Goal: Communication & Community: Answer question/provide support

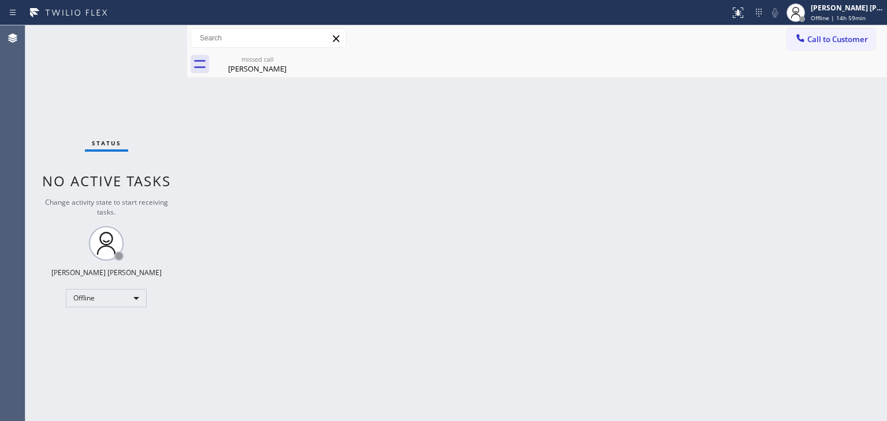
drag, startPoint x: 841, startPoint y: 14, endPoint x: 831, endPoint y: 28, distance: 16.7
click at [841, 14] on span "Offline | 14h 59min" at bounding box center [838, 18] width 55 height 8
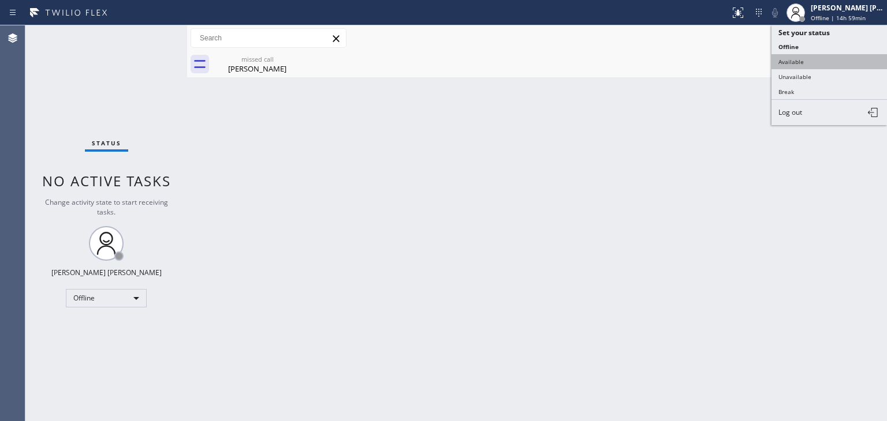
click at [813, 64] on button "Available" at bounding box center [828, 61] width 115 height 15
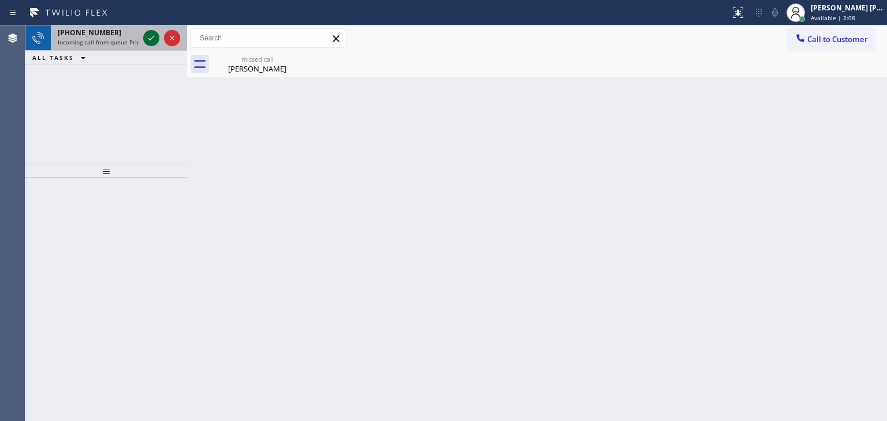
click at [152, 37] on icon at bounding box center [151, 38] width 14 height 14
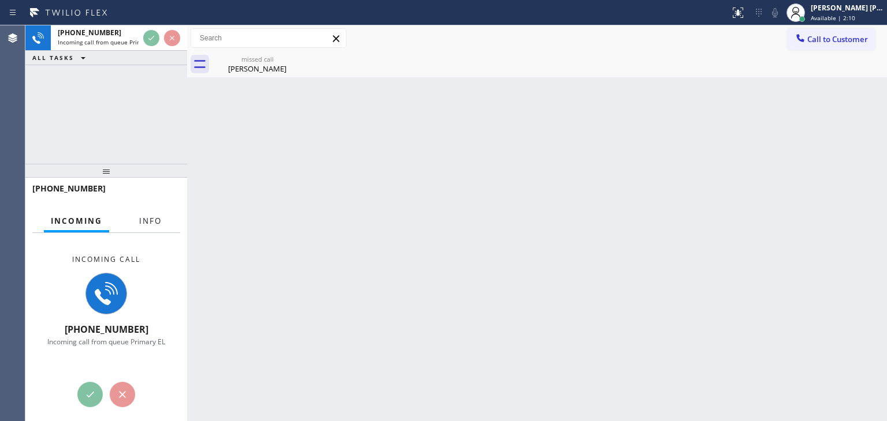
click at [150, 222] on span "Info" at bounding box center [150, 221] width 23 height 10
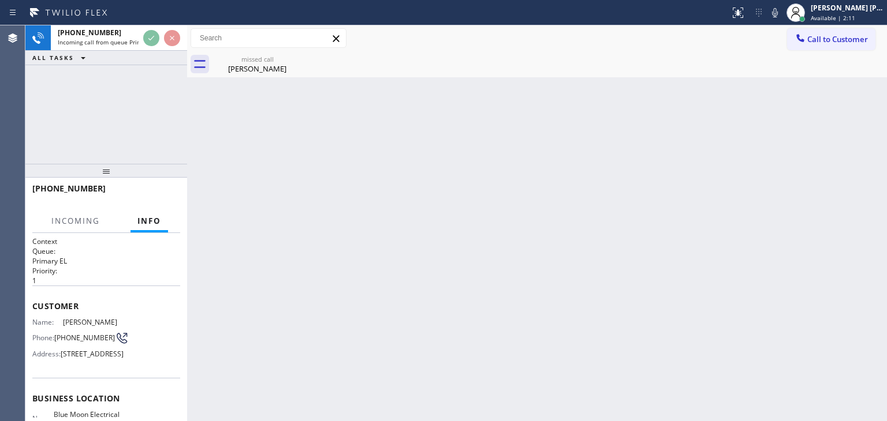
scroll to position [58, 0]
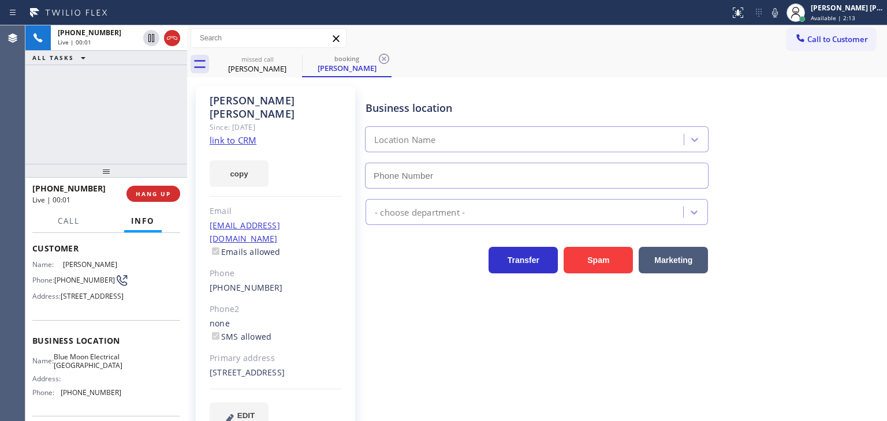
type input "[PHONE_NUMBER]"
click at [246, 135] on link "link to CRM" at bounding box center [233, 141] width 47 height 12
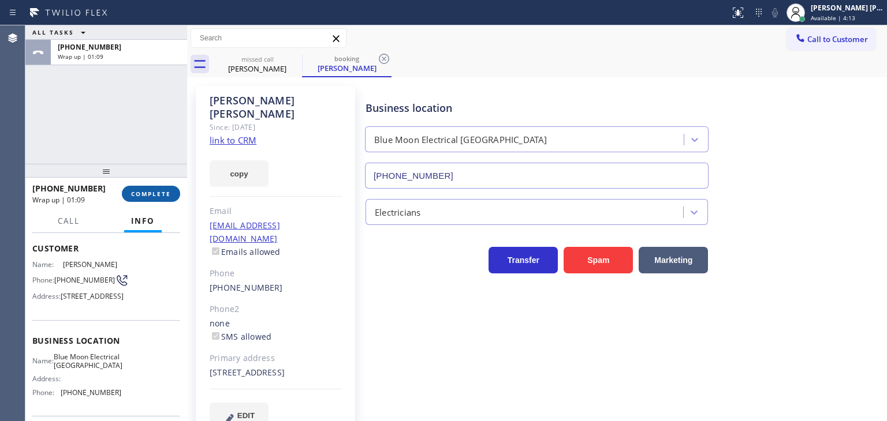
click at [150, 198] on button "COMPLETE" at bounding box center [151, 194] width 58 height 16
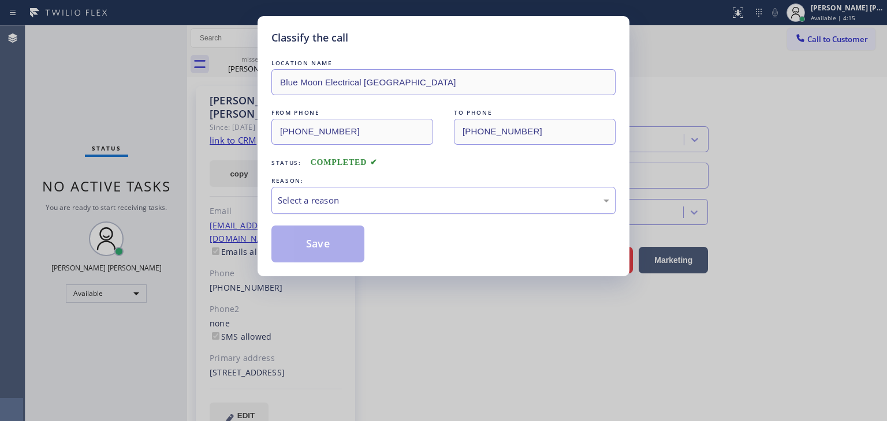
click at [339, 203] on div "Select a reason" at bounding box center [443, 200] width 331 height 13
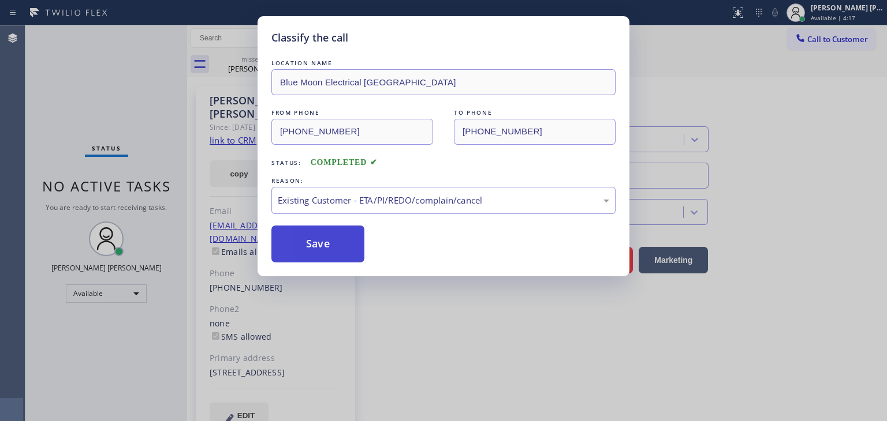
click at [322, 248] on button "Save" at bounding box center [317, 244] width 93 height 37
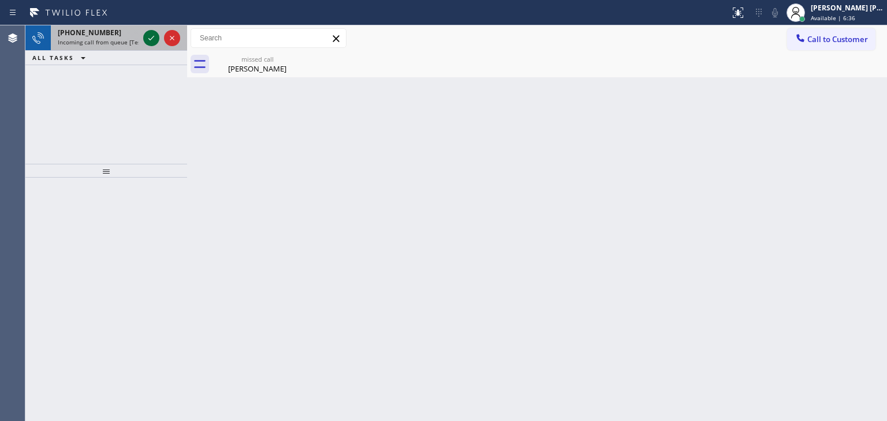
click at [153, 36] on icon at bounding box center [151, 38] width 6 height 5
click at [151, 42] on icon at bounding box center [151, 38] width 14 height 14
click at [148, 40] on icon at bounding box center [151, 38] width 14 height 14
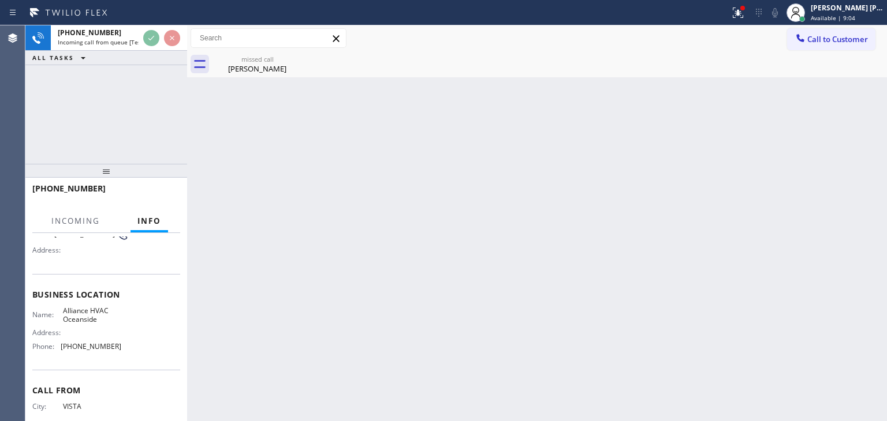
scroll to position [115, 0]
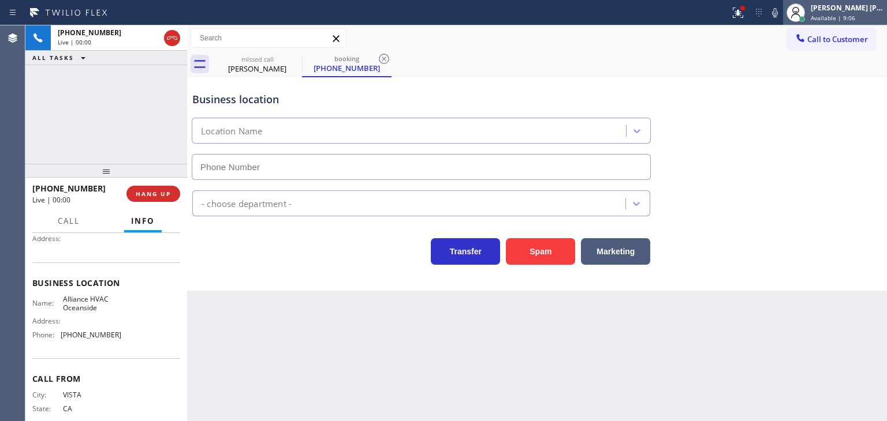
type input "[PHONE_NUMBER]"
click at [782, 12] on icon at bounding box center [775, 13] width 14 height 14
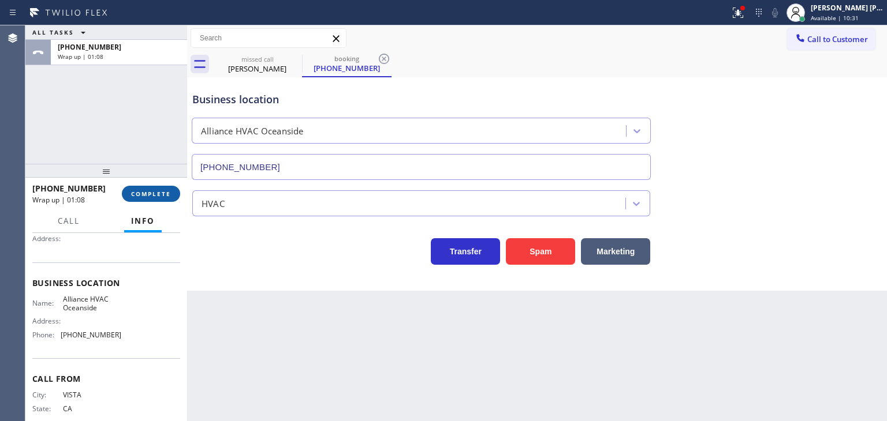
click at [153, 197] on span "COMPLETE" at bounding box center [151, 194] width 40 height 8
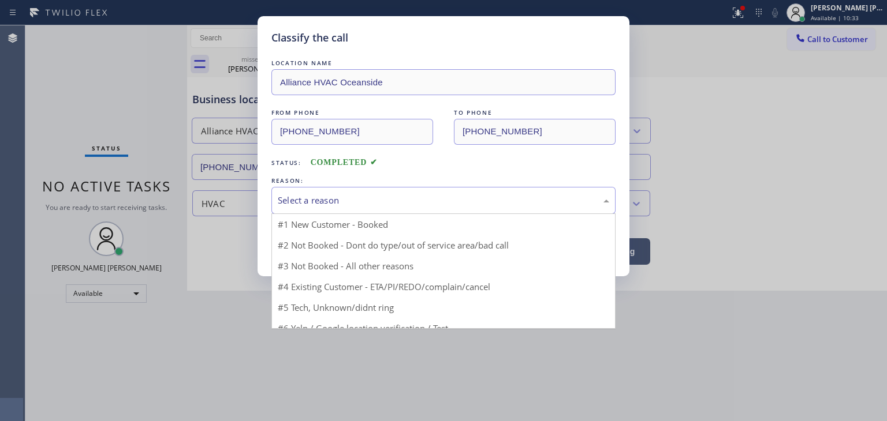
click at [315, 199] on div "Select a reason" at bounding box center [443, 200] width 331 height 13
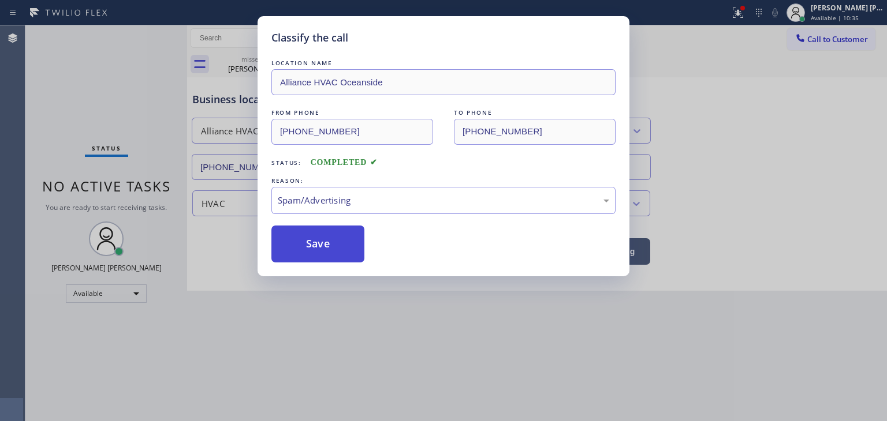
click at [329, 257] on button "Save" at bounding box center [317, 244] width 93 height 37
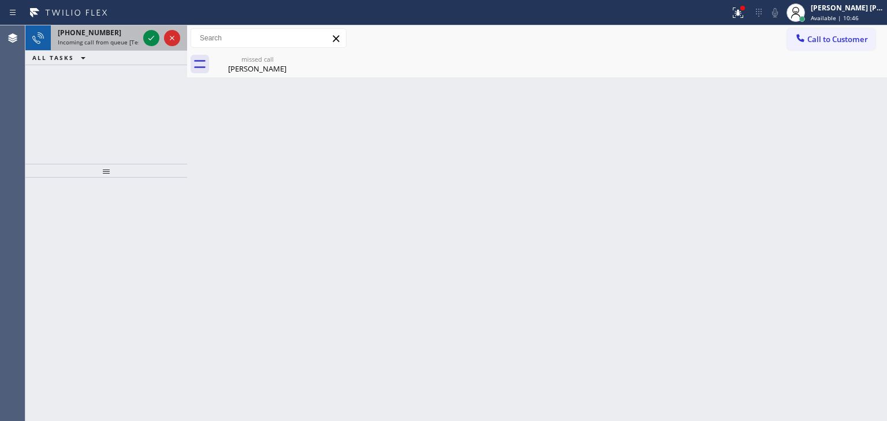
drag, startPoint x: 148, startPoint y: 35, endPoint x: 149, endPoint y: 50, distance: 14.4
click at [148, 35] on icon at bounding box center [151, 38] width 14 height 14
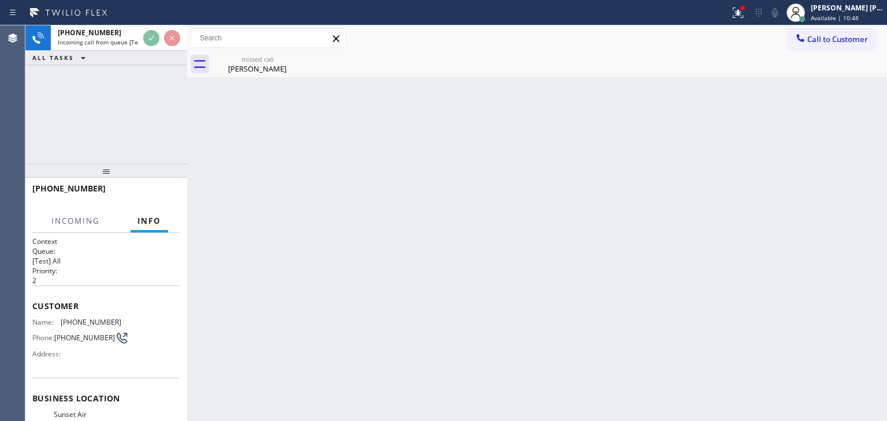
scroll to position [58, 0]
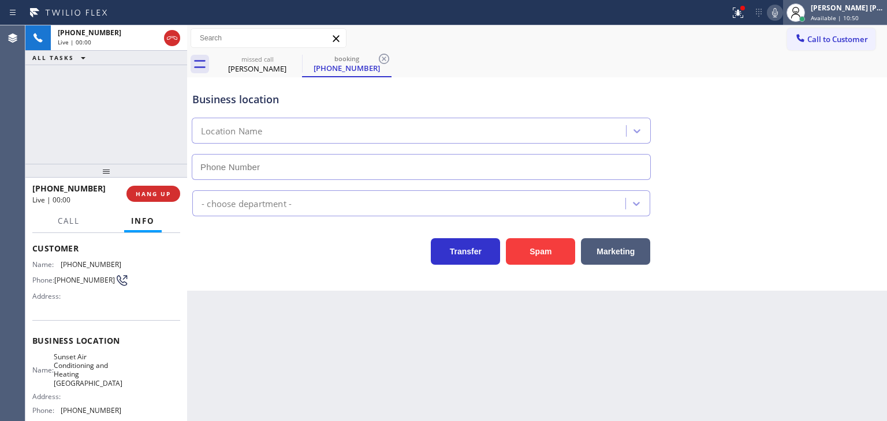
type input "[PHONE_NUMBER]"
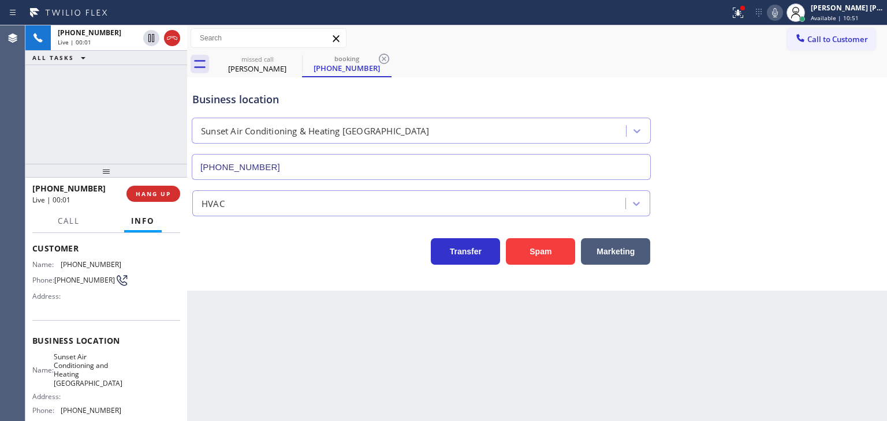
click at [782, 8] on icon at bounding box center [775, 13] width 14 height 14
click at [166, 193] on span "HANG UP" at bounding box center [153, 194] width 35 height 8
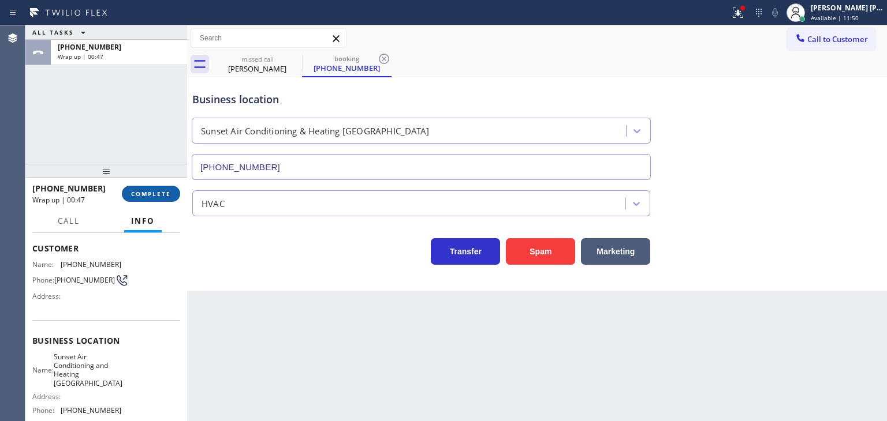
click at [167, 188] on button "COMPLETE" at bounding box center [151, 194] width 58 height 16
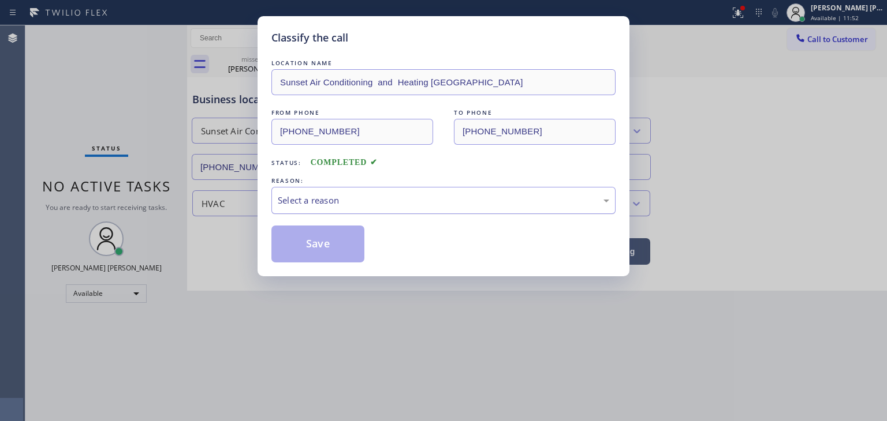
click at [387, 194] on div "Select a reason" at bounding box center [443, 200] width 331 height 13
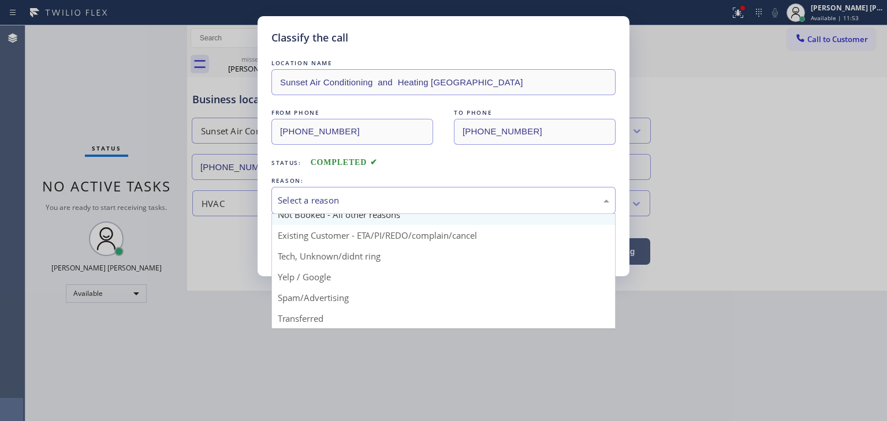
scroll to position [10, 0]
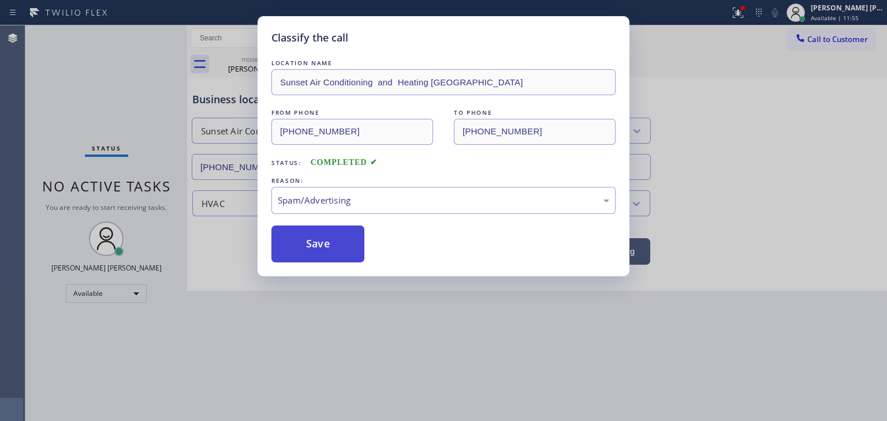
click at [317, 250] on button "Save" at bounding box center [317, 244] width 93 height 37
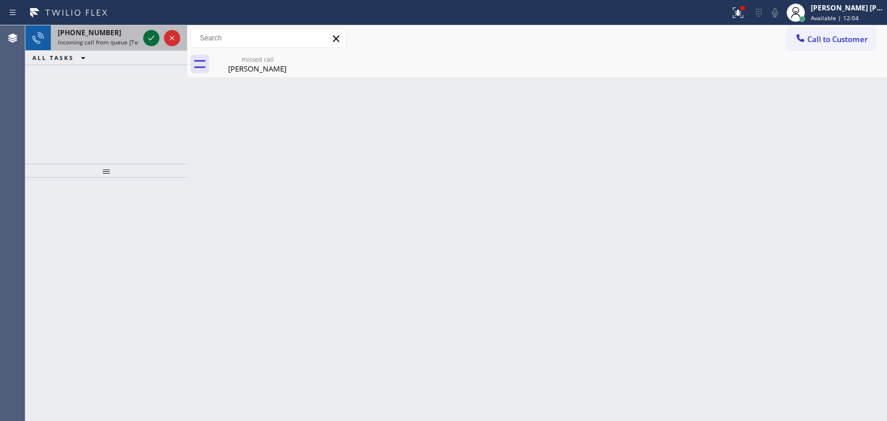
click at [155, 36] on icon at bounding box center [151, 38] width 14 height 14
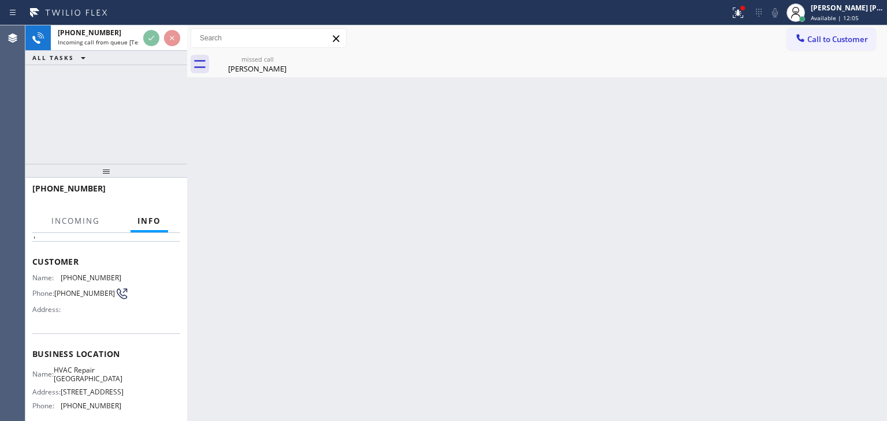
scroll to position [58, 0]
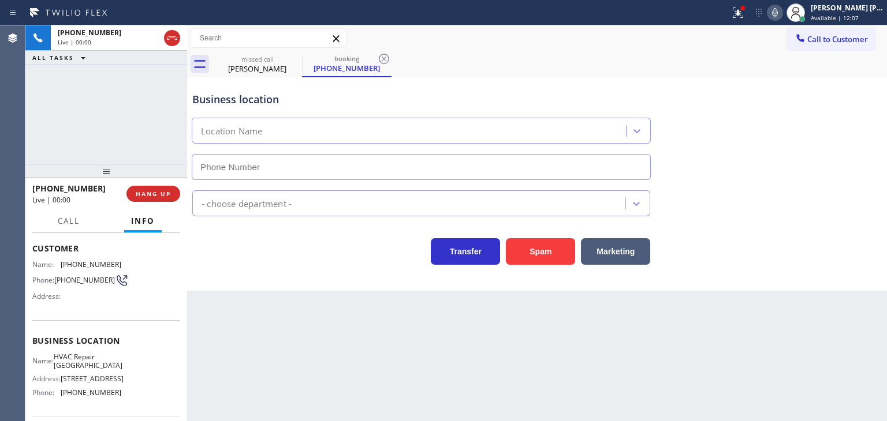
type input "[PHONE_NUMBER]"
click at [782, 11] on icon at bounding box center [775, 13] width 14 height 14
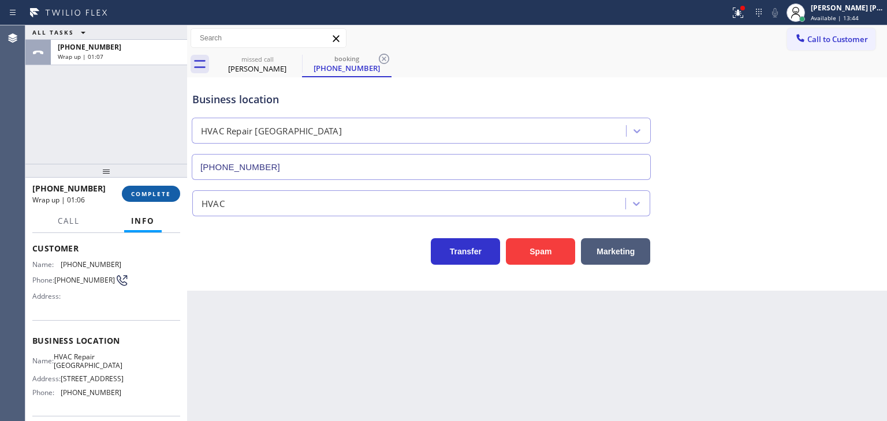
click at [147, 190] on span "COMPLETE" at bounding box center [151, 194] width 40 height 8
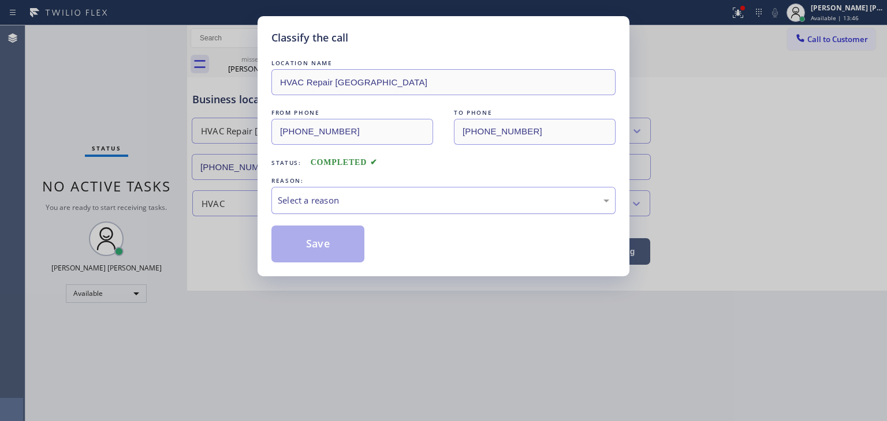
click at [368, 199] on div "Select a reason" at bounding box center [443, 200] width 331 height 13
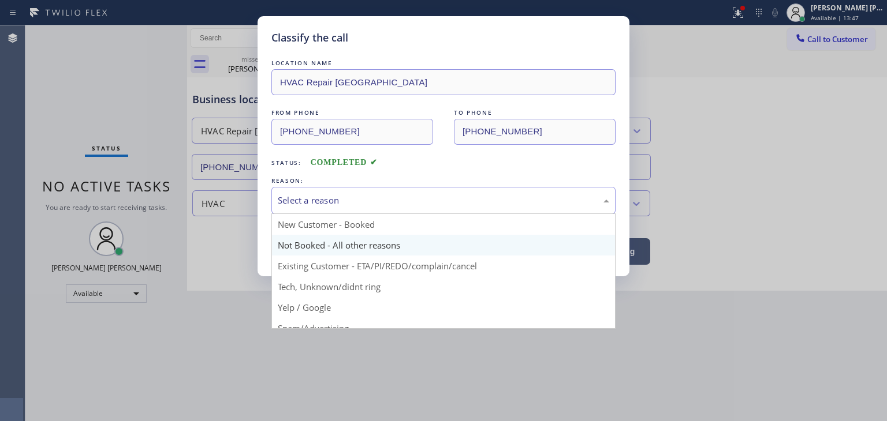
scroll to position [72, 0]
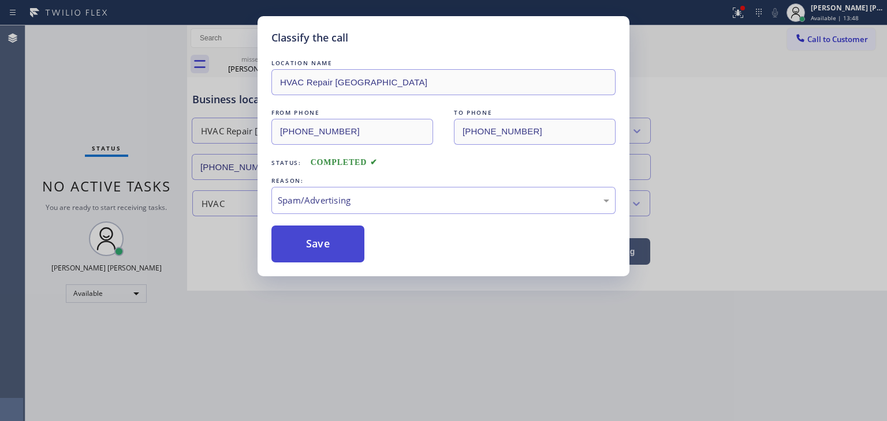
click at [319, 249] on button "Save" at bounding box center [317, 244] width 93 height 37
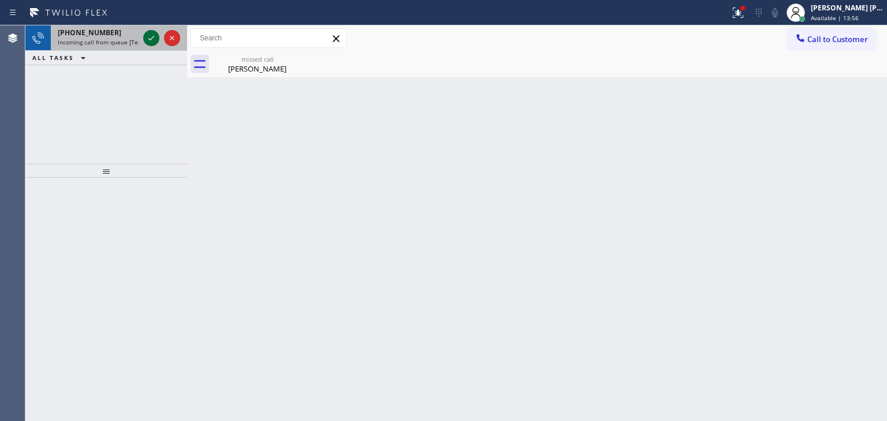
click at [159, 37] on div at bounding box center [151, 38] width 16 height 14
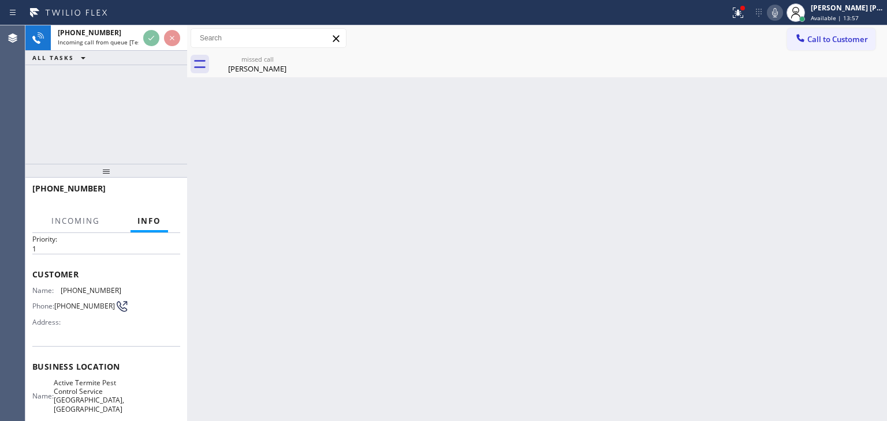
scroll to position [58, 0]
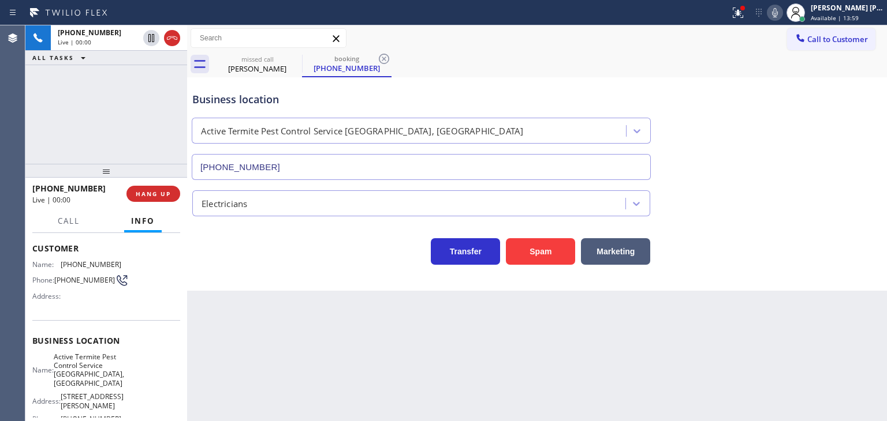
type input "[PHONE_NUMBER]"
click at [782, 12] on icon at bounding box center [775, 13] width 14 height 14
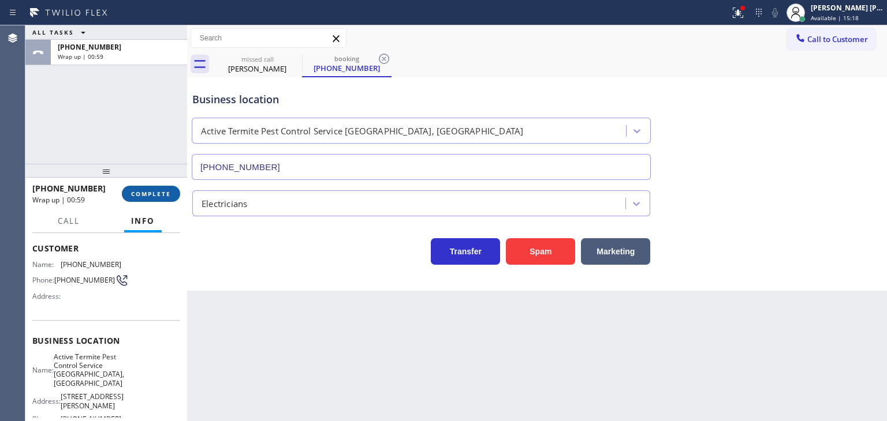
drag, startPoint x: 152, startPoint y: 184, endPoint x: 148, endPoint y: 188, distance: 6.1
click at [152, 183] on div "[PHONE_NUMBER] Wrap up | 00:59 COMPLETE" at bounding box center [106, 194] width 148 height 30
click at [148, 188] on button "COMPLETE" at bounding box center [151, 194] width 58 height 16
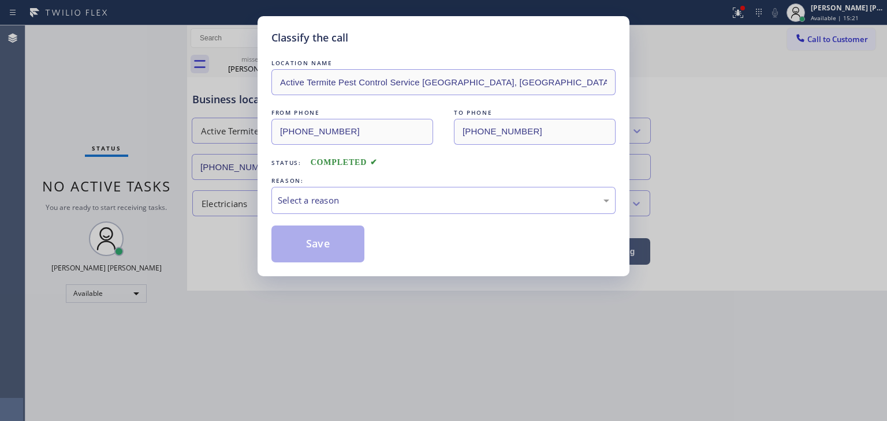
click at [376, 204] on div "Select a reason" at bounding box center [443, 200] width 331 height 13
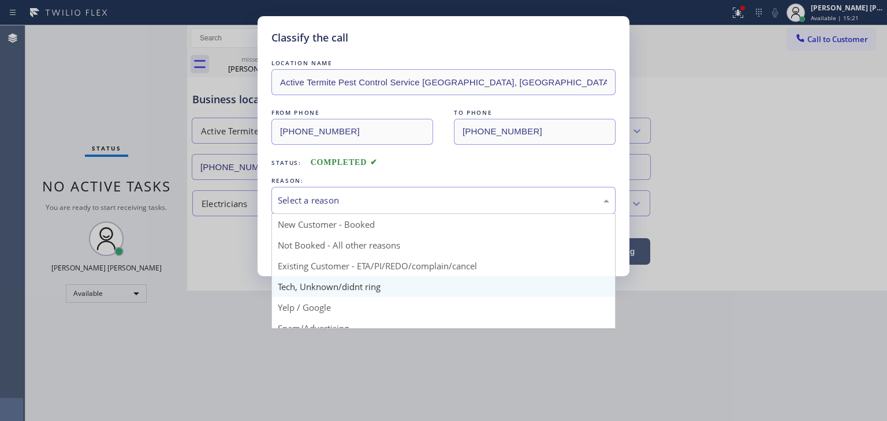
scroll to position [72, 0]
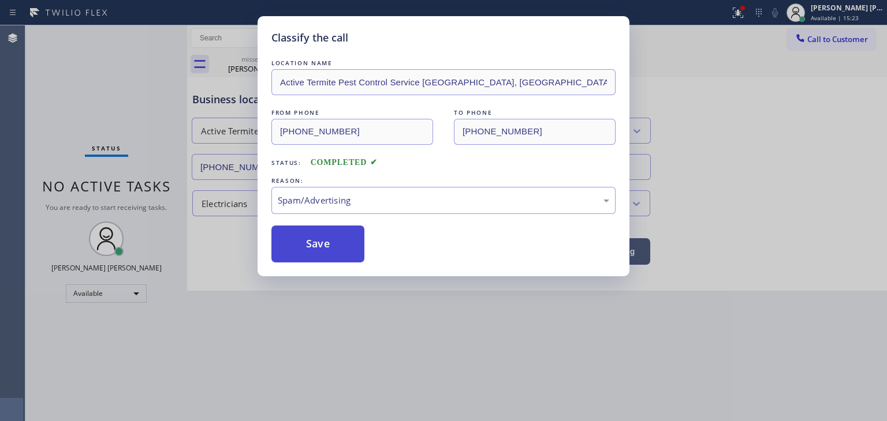
click at [327, 241] on button "Save" at bounding box center [317, 244] width 93 height 37
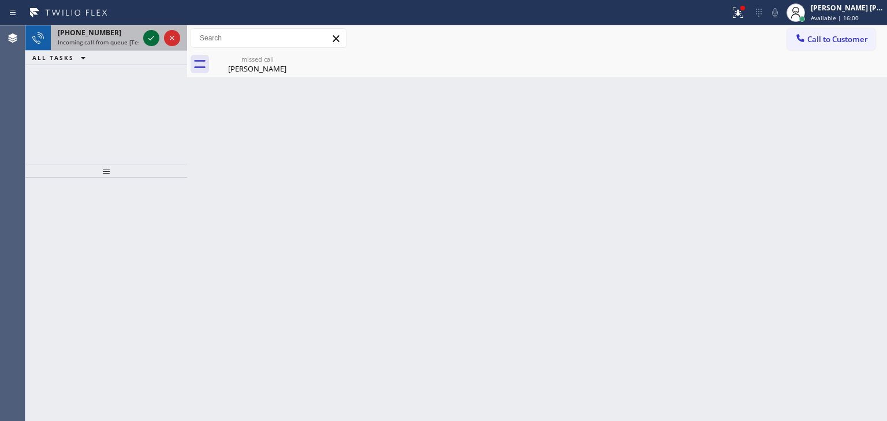
click at [156, 38] on icon at bounding box center [151, 38] width 14 height 14
click at [147, 38] on icon at bounding box center [151, 38] width 14 height 14
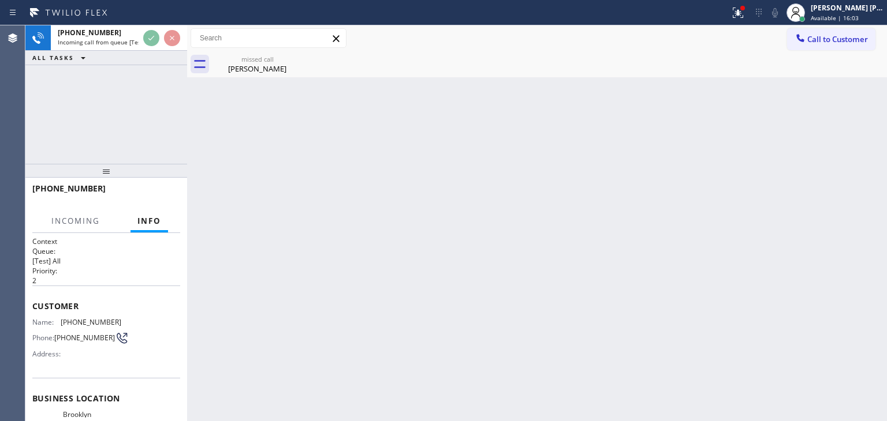
scroll to position [115, 0]
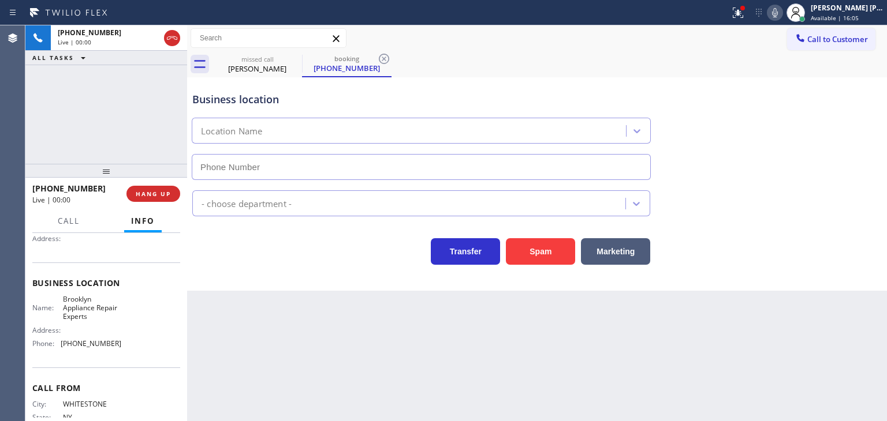
type input "[PHONE_NUMBER]"
click at [137, 196] on span "HANG UP" at bounding box center [153, 194] width 35 height 8
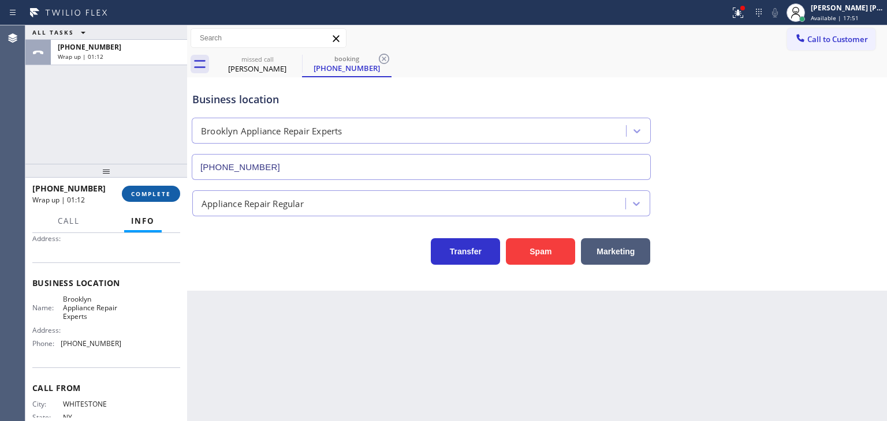
click at [152, 201] on button "COMPLETE" at bounding box center [151, 194] width 58 height 16
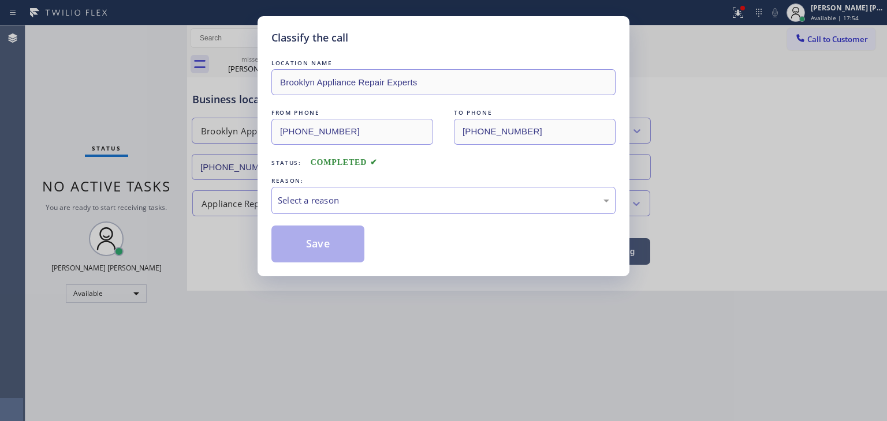
click at [340, 200] on div "Select a reason" at bounding box center [443, 200] width 331 height 13
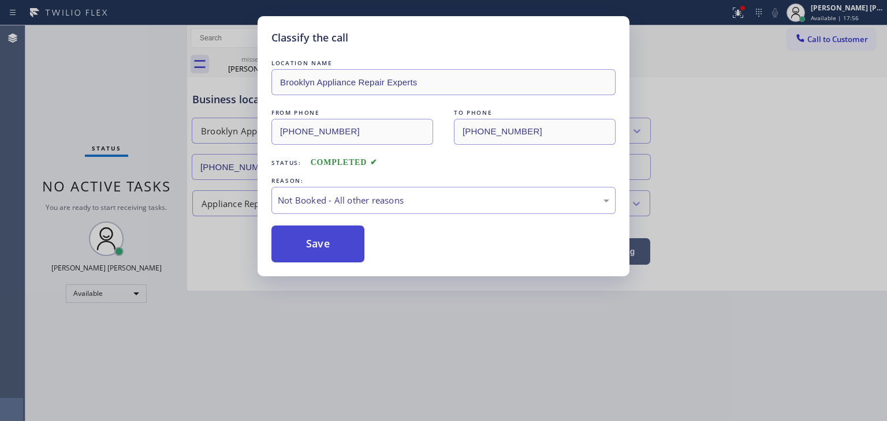
click at [328, 245] on button "Save" at bounding box center [317, 244] width 93 height 37
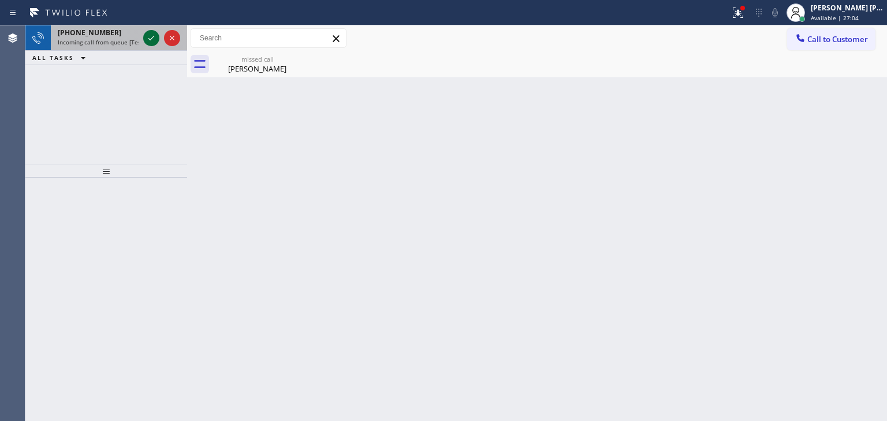
click at [151, 43] on icon at bounding box center [151, 38] width 14 height 14
click at [152, 42] on icon at bounding box center [151, 38] width 14 height 14
click at [153, 36] on icon at bounding box center [151, 38] width 6 height 5
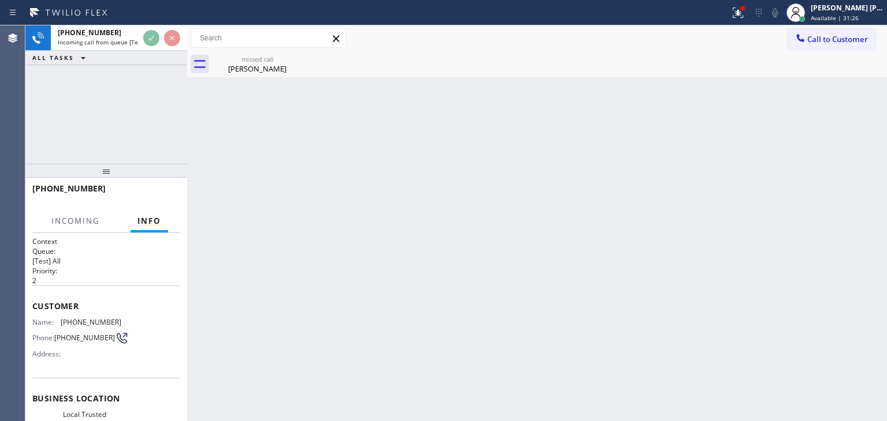
scroll to position [58, 0]
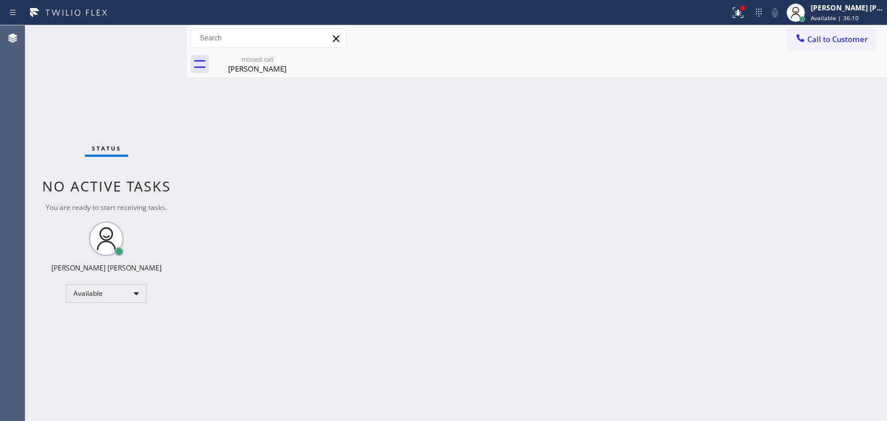
click at [155, 38] on div "Status No active tasks You are ready to start receiving tasks. [PERSON_NAME] [P…" at bounding box center [106, 223] width 162 height 396
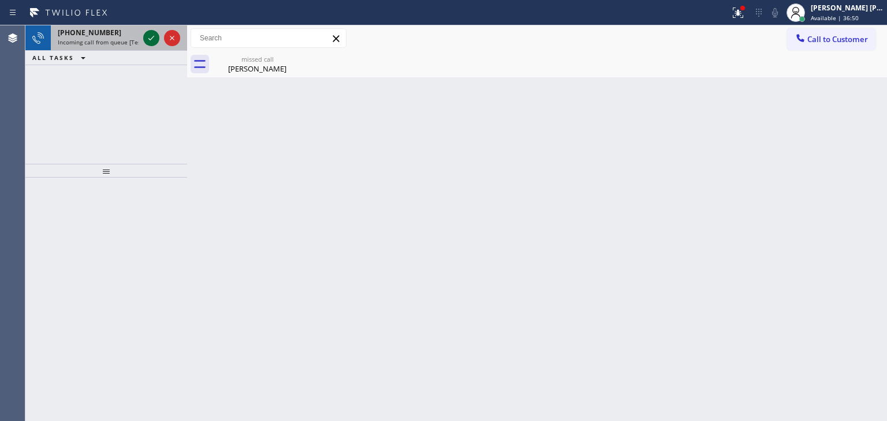
click at [155, 38] on icon at bounding box center [151, 38] width 14 height 14
drag, startPoint x: 151, startPoint y: 40, endPoint x: 150, endPoint y: 49, distance: 8.7
click at [151, 40] on icon at bounding box center [151, 38] width 14 height 14
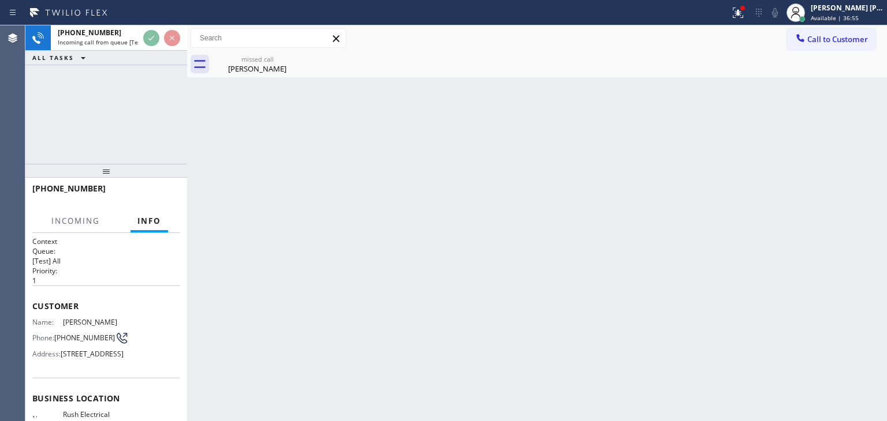
scroll to position [58, 0]
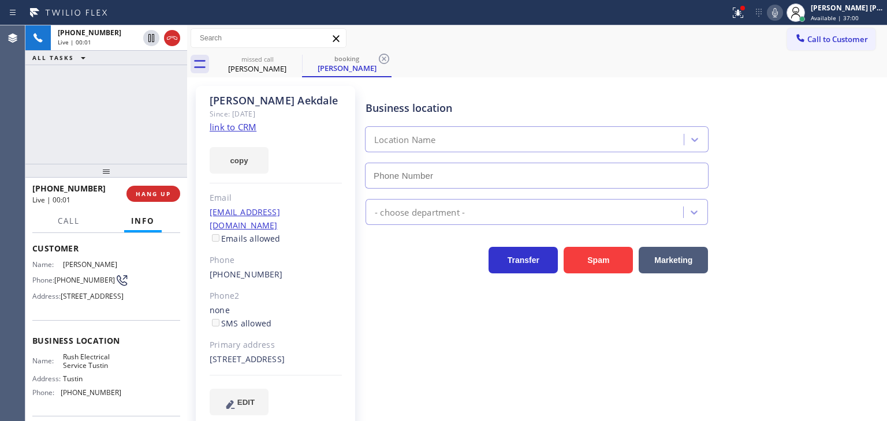
type input "[PHONE_NUMBER]"
click at [241, 130] on link "link to CRM" at bounding box center [233, 127] width 47 height 12
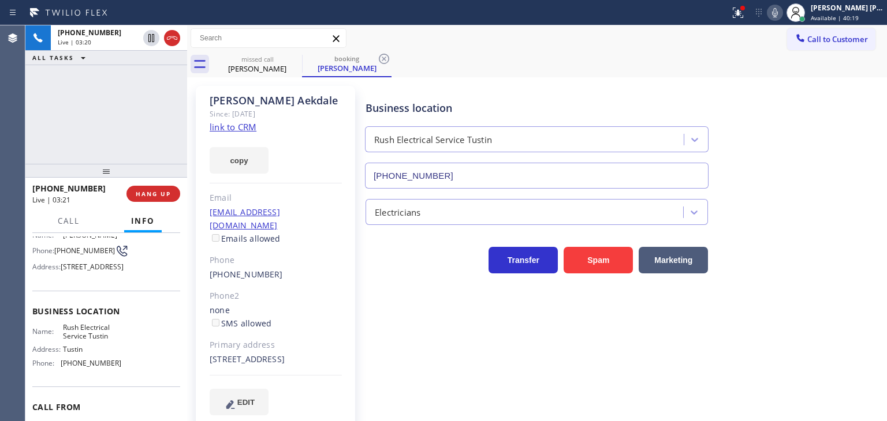
scroll to position [115, 0]
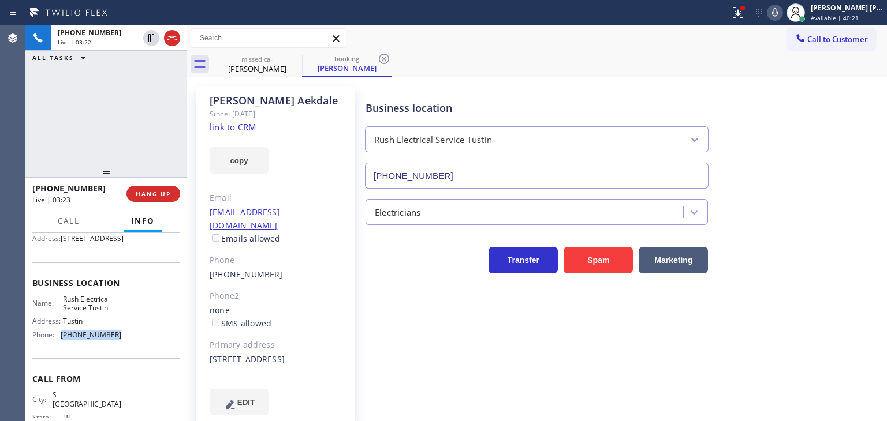
drag, startPoint x: 120, startPoint y: 353, endPoint x: 58, endPoint y: 358, distance: 62.0
click at [58, 345] on div "Name: Rush Electrical Service Tustin Address: Tustin Phone: [PHONE_NUMBER]" at bounding box center [106, 320] width 148 height 50
copy div "[PHONE_NUMBER]"
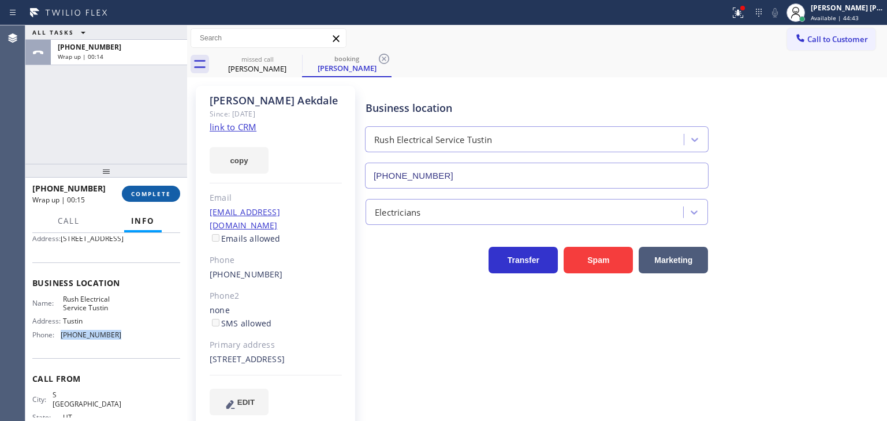
click at [158, 190] on span "COMPLETE" at bounding box center [151, 194] width 40 height 8
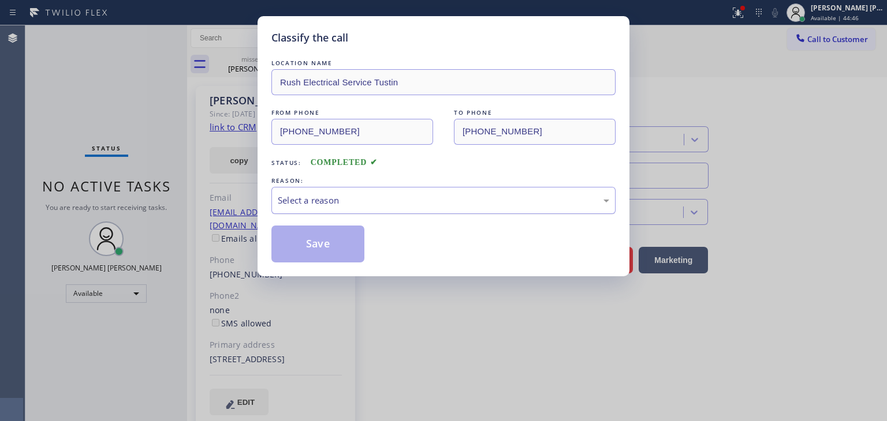
click at [303, 195] on div "Select a reason" at bounding box center [443, 200] width 331 height 13
click at [301, 237] on button "Save" at bounding box center [317, 244] width 93 height 37
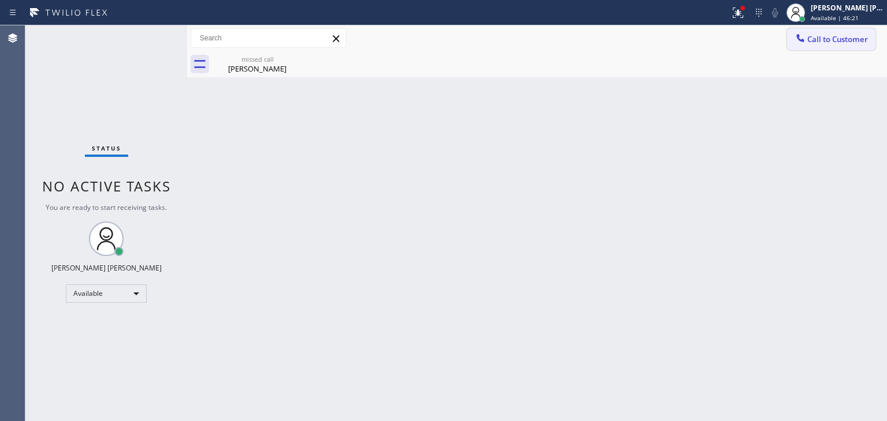
click at [855, 43] on span "Call to Customer" at bounding box center [837, 39] width 61 height 10
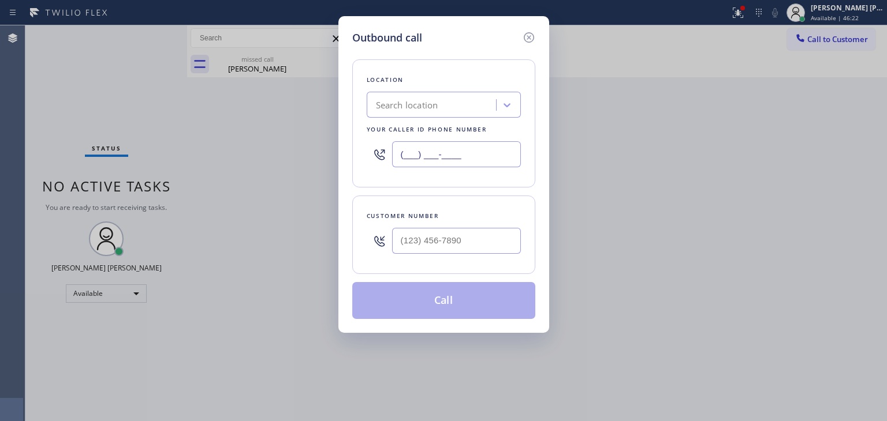
click at [457, 165] on input "(___) ___-____" at bounding box center [456, 154] width 129 height 26
paste input "949) 998-4239"
type input "[PHONE_NUMBER]"
click at [402, 250] on input "(___) ___-____" at bounding box center [456, 241] width 129 height 26
paste input "801) 750-6689"
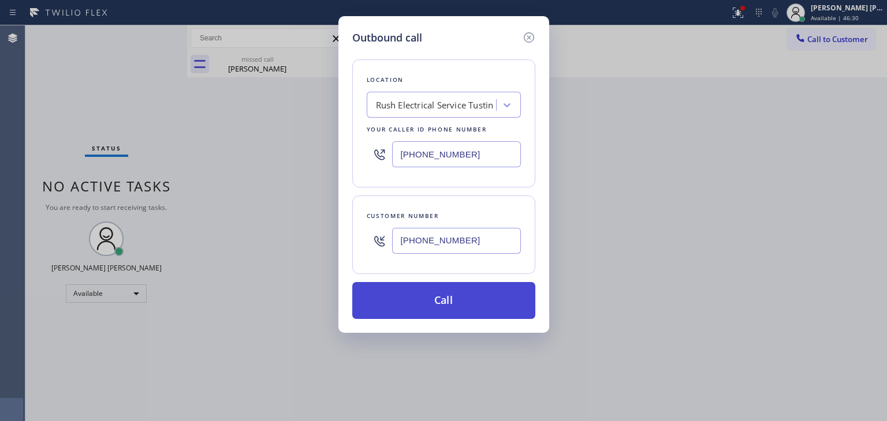
type input "[PHONE_NUMBER]"
click at [424, 303] on button "Call" at bounding box center [443, 300] width 183 height 37
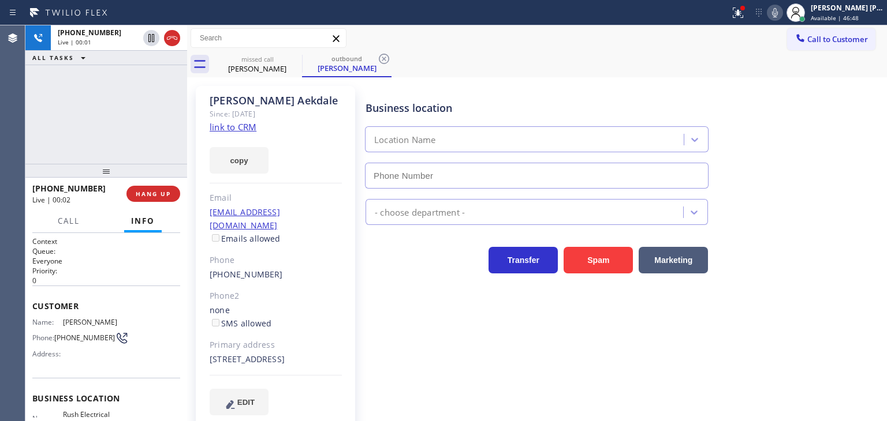
type input "[PHONE_NUMBER]"
click at [170, 188] on button "HANG UP" at bounding box center [153, 194] width 54 height 16
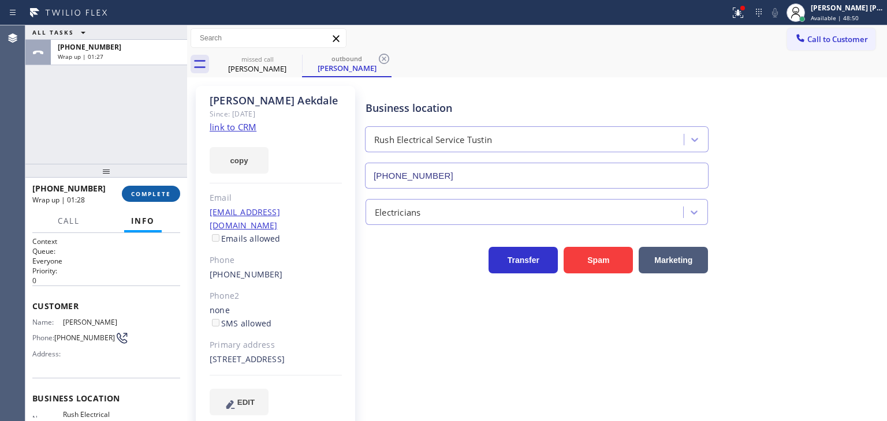
click at [150, 193] on span "COMPLETE" at bounding box center [151, 194] width 40 height 8
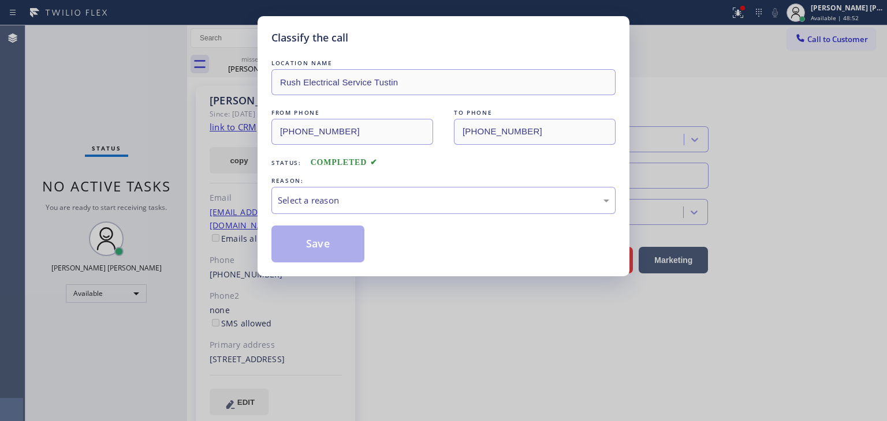
click at [320, 197] on div "Select a reason" at bounding box center [443, 200] width 331 height 13
click at [314, 243] on button "Save" at bounding box center [317, 244] width 93 height 37
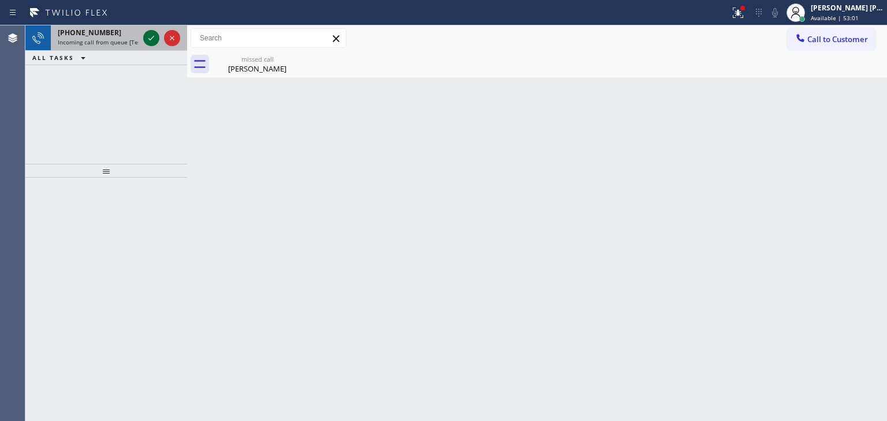
click at [151, 38] on icon at bounding box center [151, 38] width 14 height 14
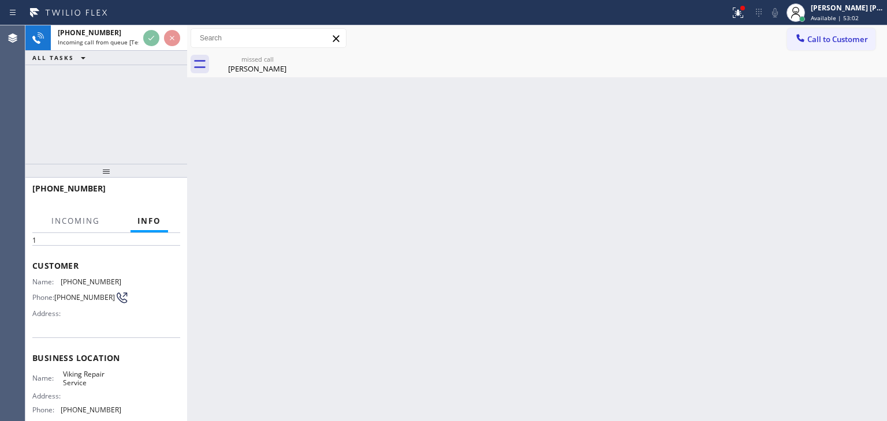
scroll to position [58, 0]
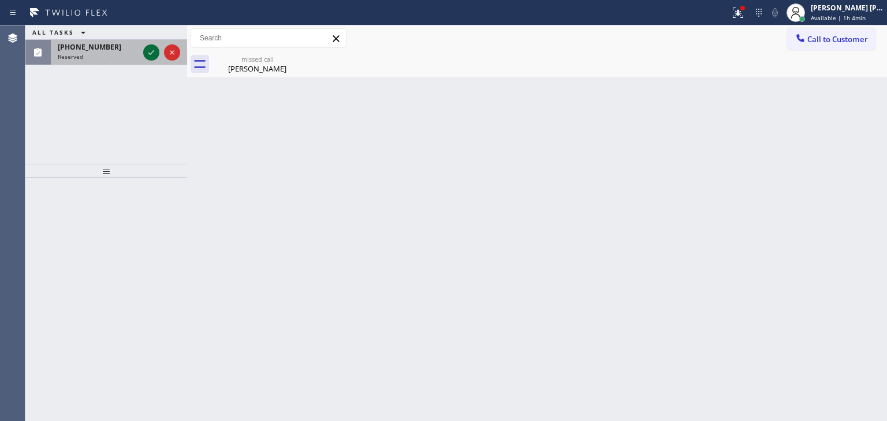
click at [148, 46] on icon at bounding box center [151, 53] width 14 height 14
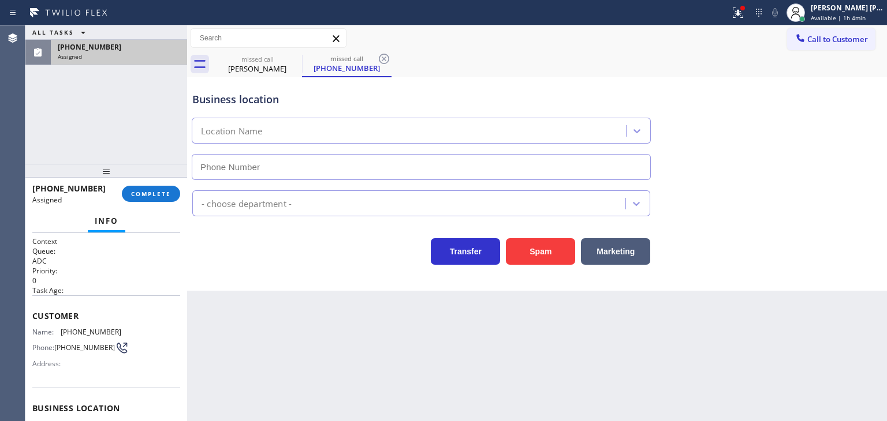
type input "[PHONE_NUMBER]"
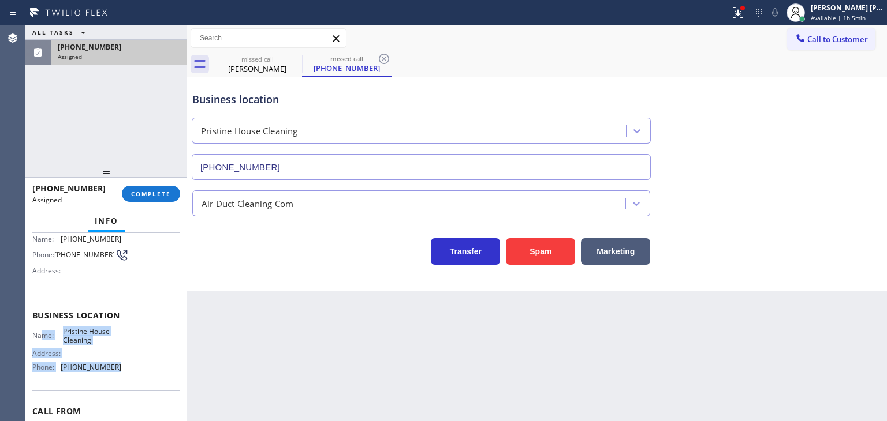
scroll to position [58, 0]
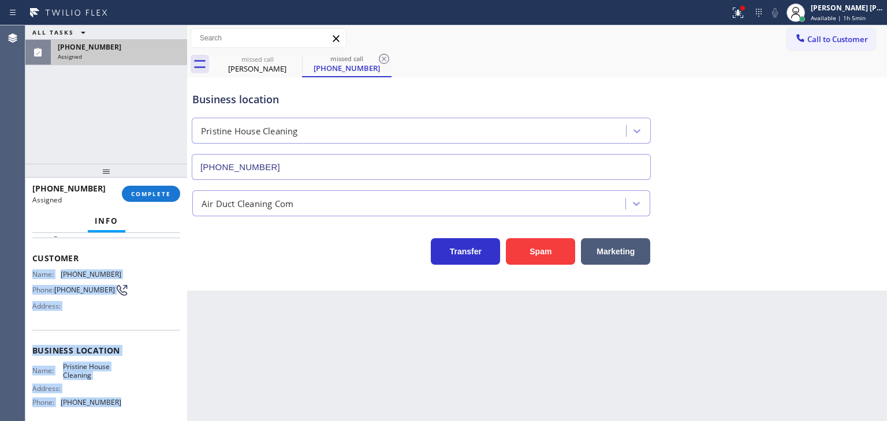
drag, startPoint x: 135, startPoint y: 345, endPoint x: 27, endPoint y: 273, distance: 129.1
click at [27, 273] on div "Context Queue: ADC Priority: 0 Task Age: Customer Name: [PHONE_NUMBER] Phone: […" at bounding box center [106, 327] width 162 height 188
copy div "Name: [PHONE_NUMBER] Phone: [PHONE_NUMBER] Address: Business location Name: Pri…"
click at [150, 197] on span "COMPLETE" at bounding box center [151, 194] width 40 height 8
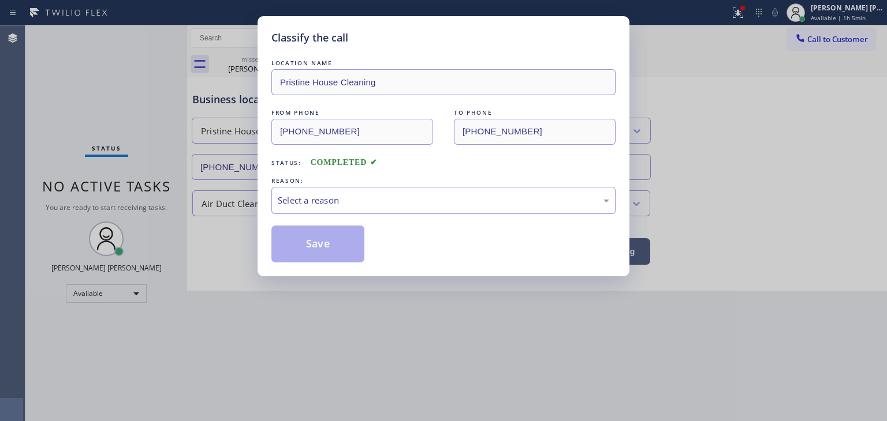
click at [353, 194] on div "Select a reason" at bounding box center [443, 200] width 331 height 13
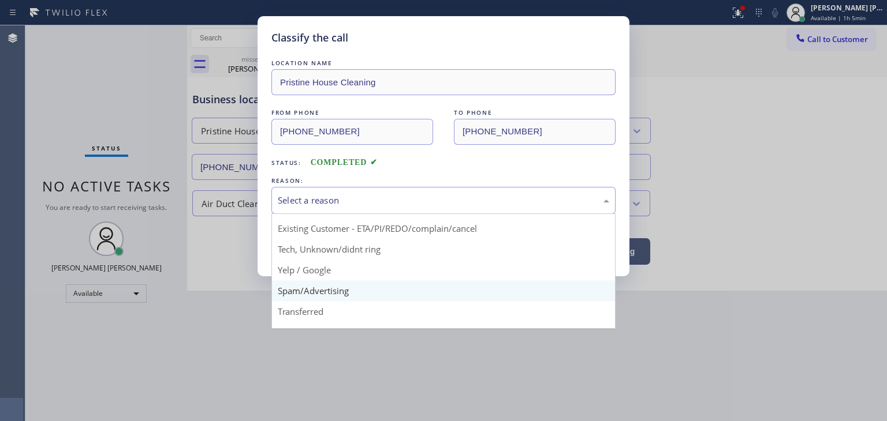
scroll to position [58, 0]
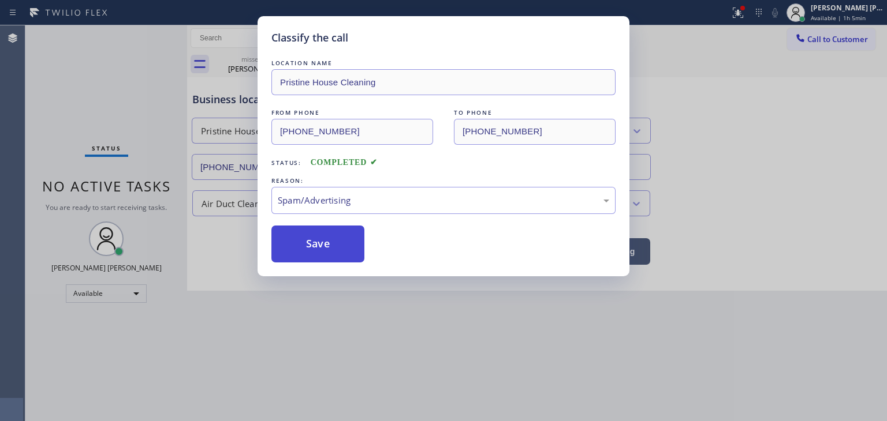
click at [328, 257] on button "Save" at bounding box center [317, 244] width 93 height 37
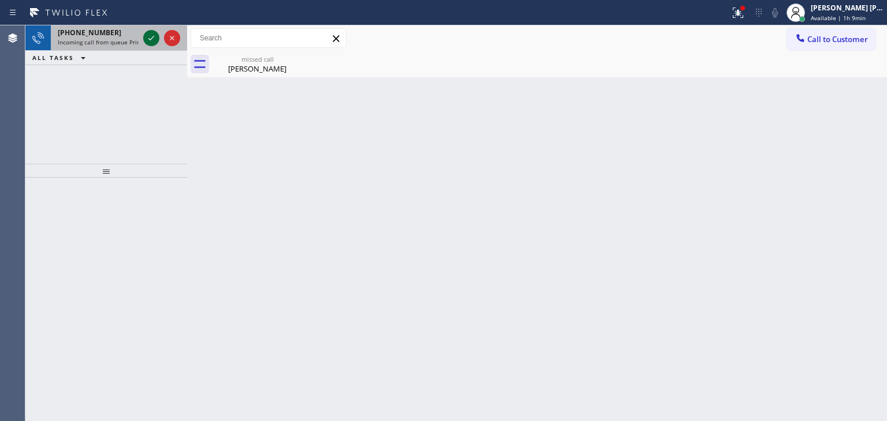
click at [148, 38] on icon at bounding box center [151, 38] width 14 height 14
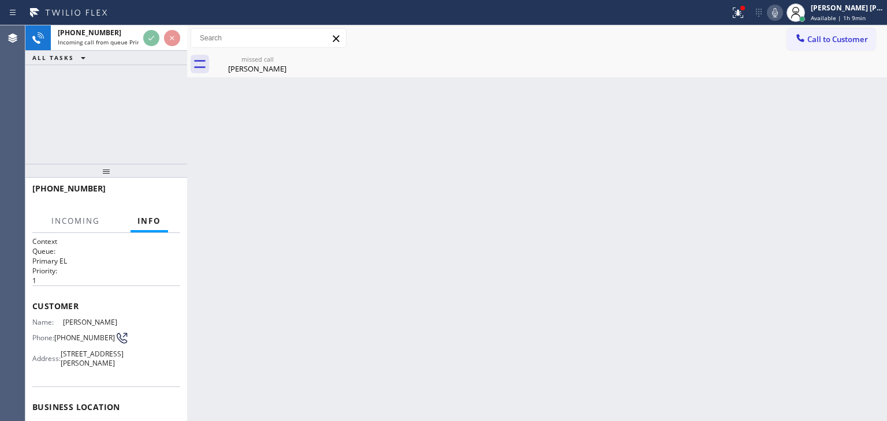
scroll to position [115, 0]
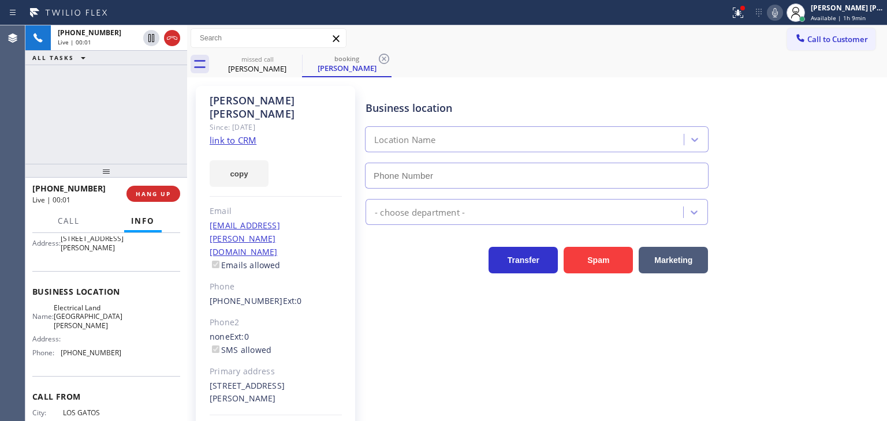
type input "[PHONE_NUMBER]"
click at [118, 109] on div "[PHONE_NUMBER] Live | 00:10 ALL TASKS ALL TASKS ACTIVE TASKS TASKS IN WRAP UP" at bounding box center [106, 94] width 162 height 139
click at [250, 135] on link "link to CRM" at bounding box center [233, 141] width 47 height 12
click at [782, 17] on icon at bounding box center [775, 13] width 14 height 14
click at [782, 10] on icon at bounding box center [775, 13] width 14 height 14
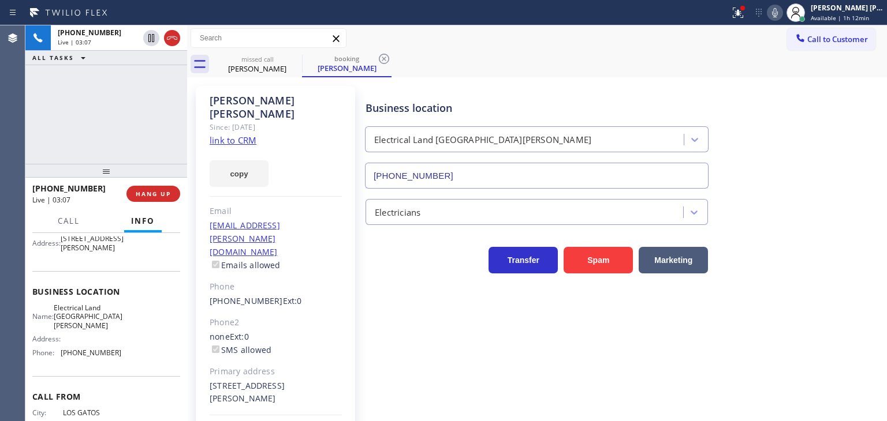
click at [778, 9] on icon at bounding box center [775, 12] width 6 height 9
click at [782, 9] on icon at bounding box center [775, 13] width 14 height 14
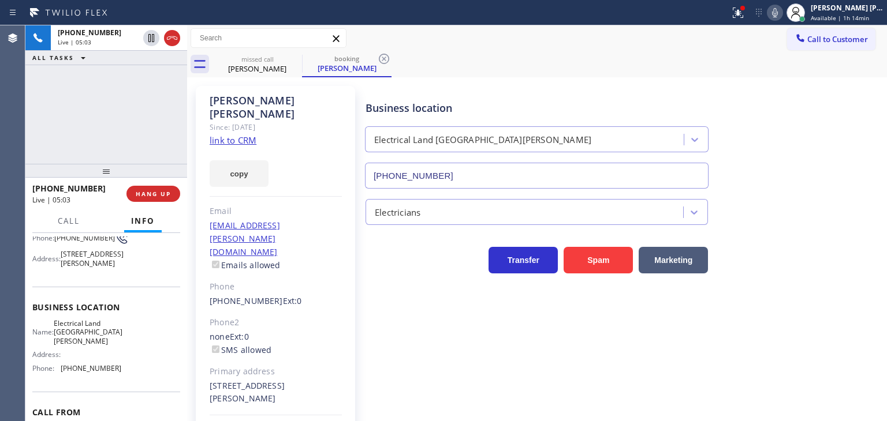
scroll to position [58, 0]
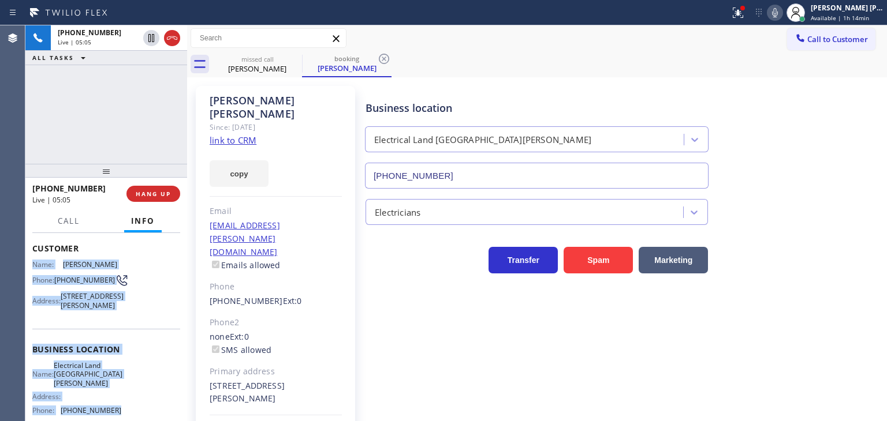
drag, startPoint x: 122, startPoint y: 367, endPoint x: 35, endPoint y: 259, distance: 139.1
click at [35, 259] on div "Context Queue: Primary EL Priority: 1 Customer Name: [PERSON_NAME] Phone: [PHON…" at bounding box center [106, 350] width 148 height 343
copy div "Name: [PERSON_NAME] Phone: [PHONE_NUMBER] Address: [STREET_ADDRESS][PERSON_NAME…"
click at [778, 17] on icon at bounding box center [775, 12] width 6 height 9
click at [778, 16] on icon at bounding box center [775, 12] width 6 height 9
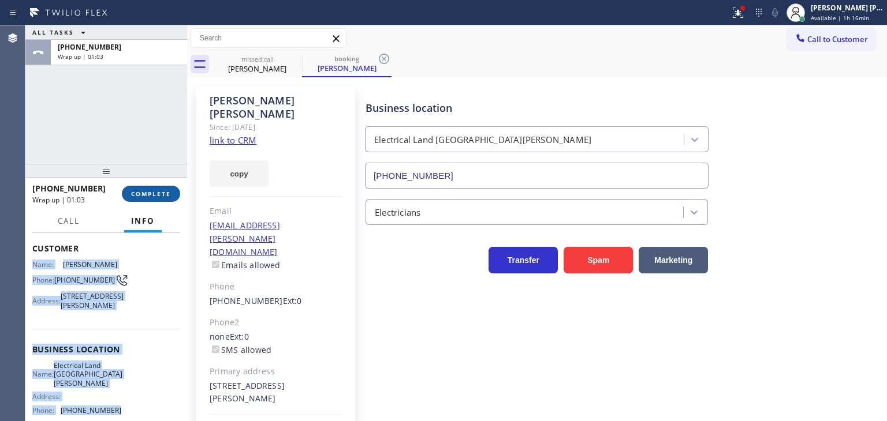
click at [144, 192] on span "COMPLETE" at bounding box center [151, 194] width 40 height 8
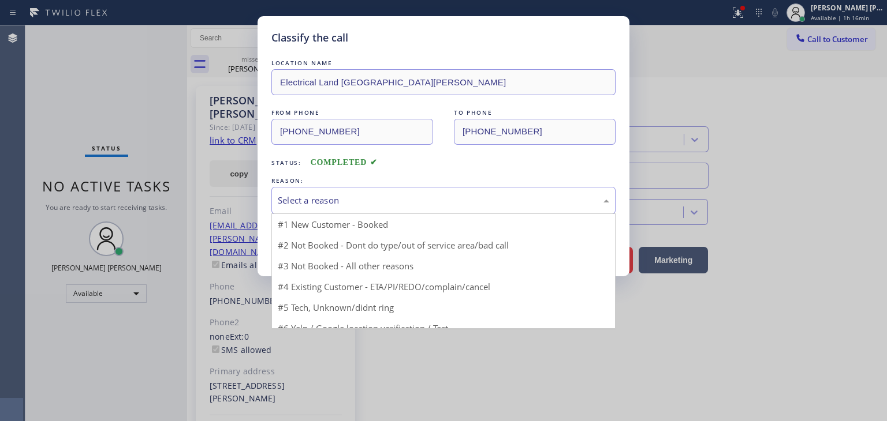
click at [323, 190] on div "Select a reason" at bounding box center [443, 200] width 344 height 27
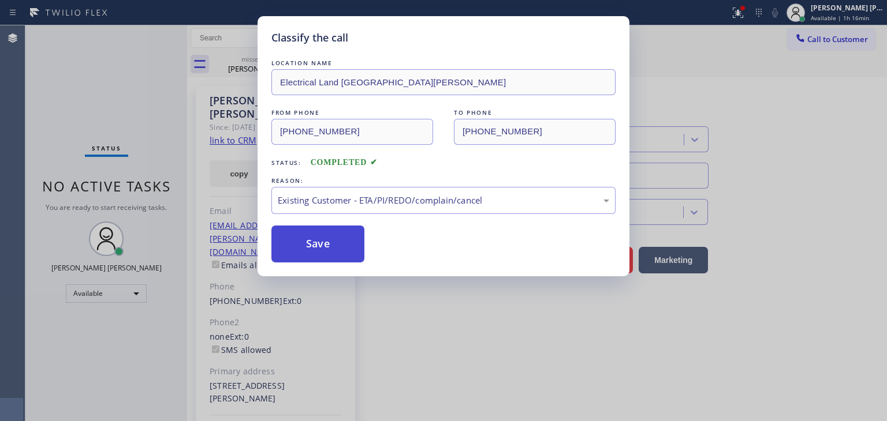
click at [324, 253] on button "Save" at bounding box center [317, 244] width 93 height 37
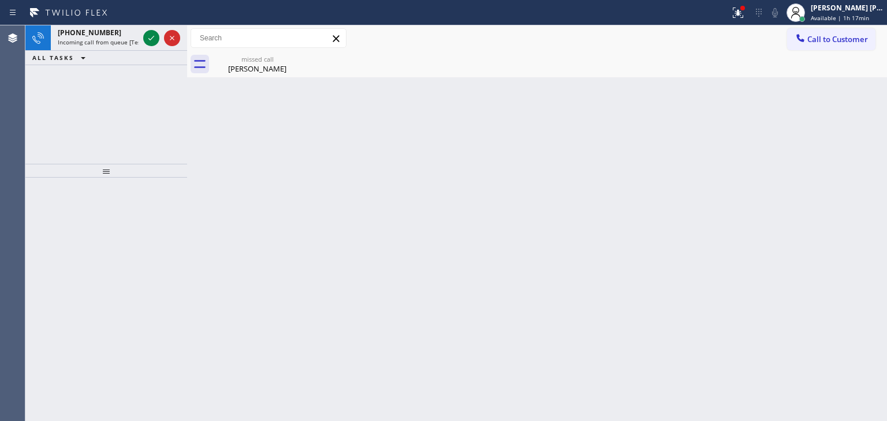
click at [51, 189] on div at bounding box center [106, 300] width 162 height 244
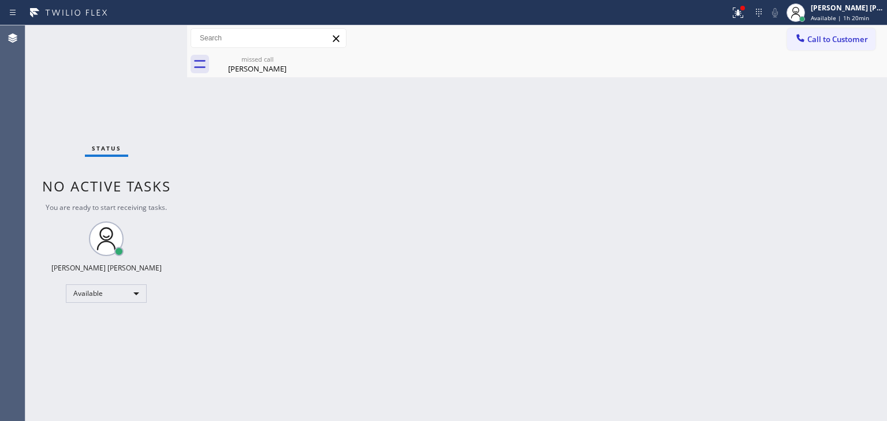
click at [153, 36] on div "Status No active tasks You are ready to start receiving tasks. [PERSON_NAME] [P…" at bounding box center [106, 223] width 162 height 396
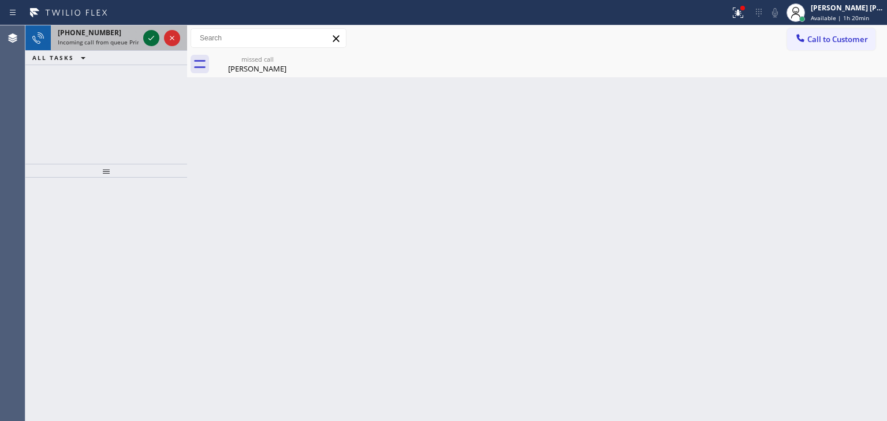
click at [149, 38] on icon at bounding box center [151, 38] width 14 height 14
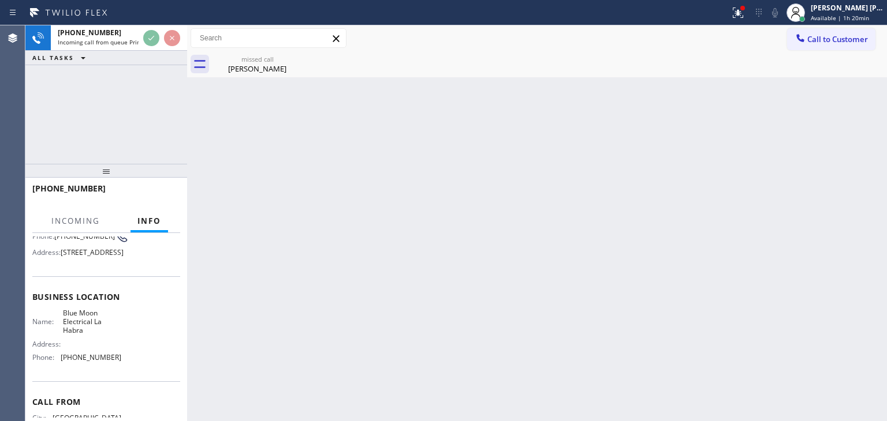
scroll to position [115, 0]
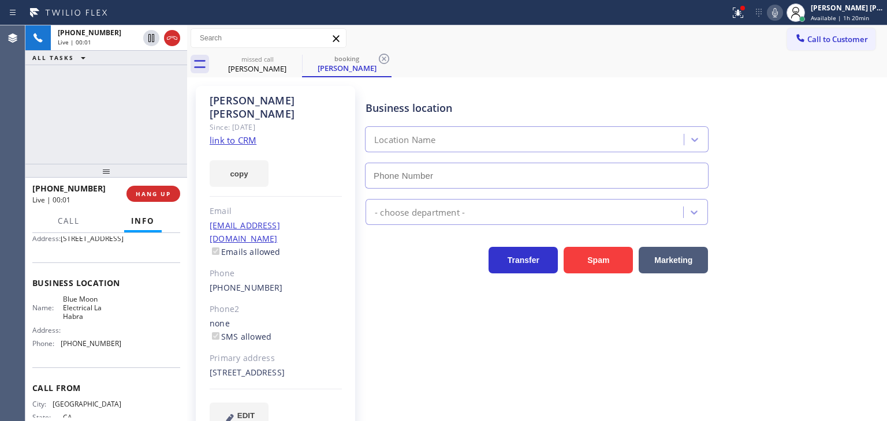
type input "[PHONE_NUMBER]"
click at [782, 16] on icon at bounding box center [775, 13] width 14 height 14
click at [231, 135] on link "link to CRM" at bounding box center [233, 141] width 47 height 12
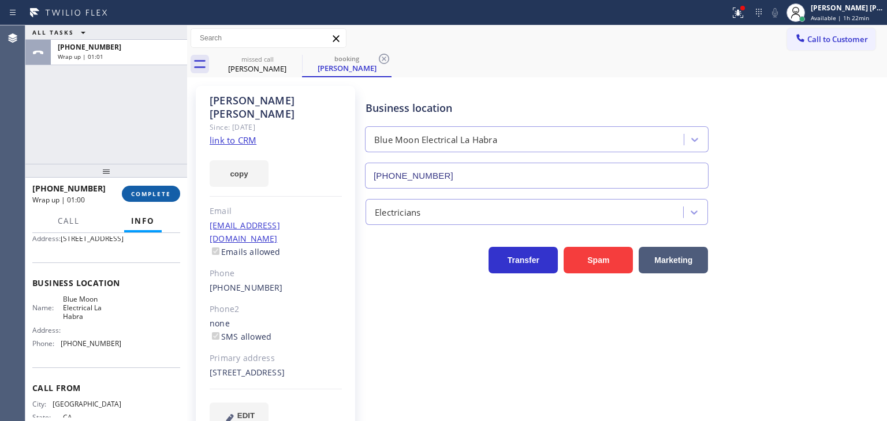
click at [159, 196] on span "COMPLETE" at bounding box center [151, 194] width 40 height 8
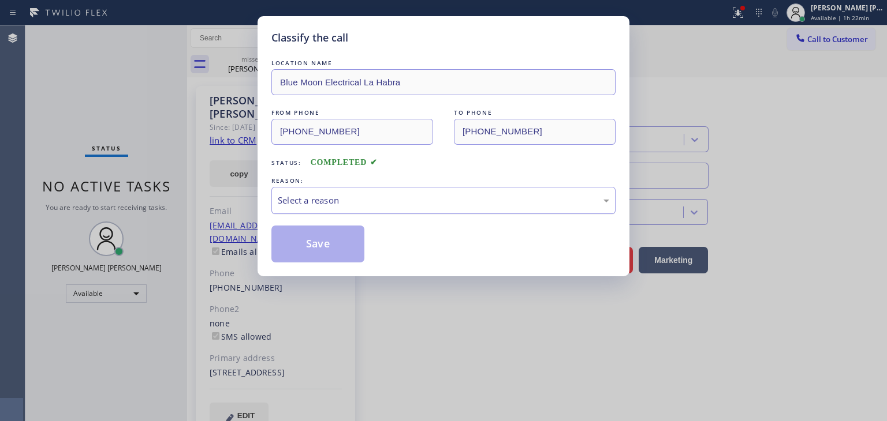
click at [327, 203] on div "Select a reason" at bounding box center [443, 200] width 331 height 13
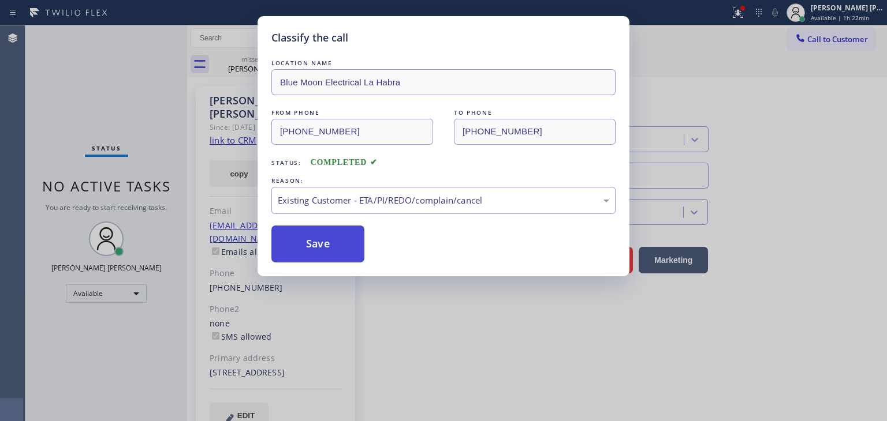
click at [325, 246] on button "Save" at bounding box center [317, 244] width 93 height 37
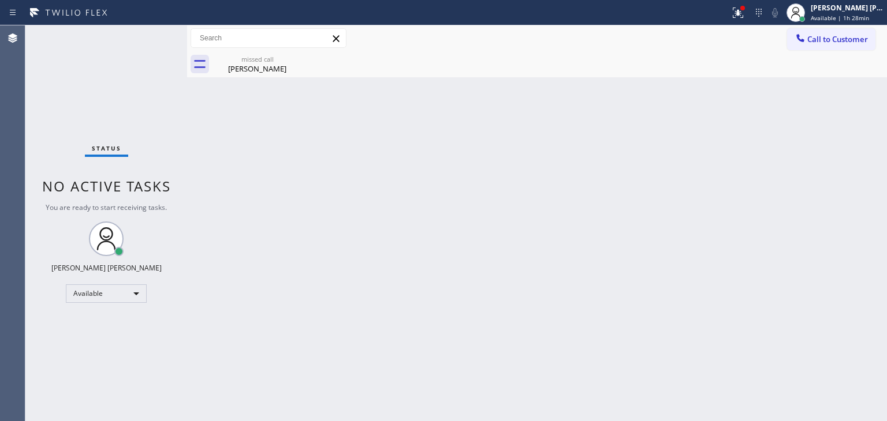
click at [152, 39] on div "Status No active tasks You are ready to start receiving tasks. [PERSON_NAME] [P…" at bounding box center [106, 223] width 162 height 396
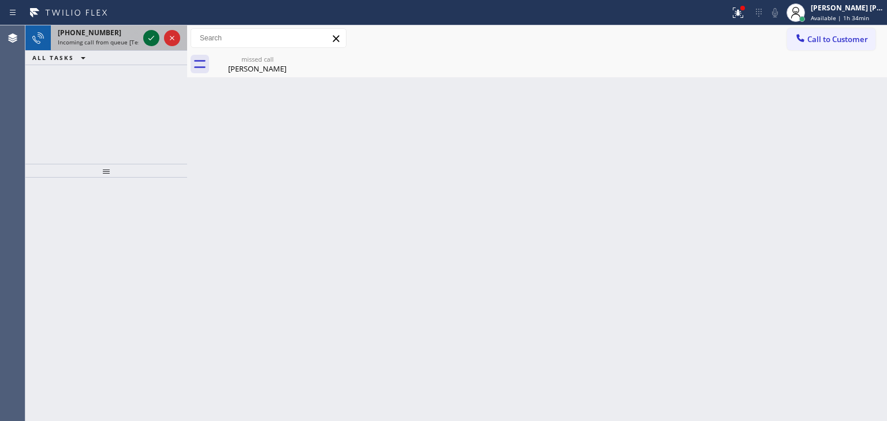
click at [149, 39] on icon at bounding box center [151, 38] width 6 height 5
click at [152, 40] on icon at bounding box center [151, 38] width 14 height 14
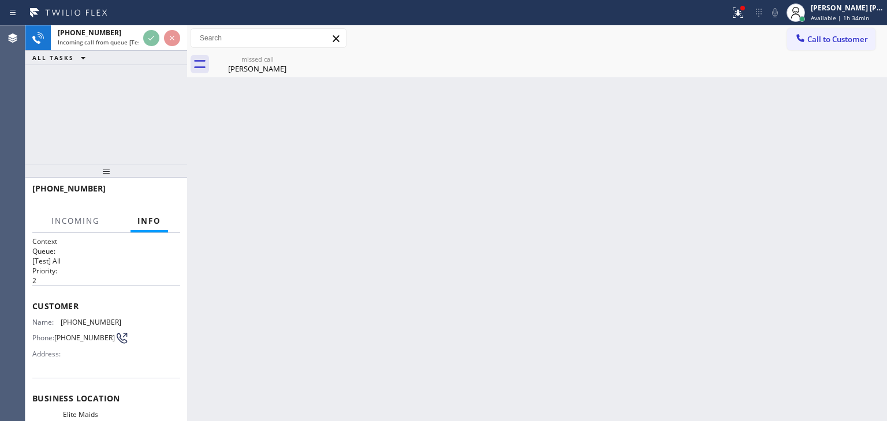
scroll to position [58, 0]
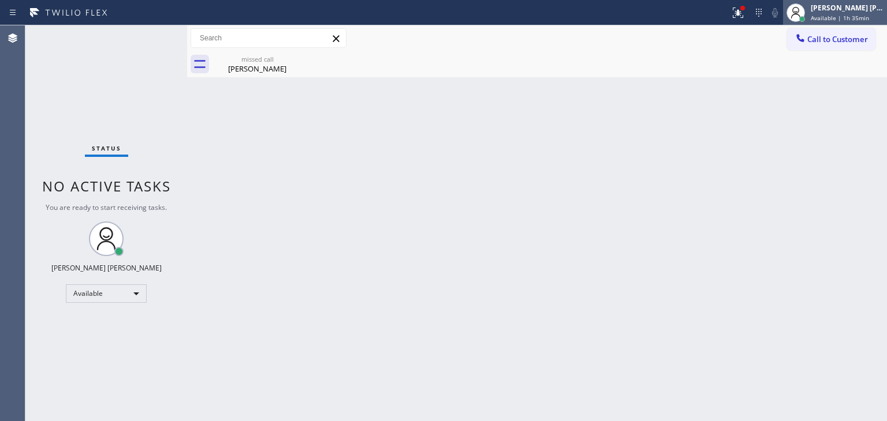
click at [875, 2] on div "[PERSON_NAME] [PERSON_NAME] Available | 1h 35min" at bounding box center [835, 12] width 104 height 25
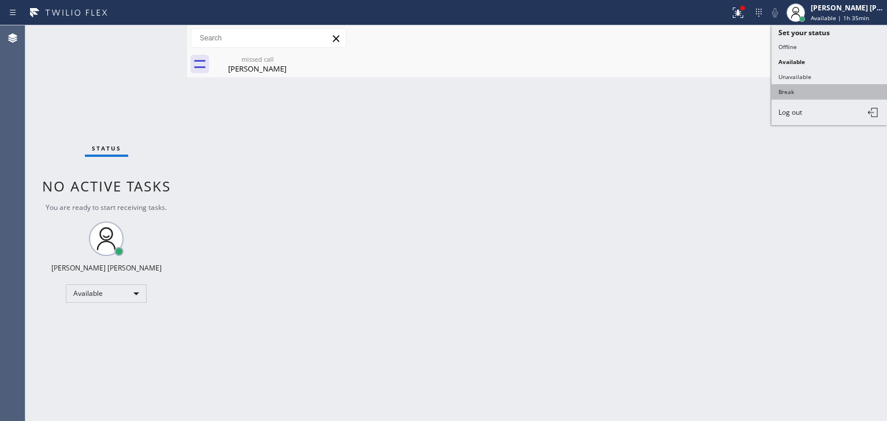
click at [810, 85] on button "Break" at bounding box center [828, 91] width 115 height 15
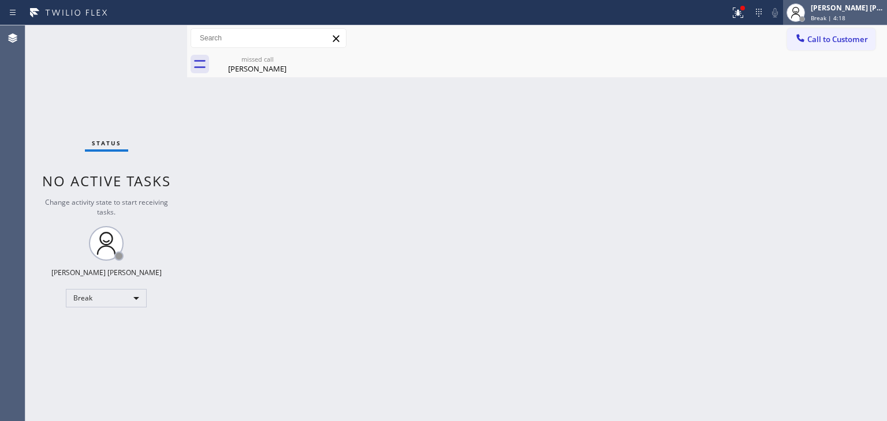
click at [845, 16] on span "Break | 4:18" at bounding box center [828, 18] width 35 height 8
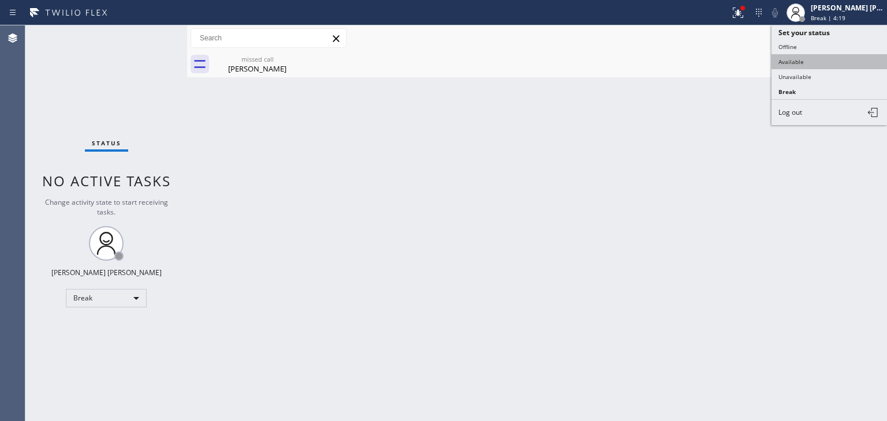
click at [825, 57] on button "Available" at bounding box center [828, 61] width 115 height 15
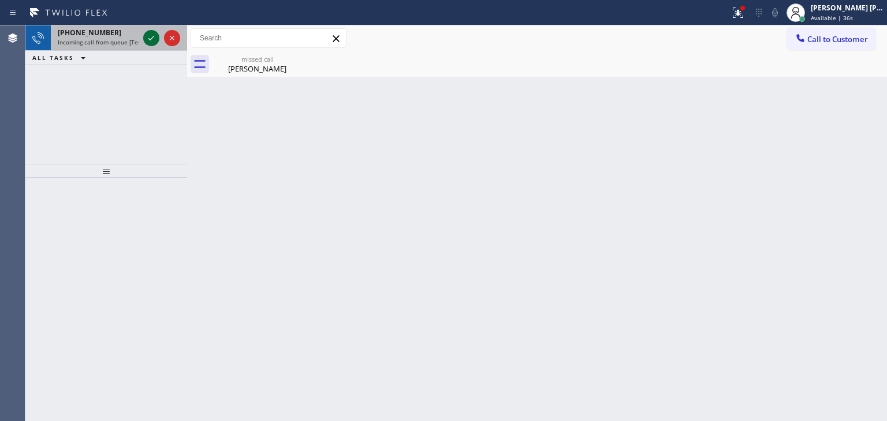
click at [153, 36] on icon at bounding box center [151, 38] width 14 height 14
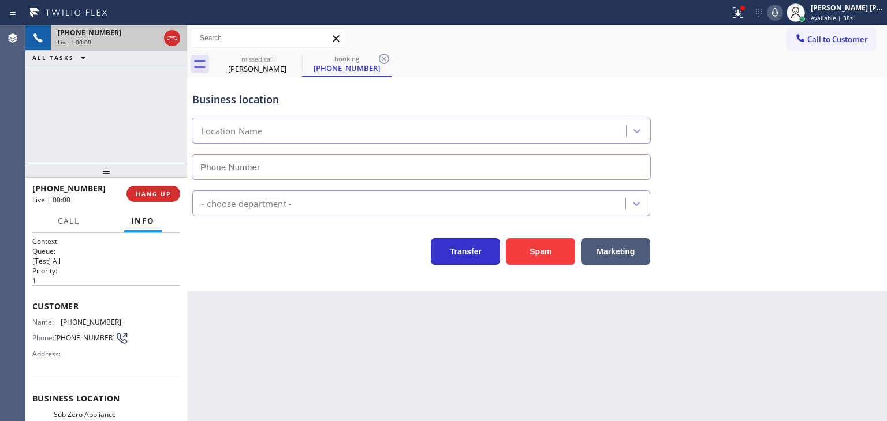
type input "[PHONE_NUMBER]"
click at [782, 19] on icon at bounding box center [775, 13] width 14 height 14
click at [782, 14] on icon at bounding box center [775, 13] width 14 height 14
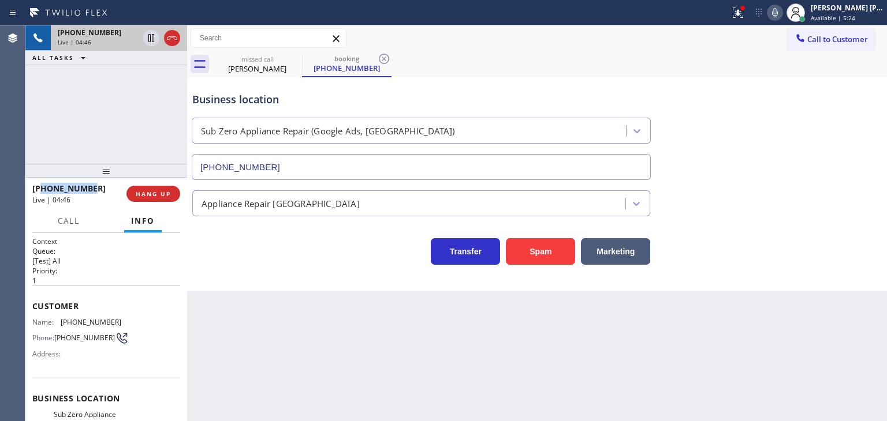
drag, startPoint x: 97, startPoint y: 188, endPoint x: 42, endPoint y: 186, distance: 55.4
click at [42, 186] on div "[PHONE_NUMBER]" at bounding box center [75, 188] width 86 height 11
copy span "2133613355"
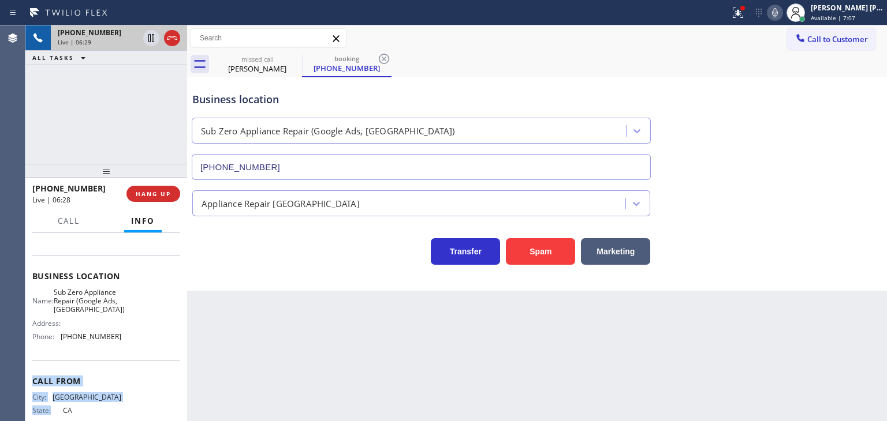
scroll to position [132, 0]
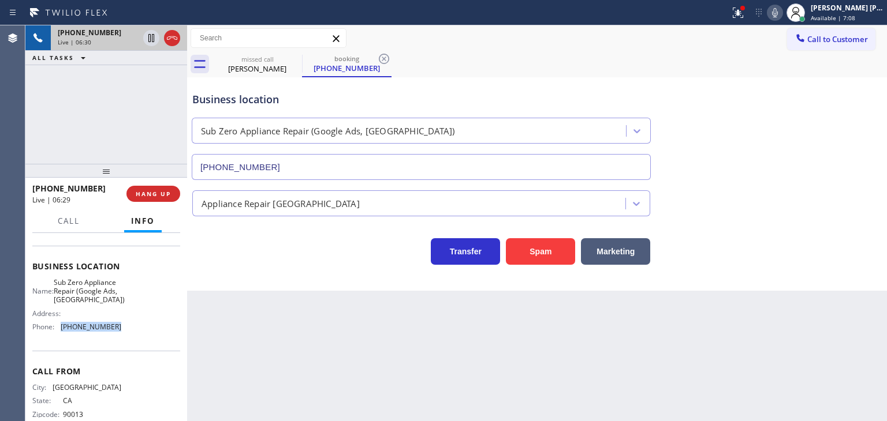
drag, startPoint x: 116, startPoint y: 402, endPoint x: 58, endPoint y: 331, distance: 92.3
click at [58, 331] on div "Name: Sub Zero Appliance Repair (Google Ads, [GEOGRAPHIC_DATA]) Address: Phone:…" at bounding box center [106, 307] width 148 height 58
copy div "[PHONE_NUMBER]"
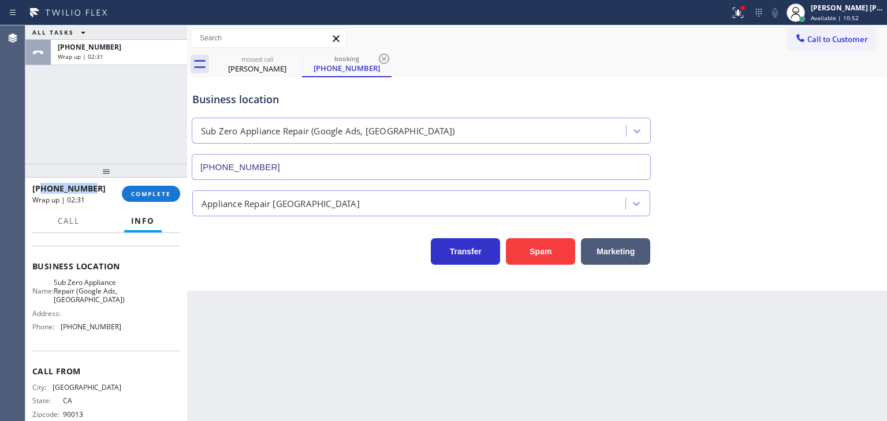
drag, startPoint x: 101, startPoint y: 189, endPoint x: 40, endPoint y: 185, distance: 61.3
click at [40, 185] on div "[PHONE_NUMBER]" at bounding box center [72, 188] width 81 height 11
copy span "2133613355"
click at [162, 190] on span "COMPLETE" at bounding box center [151, 194] width 40 height 8
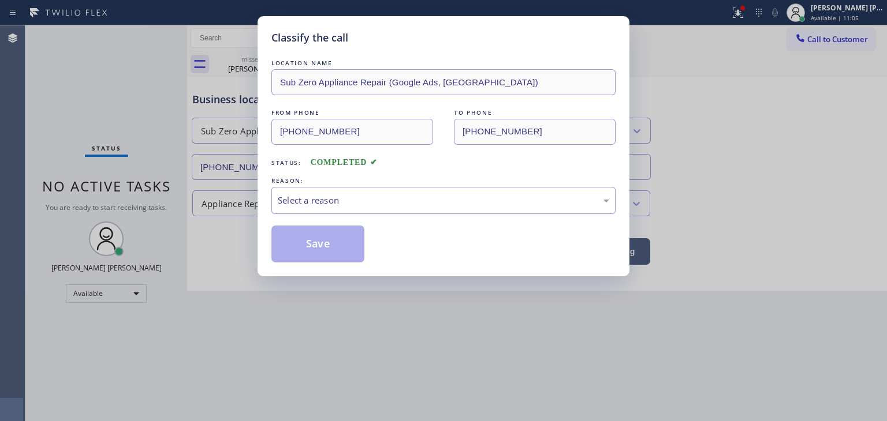
click at [324, 207] on div "Select a reason" at bounding box center [443, 200] width 344 height 27
click at [313, 253] on button "Save" at bounding box center [317, 244] width 93 height 37
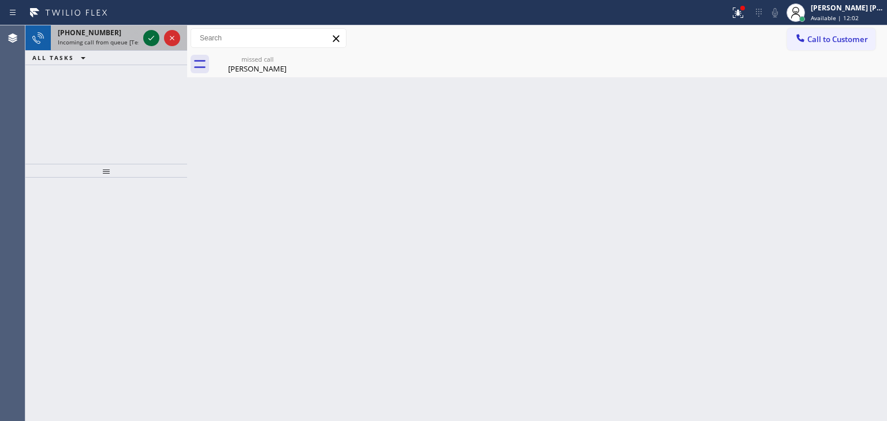
click at [151, 42] on icon at bounding box center [151, 38] width 14 height 14
click at [152, 38] on icon at bounding box center [151, 38] width 6 height 5
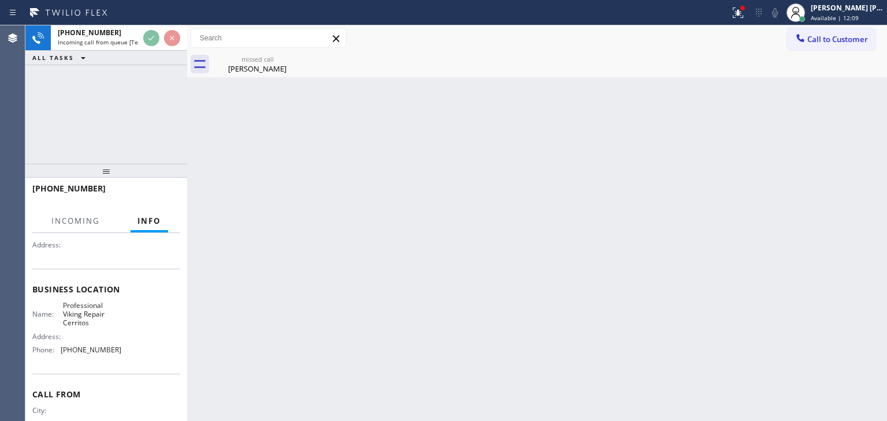
scroll to position [115, 0]
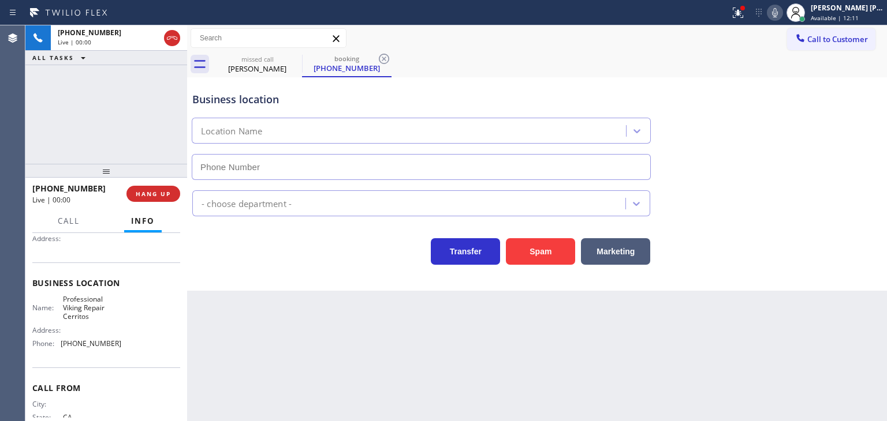
type input "[PHONE_NUMBER]"
click at [778, 15] on icon at bounding box center [775, 12] width 6 height 9
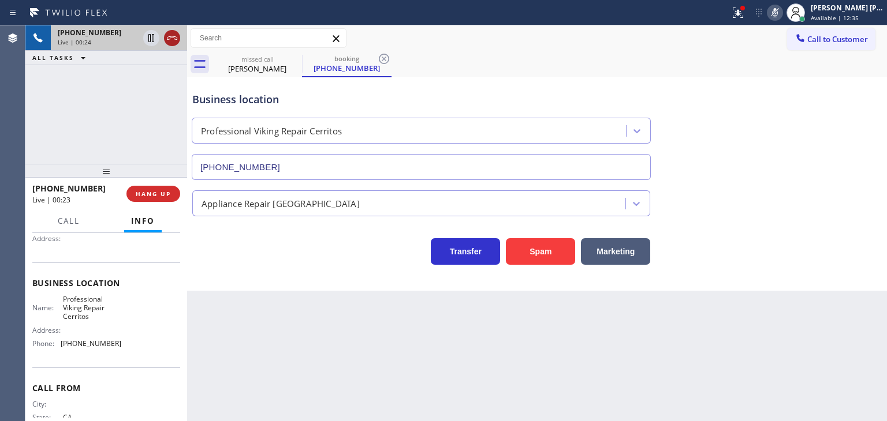
click at [176, 38] on icon at bounding box center [172, 38] width 14 height 14
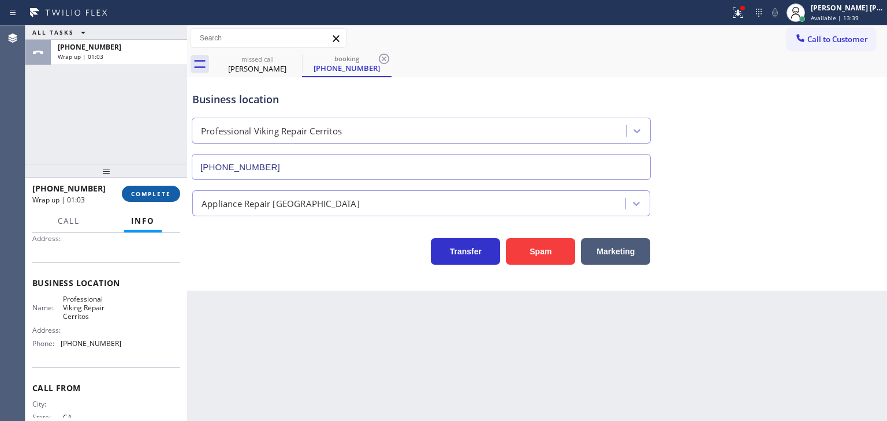
click at [170, 195] on span "COMPLETE" at bounding box center [151, 194] width 40 height 8
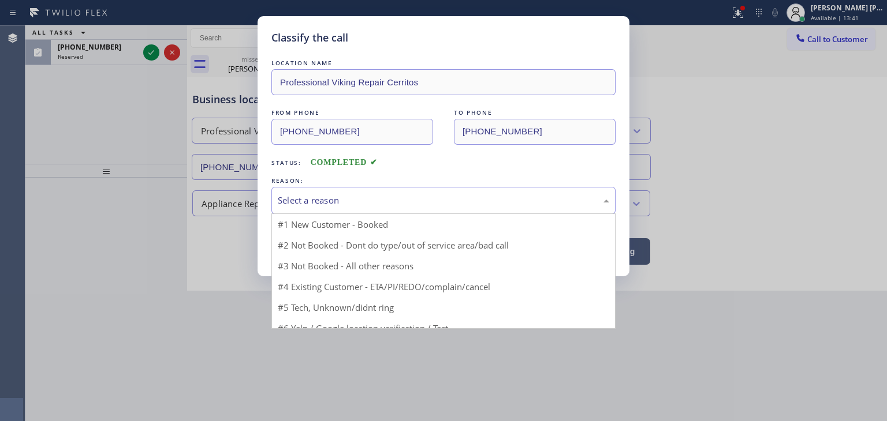
click at [329, 200] on div "Select a reason" at bounding box center [443, 200] width 331 height 13
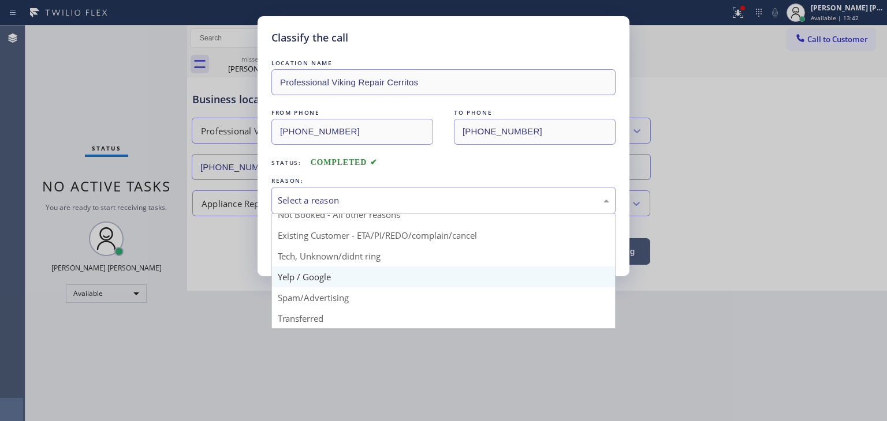
scroll to position [10, 0]
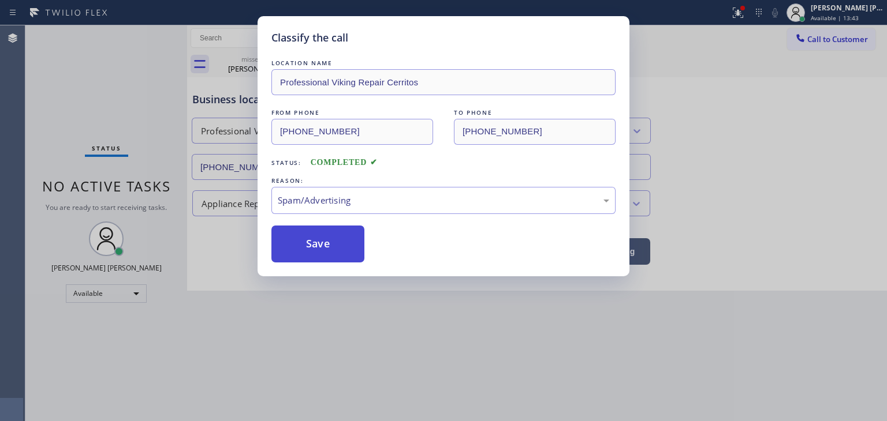
click at [330, 253] on button "Save" at bounding box center [317, 244] width 93 height 37
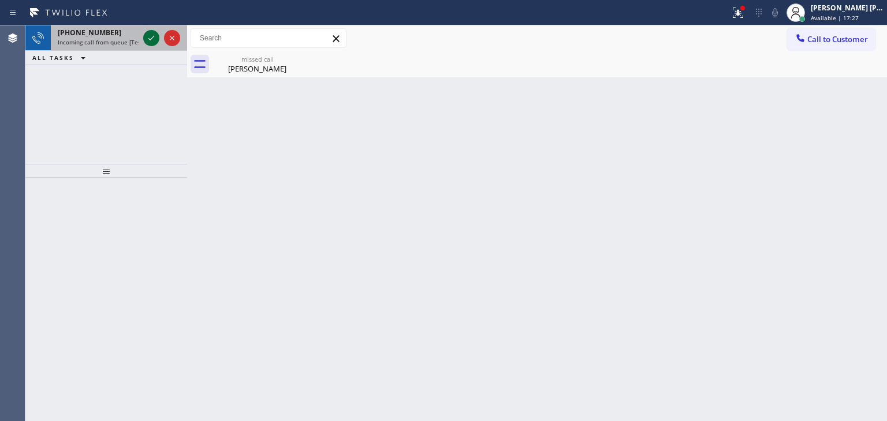
click at [151, 35] on icon at bounding box center [151, 38] width 14 height 14
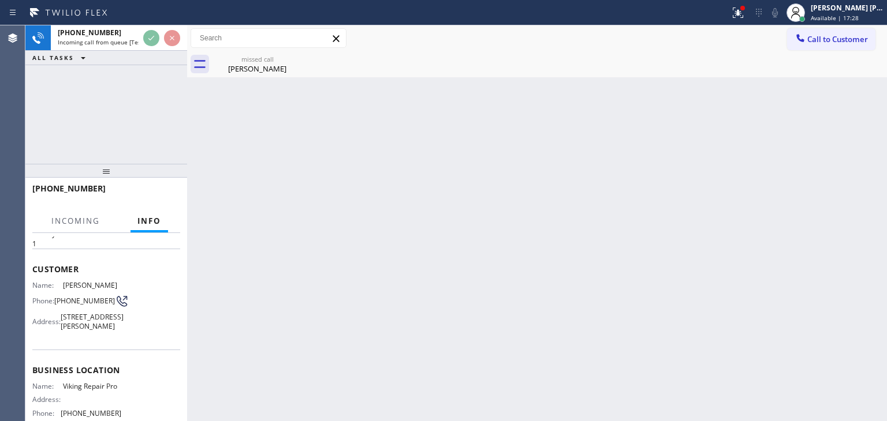
scroll to position [58, 0]
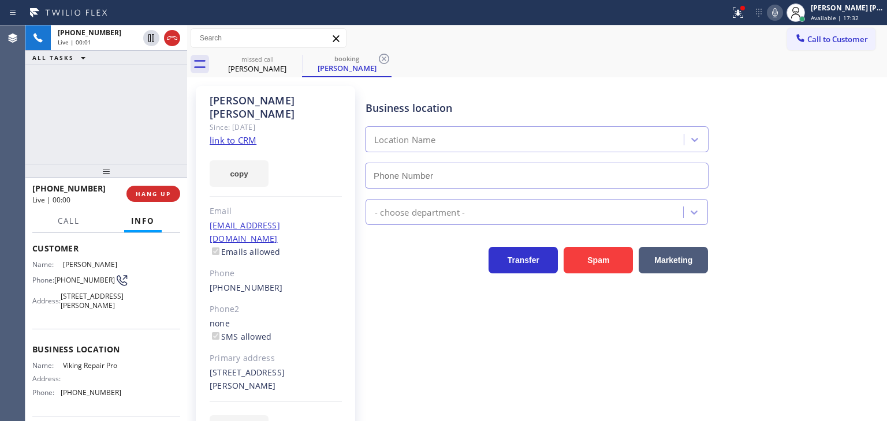
type input "[PHONE_NUMBER]"
click at [236, 135] on link "link to CRM" at bounding box center [233, 141] width 47 height 12
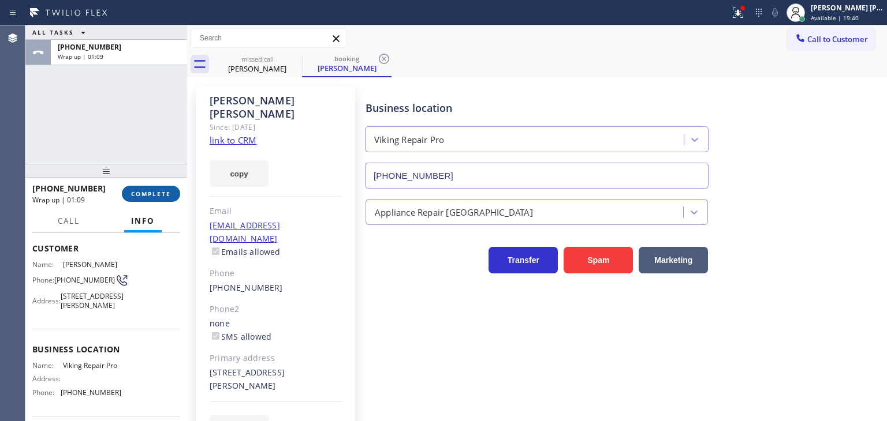
click at [158, 195] on span "COMPLETE" at bounding box center [151, 194] width 40 height 8
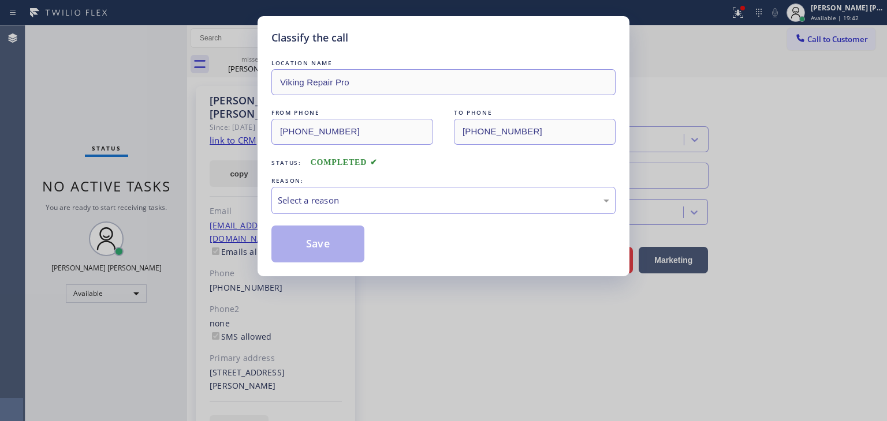
click at [353, 199] on div "Select a reason" at bounding box center [443, 200] width 331 height 13
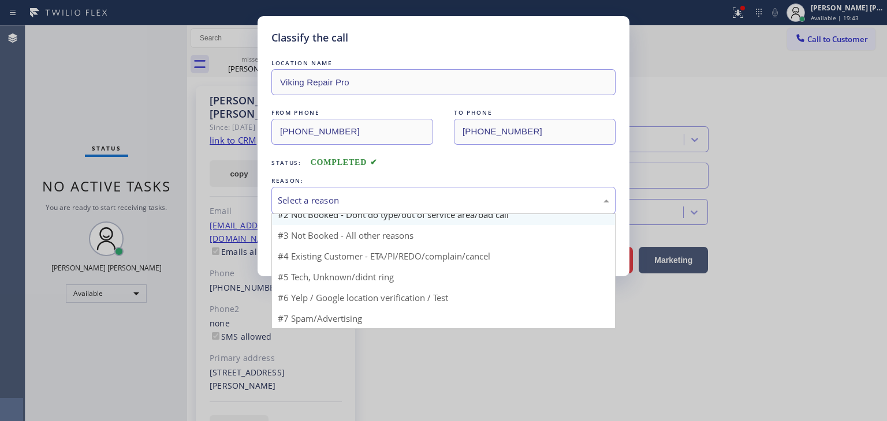
scroll to position [10, 0]
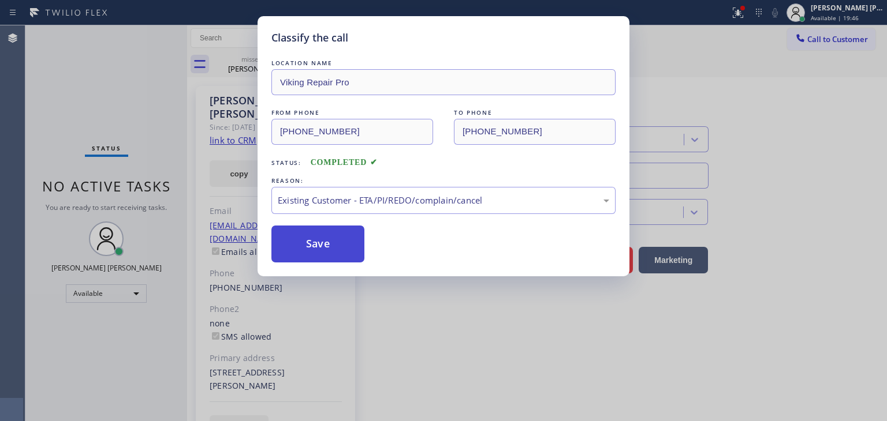
click at [324, 245] on button "Save" at bounding box center [317, 244] width 93 height 37
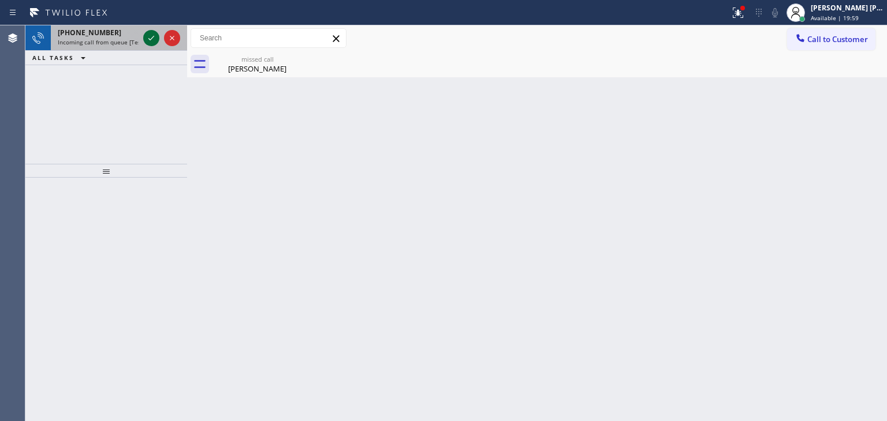
click at [152, 39] on icon at bounding box center [151, 38] width 14 height 14
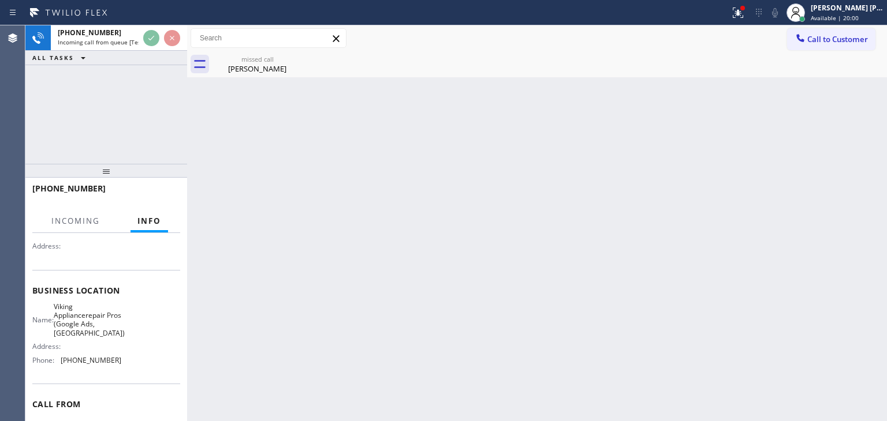
scroll to position [115, 0]
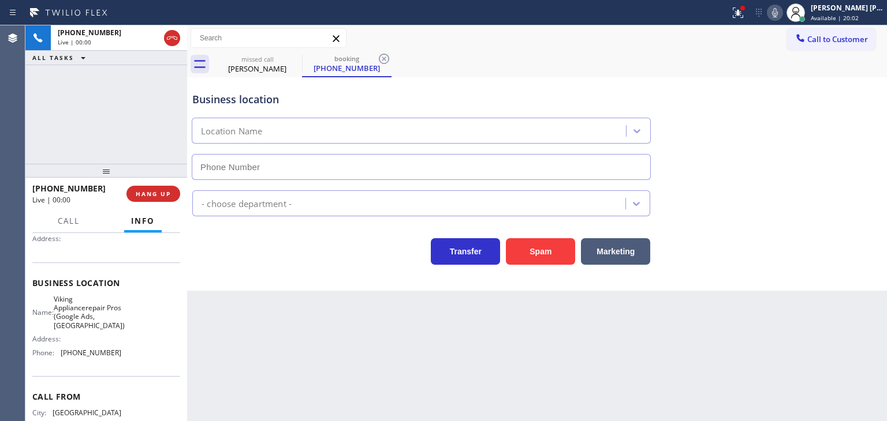
type input "[PHONE_NUMBER]"
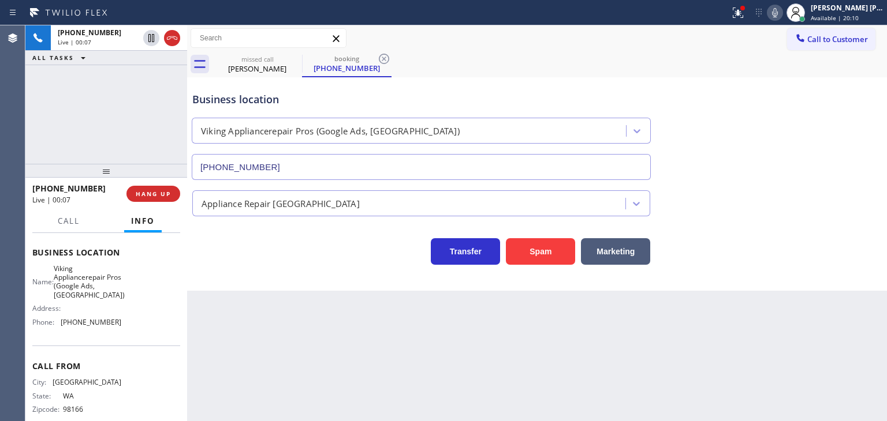
scroll to position [162, 0]
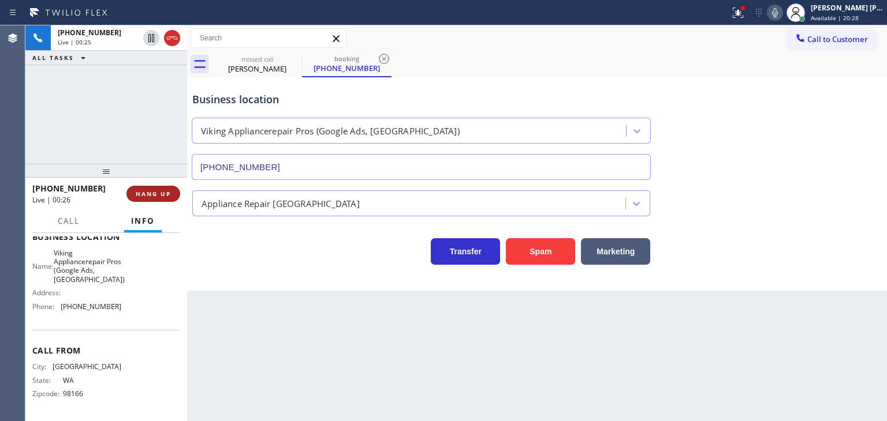
click at [161, 190] on span "HANG UP" at bounding box center [153, 194] width 35 height 8
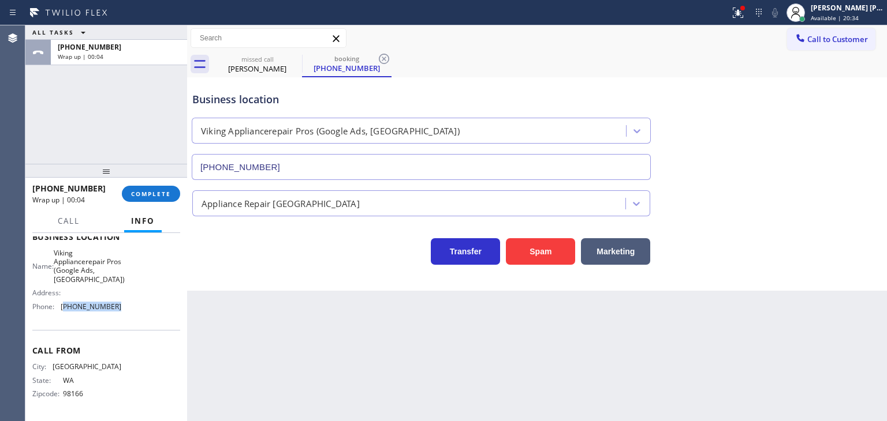
drag, startPoint x: 122, startPoint y: 301, endPoint x: 63, endPoint y: 305, distance: 59.6
click at [63, 305] on div "Name: Viking Appliancerepair Pros (Google Ads, [GEOGRAPHIC_DATA]) Address: Phon…" at bounding box center [106, 283] width 148 height 68
copy span "564) 444-8316"
click at [826, 44] on span "Call to Customer" at bounding box center [837, 39] width 61 height 10
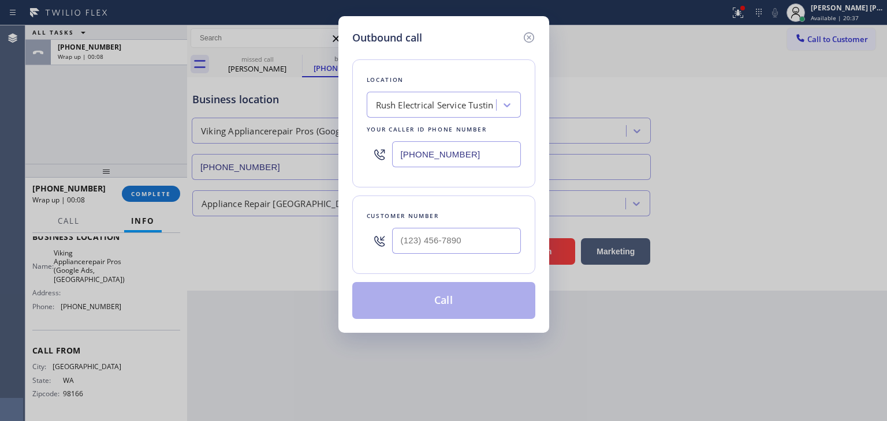
drag, startPoint x: 490, startPoint y: 150, endPoint x: 359, endPoint y: 150, distance: 130.5
click at [359, 150] on div "Location Rush Electrical Service Tustin Your caller id phone number [PHONE_NUMB…" at bounding box center [443, 123] width 183 height 128
paste input "564) 444-8316"
type input "[PHONE_NUMBER]"
click at [529, 40] on icon at bounding box center [529, 38] width 14 height 14
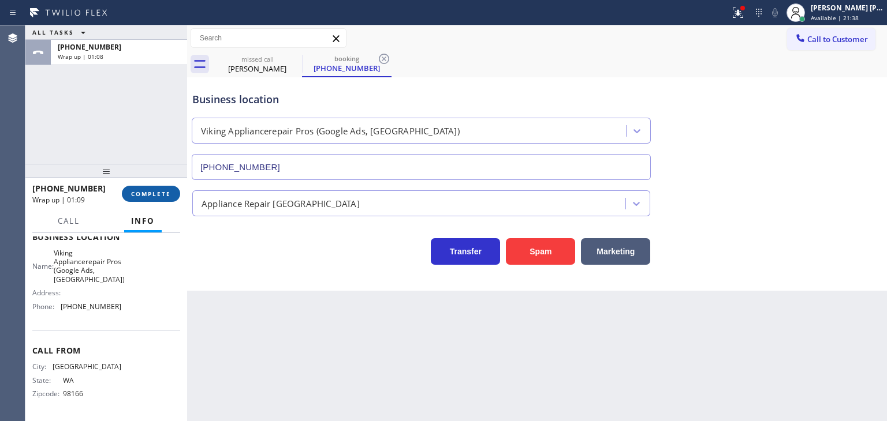
click at [163, 194] on span "COMPLETE" at bounding box center [151, 194] width 40 height 8
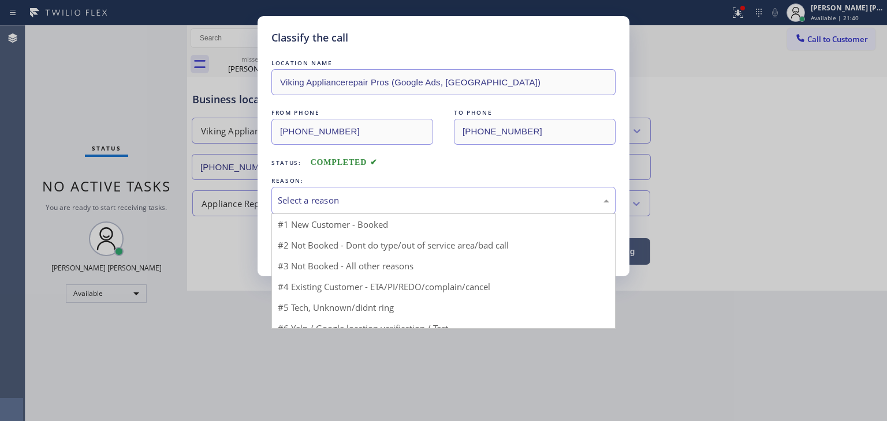
click at [342, 204] on div "Select a reason" at bounding box center [443, 200] width 331 height 13
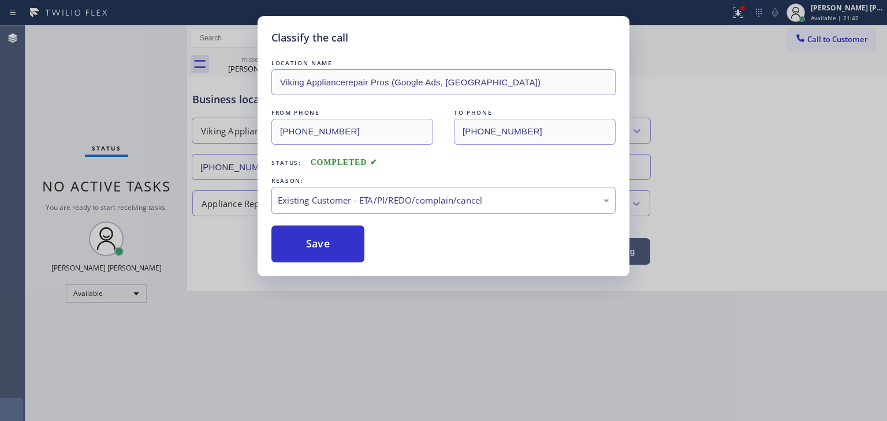
click at [337, 200] on div "Existing Customer - ETA/PI/REDO/complain/cancel" at bounding box center [443, 200] width 331 height 13
click at [320, 245] on button "Save" at bounding box center [317, 244] width 93 height 37
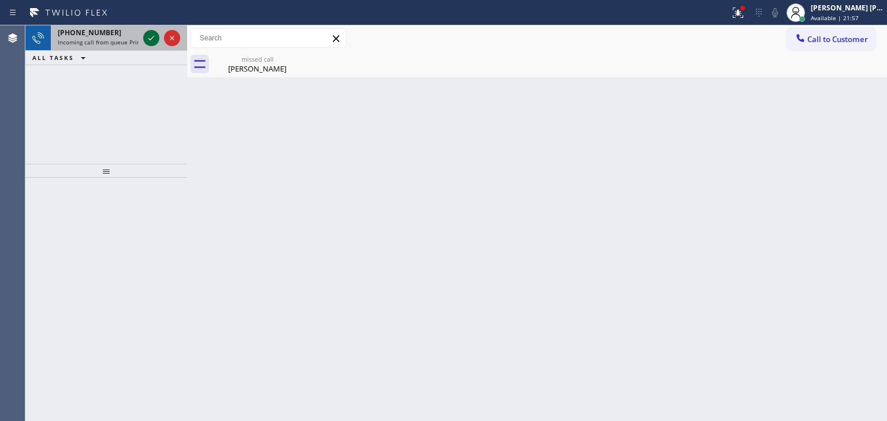
click at [151, 40] on icon at bounding box center [151, 38] width 14 height 14
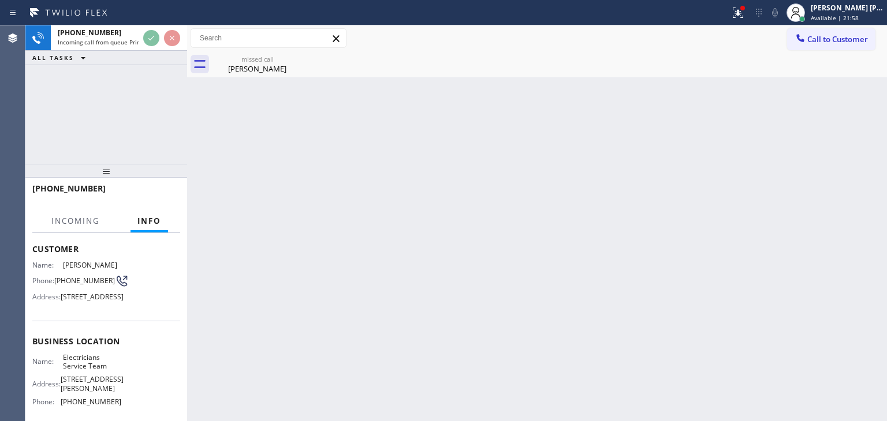
scroll to position [58, 0]
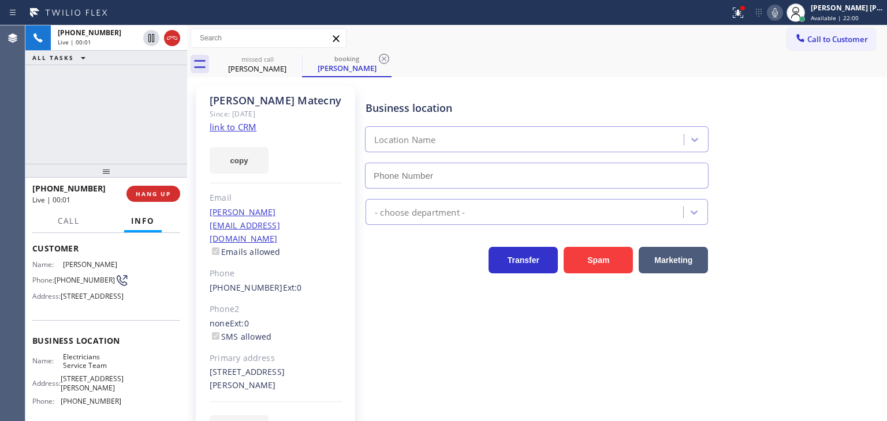
type input "[PHONE_NUMBER]"
click at [226, 129] on link "link to CRM" at bounding box center [233, 127] width 47 height 12
click at [864, 10] on div "[PERSON_NAME] [PERSON_NAME]" at bounding box center [847, 8] width 73 height 10
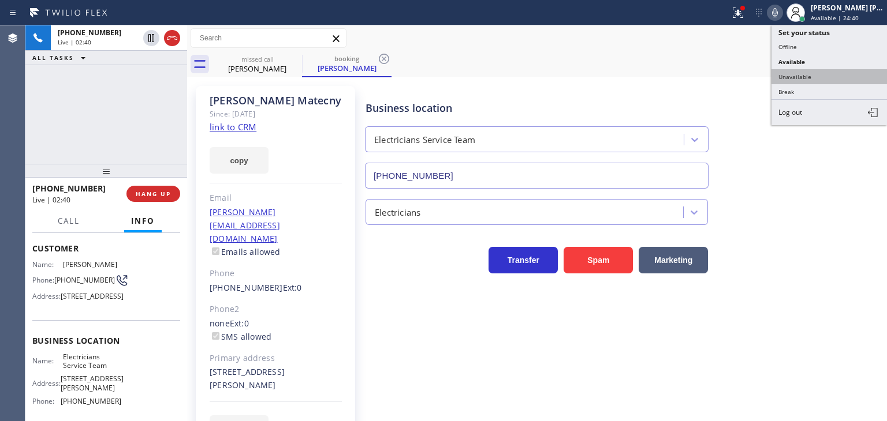
click at [829, 70] on button "Unavailable" at bounding box center [828, 76] width 115 height 15
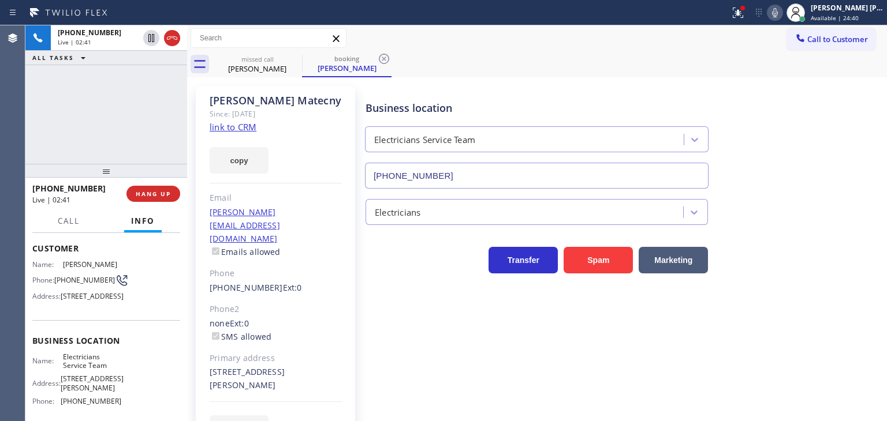
click at [782, 17] on icon at bounding box center [775, 13] width 14 height 14
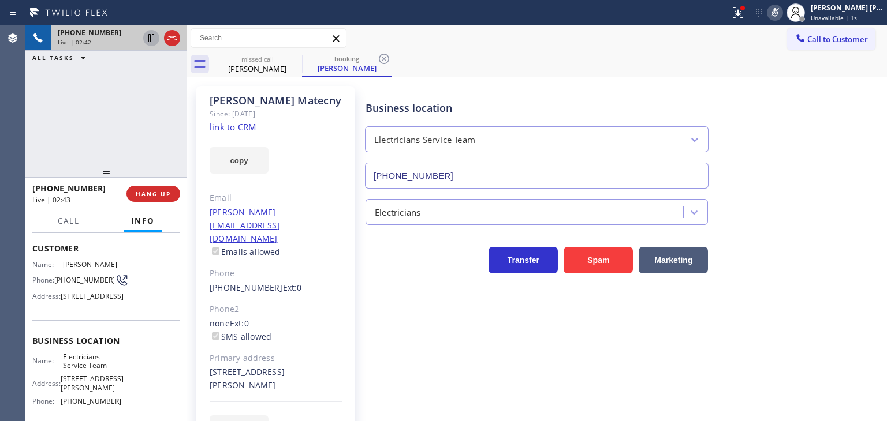
click at [149, 38] on icon at bounding box center [151, 38] width 14 height 14
click at [782, 18] on icon at bounding box center [775, 13] width 14 height 14
click at [154, 38] on icon at bounding box center [151, 38] width 8 height 8
click at [782, 11] on icon at bounding box center [775, 13] width 14 height 14
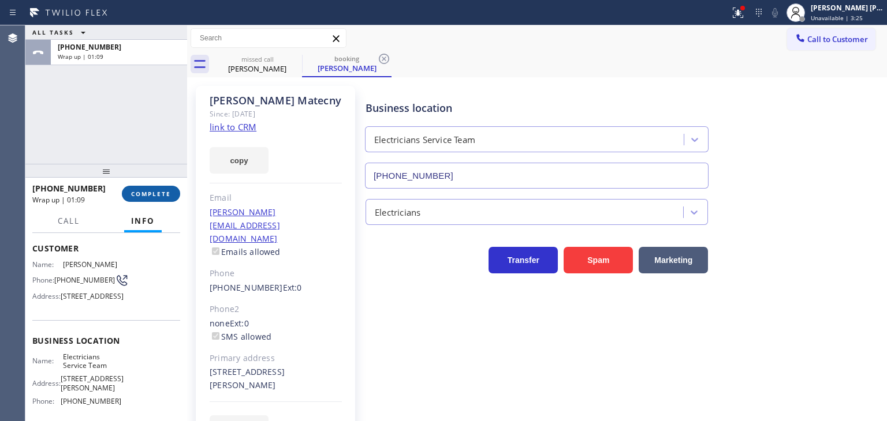
click at [166, 195] on span "COMPLETE" at bounding box center [151, 194] width 40 height 8
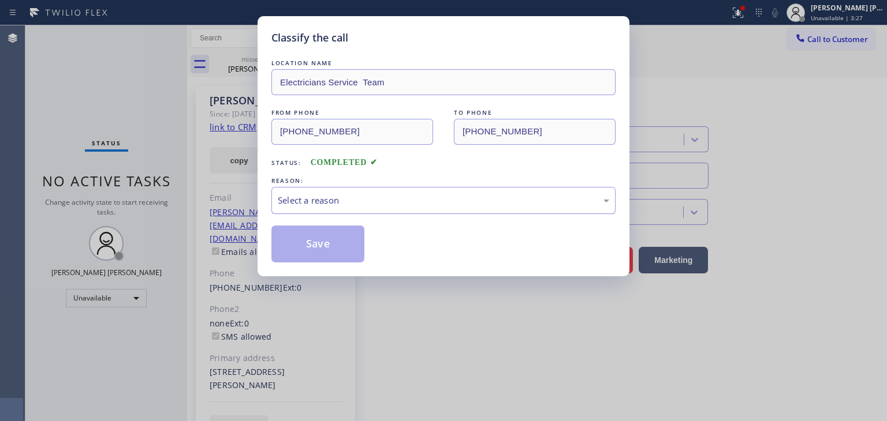
click at [300, 202] on div "Select a reason" at bounding box center [443, 200] width 331 height 13
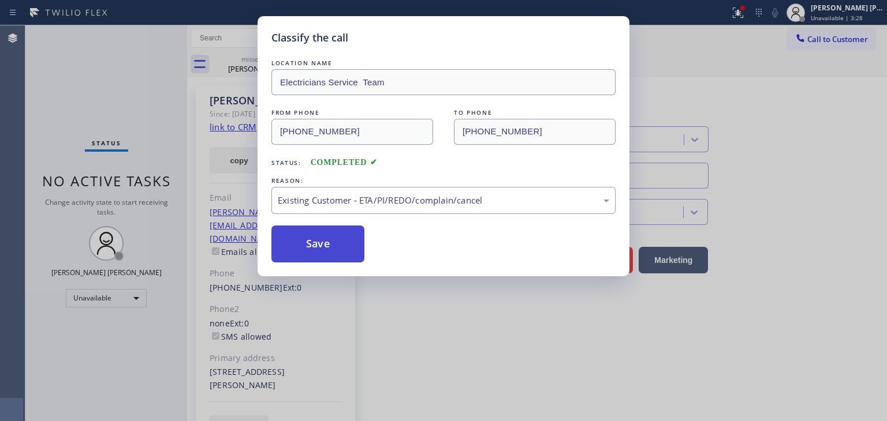
click at [319, 243] on button "Save" at bounding box center [317, 244] width 93 height 37
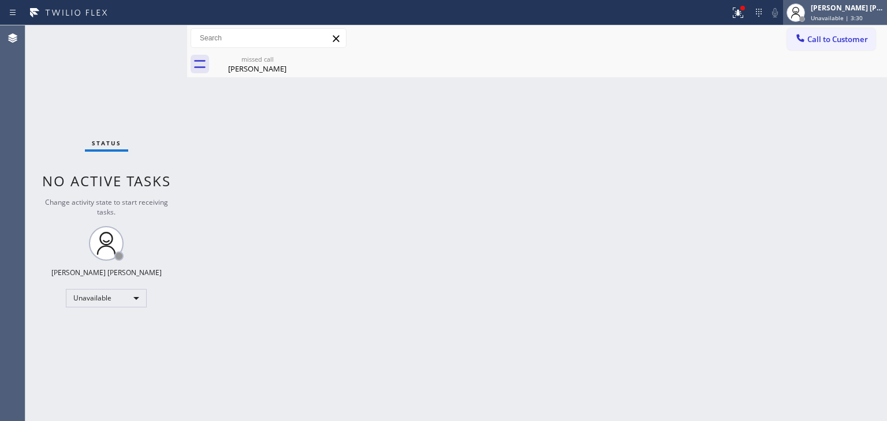
click at [852, 19] on span "Unavailable | 3:30" at bounding box center [837, 18] width 52 height 8
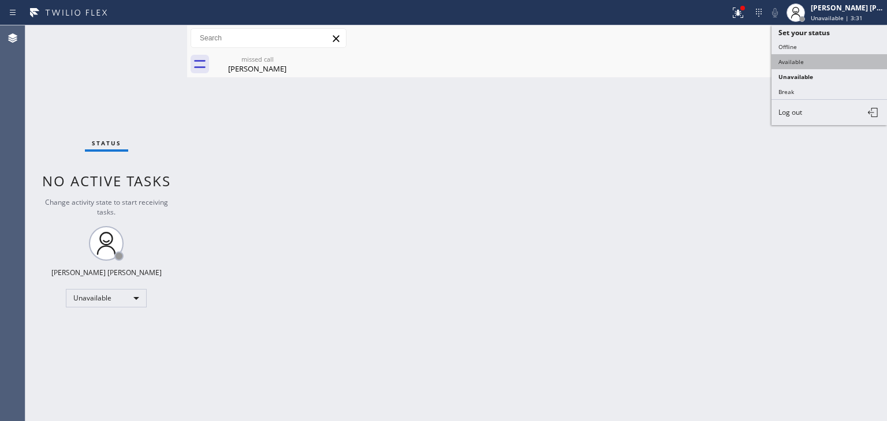
click at [813, 55] on button "Available" at bounding box center [828, 61] width 115 height 15
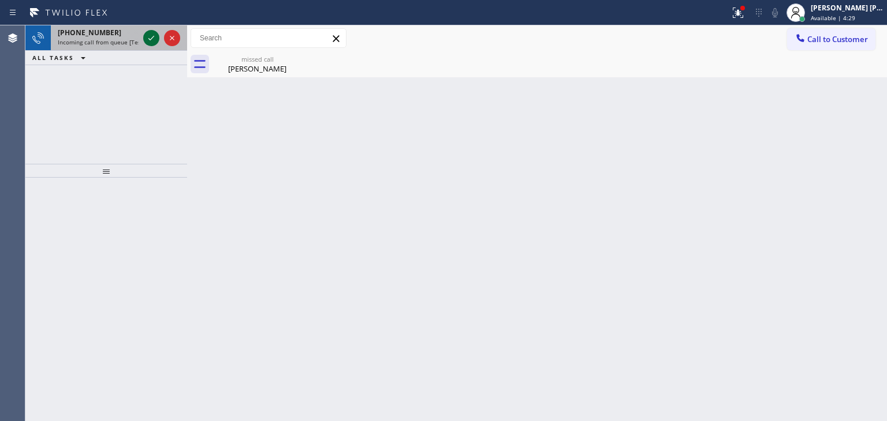
click at [154, 43] on icon at bounding box center [151, 38] width 14 height 14
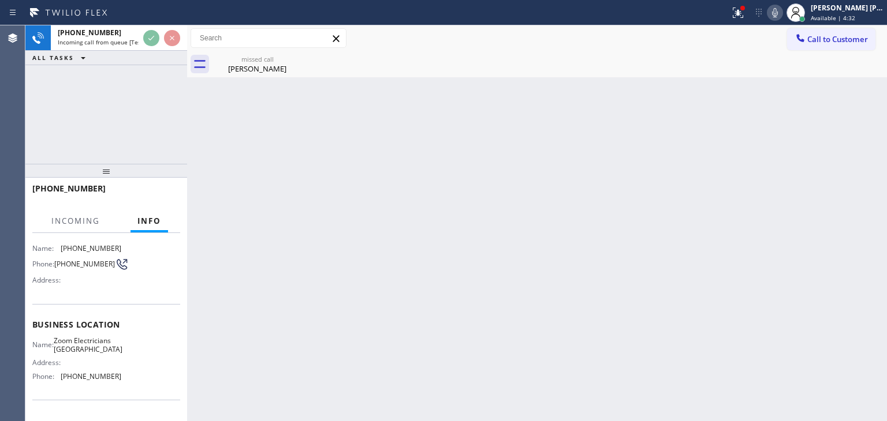
scroll to position [115, 0]
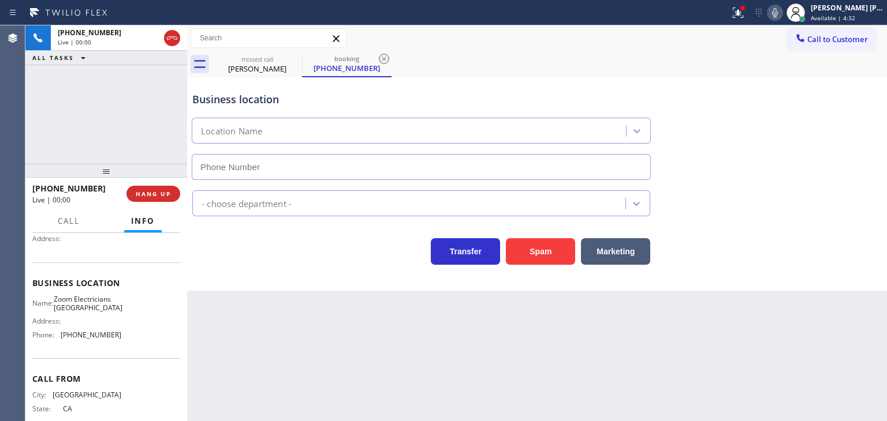
type input "[PHONE_NUMBER]"
click at [783, 19] on button at bounding box center [775, 13] width 16 height 16
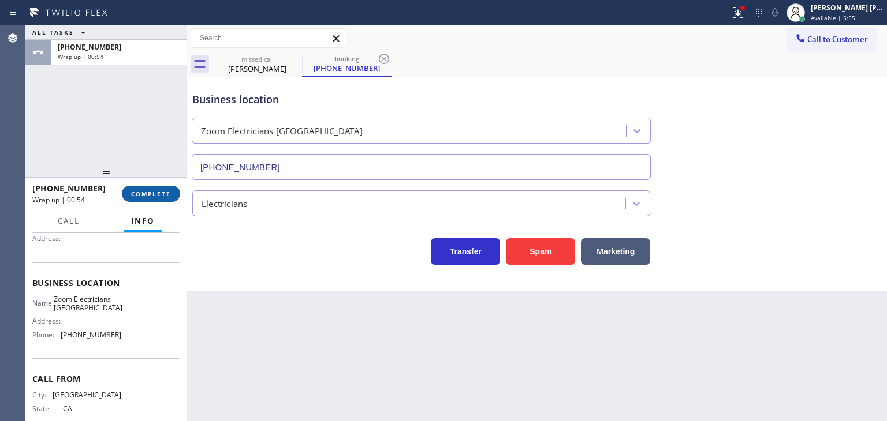
click at [162, 192] on span "COMPLETE" at bounding box center [151, 194] width 40 height 8
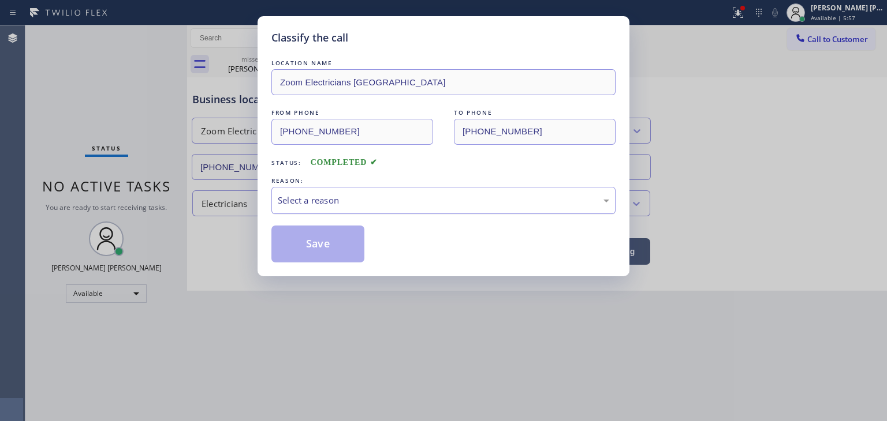
click at [357, 210] on div "Select a reason" at bounding box center [443, 200] width 344 height 27
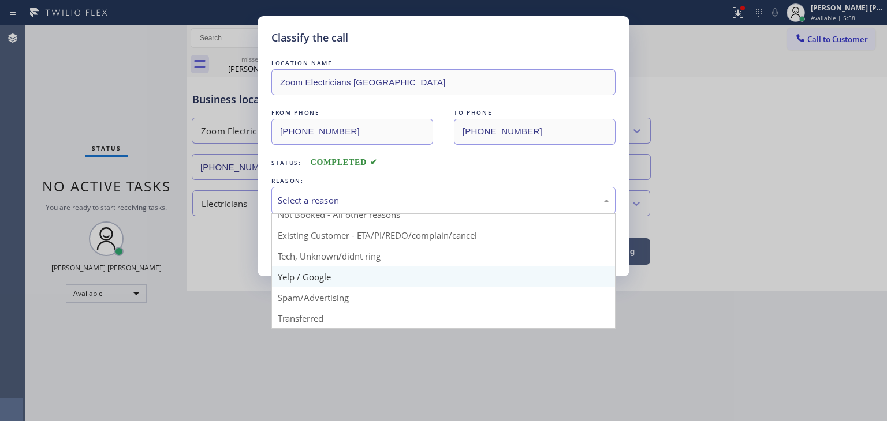
scroll to position [10, 0]
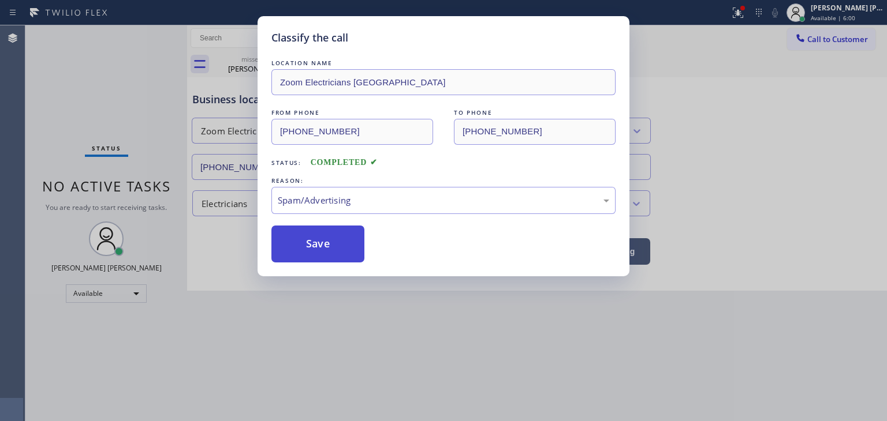
click at [335, 240] on button "Save" at bounding box center [317, 244] width 93 height 37
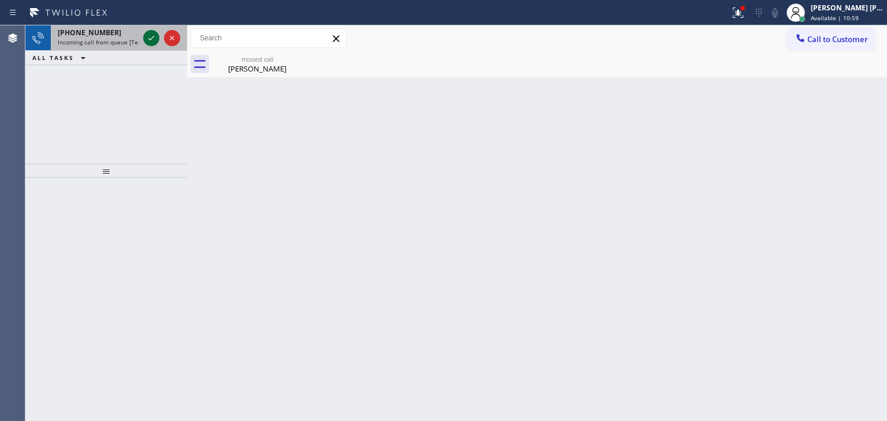
click at [154, 35] on icon at bounding box center [151, 38] width 14 height 14
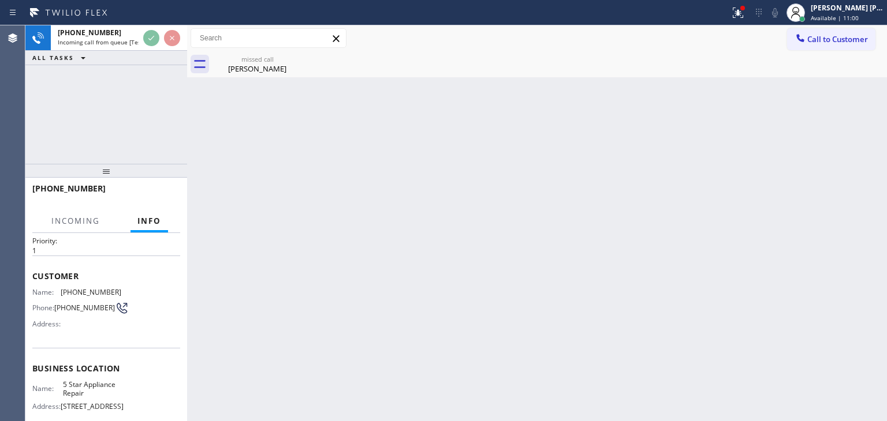
scroll to position [58, 0]
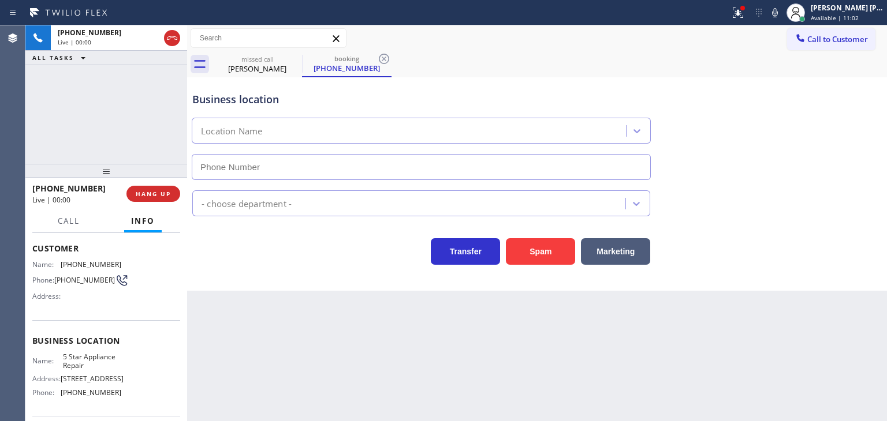
type input "[PHONE_NUMBER]"
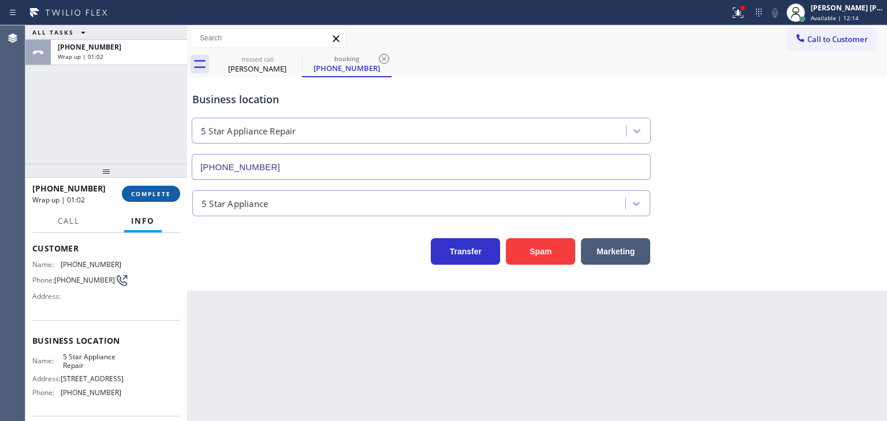
click at [164, 197] on span "COMPLETE" at bounding box center [151, 194] width 40 height 8
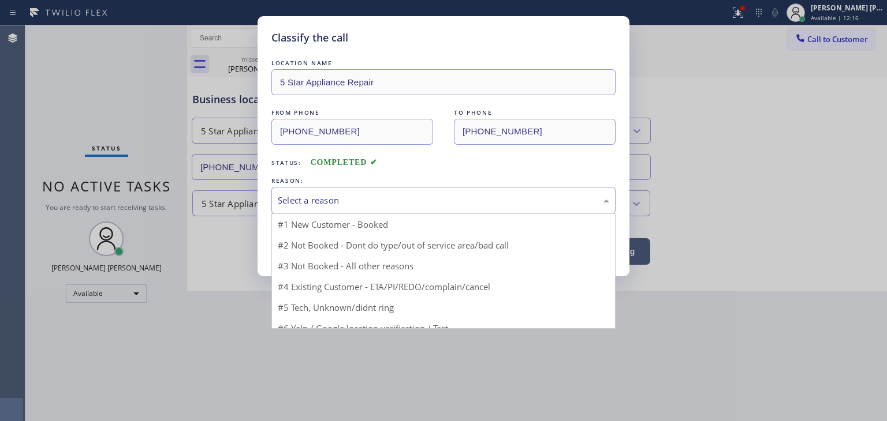
click at [295, 188] on div "Select a reason" at bounding box center [443, 200] width 344 height 27
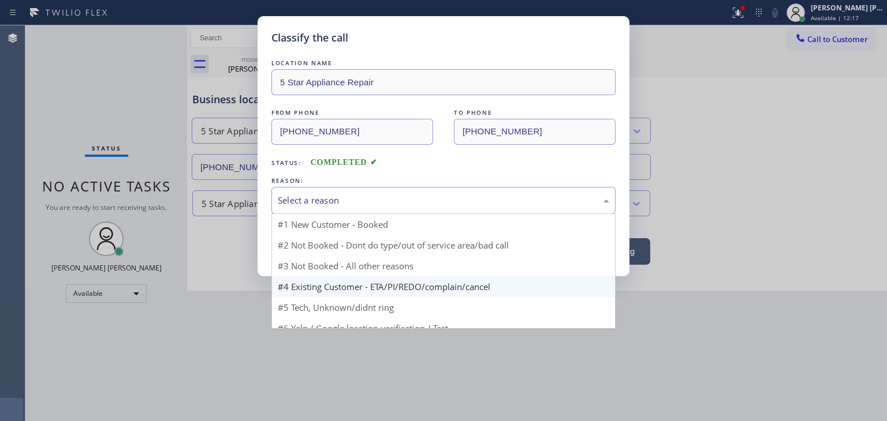
scroll to position [10, 0]
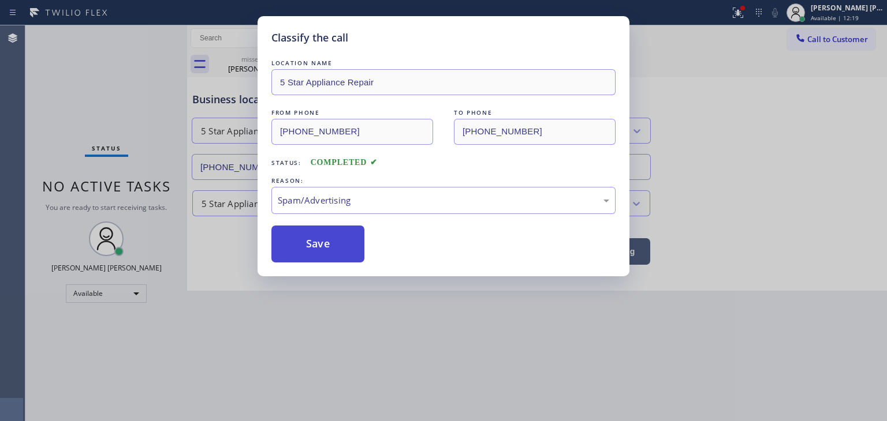
click at [333, 233] on button "Save" at bounding box center [317, 244] width 93 height 37
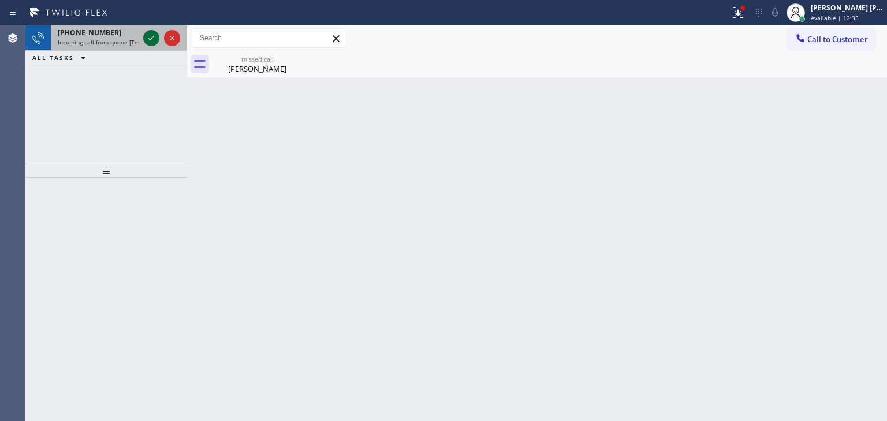
click at [150, 32] on icon at bounding box center [151, 38] width 14 height 14
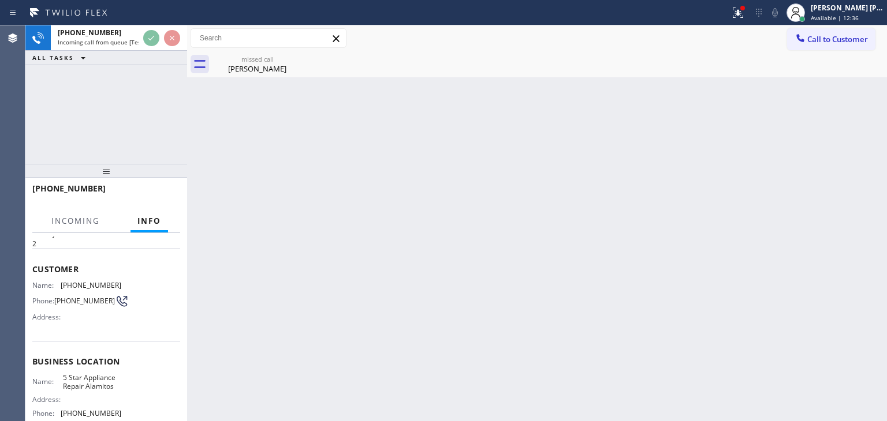
scroll to position [58, 0]
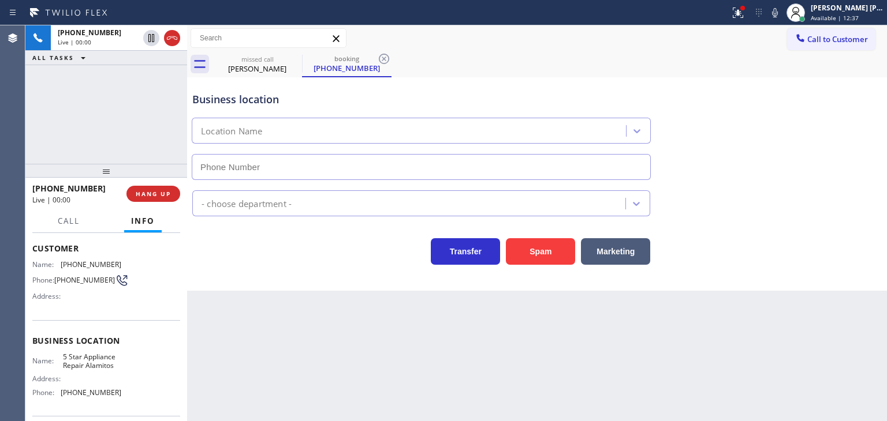
type input "[PHONE_NUMBER]"
click at [782, 8] on icon at bounding box center [775, 13] width 14 height 14
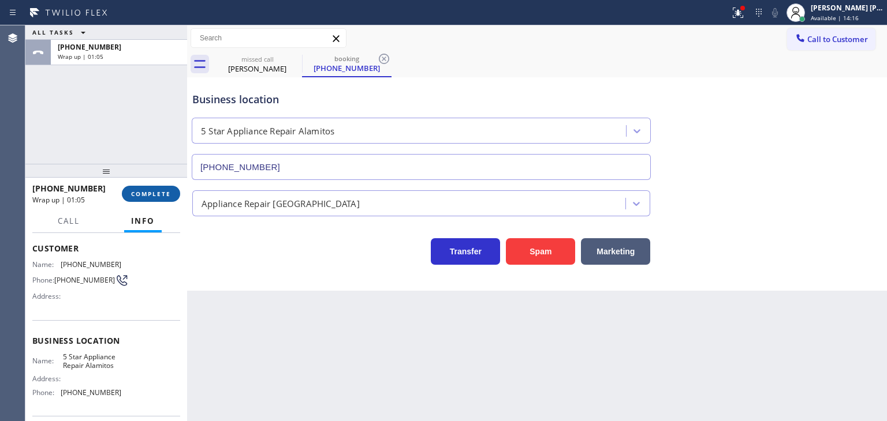
click at [150, 189] on button "COMPLETE" at bounding box center [151, 194] width 58 height 16
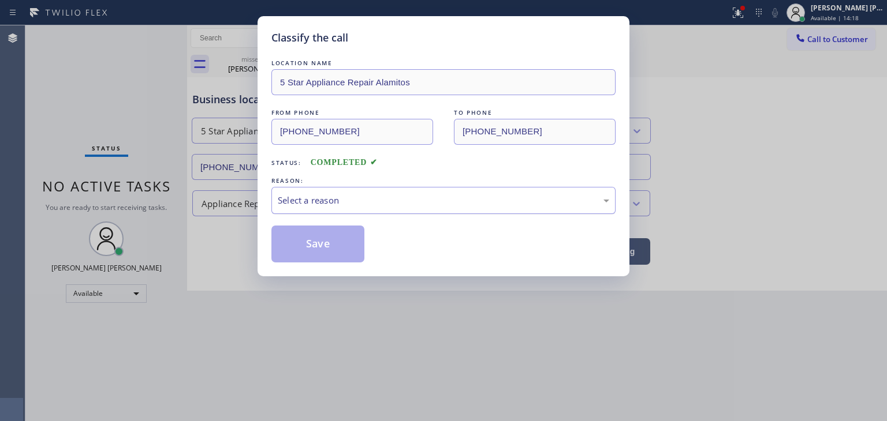
click at [372, 197] on div "Select a reason" at bounding box center [443, 200] width 331 height 13
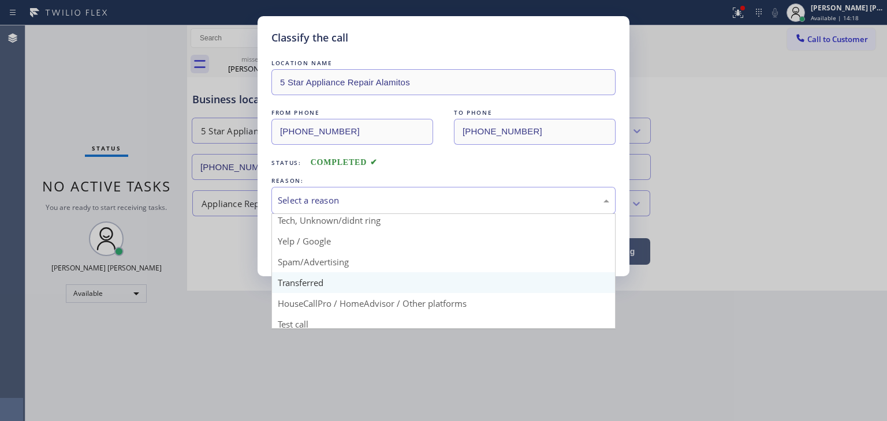
scroll to position [72, 0]
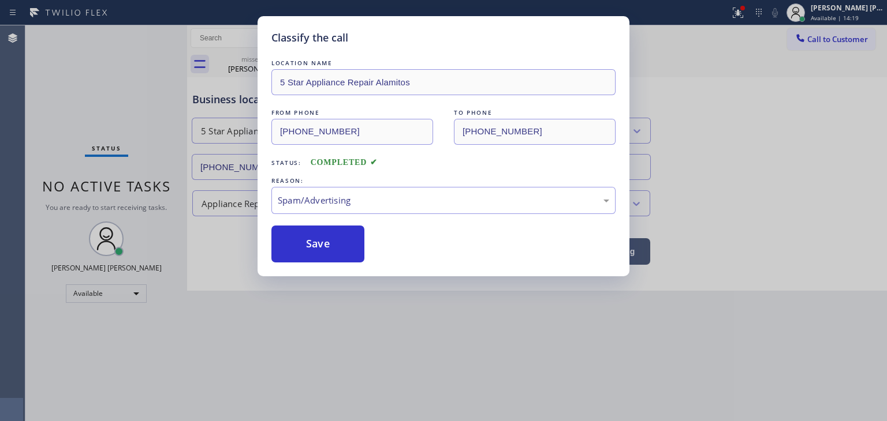
click at [326, 257] on button "Save" at bounding box center [317, 244] width 93 height 37
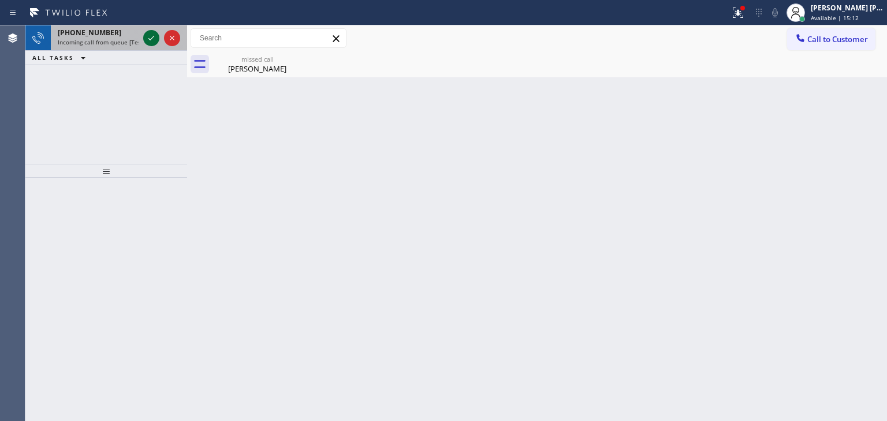
click at [148, 37] on icon at bounding box center [151, 38] width 14 height 14
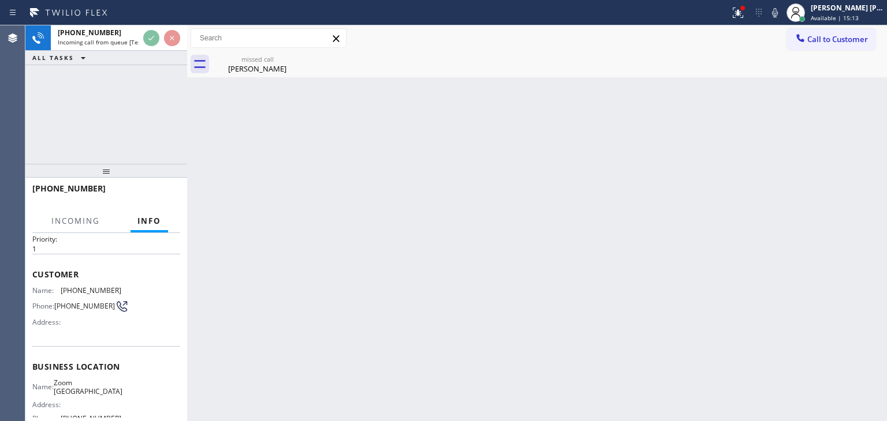
scroll to position [58, 0]
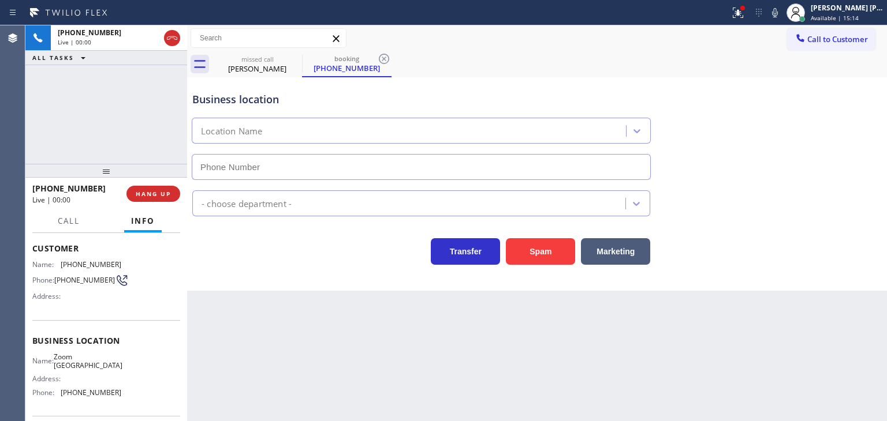
type input "[PHONE_NUMBER]"
click at [860, 162] on div "Business location Zoom [GEOGRAPHIC_DATA] [PHONE_NUMBER]" at bounding box center [537, 128] width 694 height 105
click at [778, 13] on icon at bounding box center [775, 12] width 6 height 9
click at [778, 17] on icon at bounding box center [775, 12] width 6 height 9
click at [73, 222] on span "Call" at bounding box center [69, 221] width 22 height 10
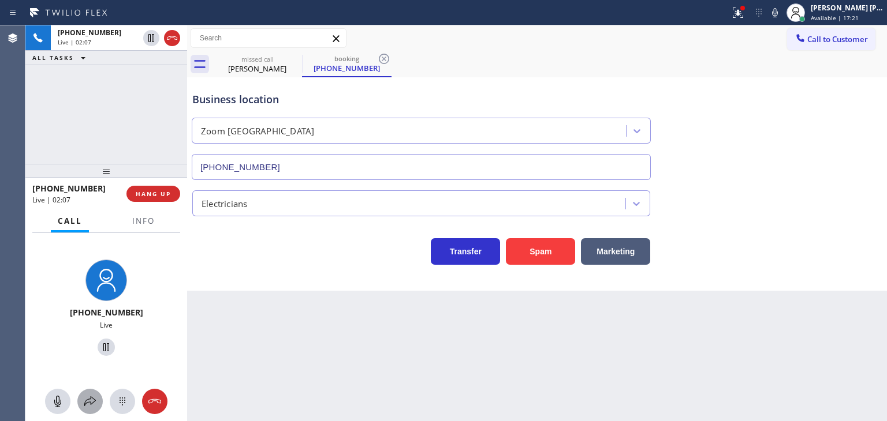
click at [87, 400] on icon at bounding box center [90, 402] width 14 height 14
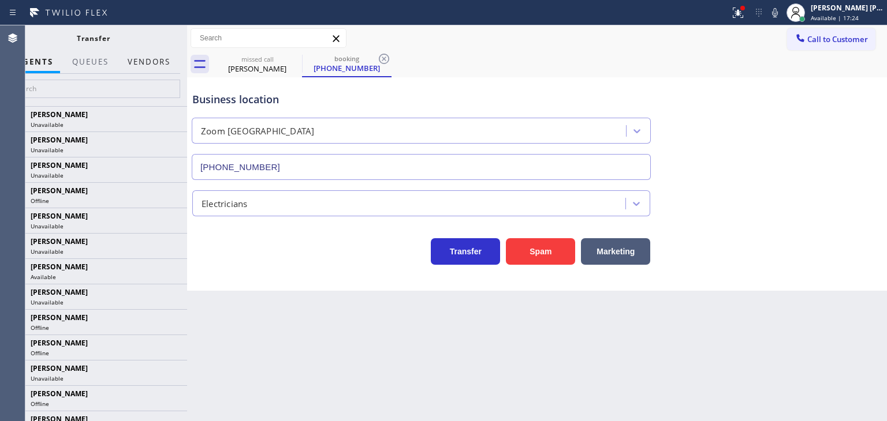
click at [148, 58] on button "Vendors" at bounding box center [149, 62] width 57 height 23
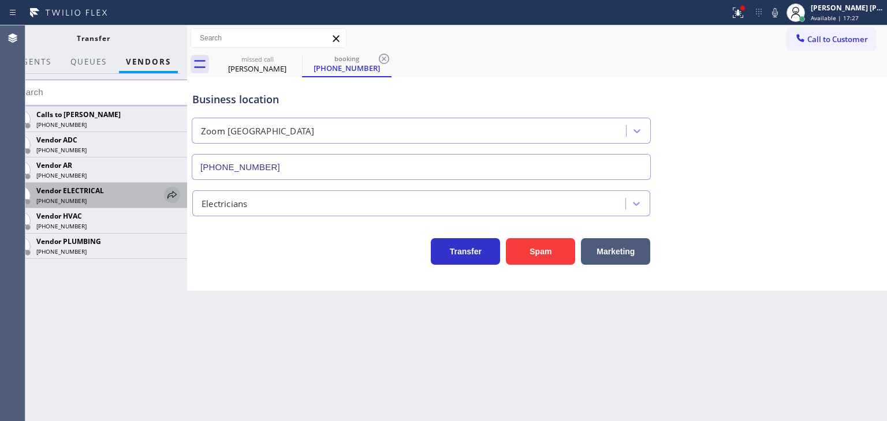
click at [172, 191] on icon at bounding box center [172, 195] width 14 height 14
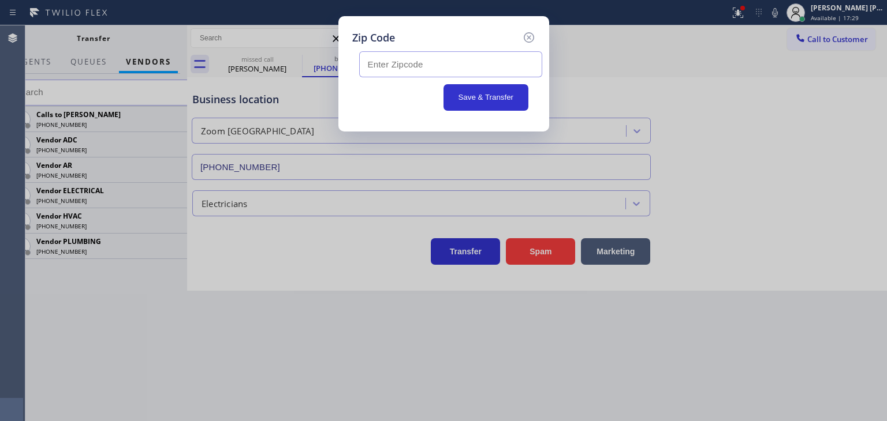
click at [438, 70] on input "text" at bounding box center [450, 64] width 183 height 26
type input "92270"
click at [472, 100] on button "Save & Transfer" at bounding box center [485, 97] width 85 height 27
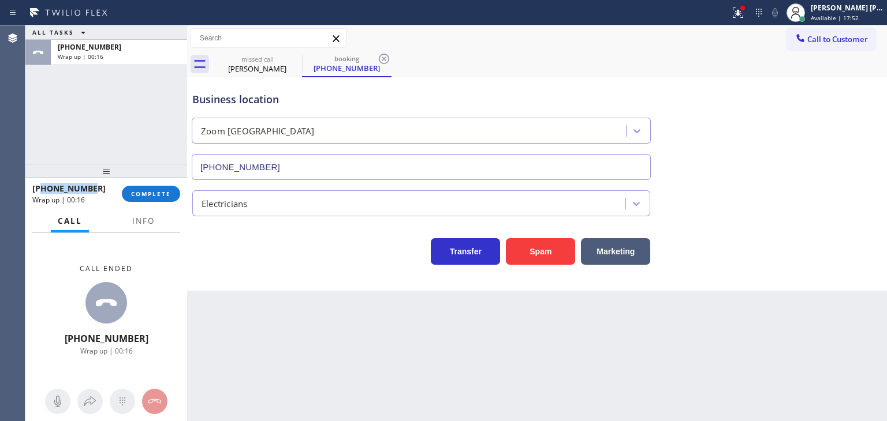
drag, startPoint x: 105, startPoint y: 186, endPoint x: 42, endPoint y: 191, distance: 63.1
click at [42, 191] on div "[PHONE_NUMBER]" at bounding box center [72, 188] width 81 height 11
copy span "4784840887"
click at [152, 210] on button "Info" at bounding box center [143, 221] width 36 height 23
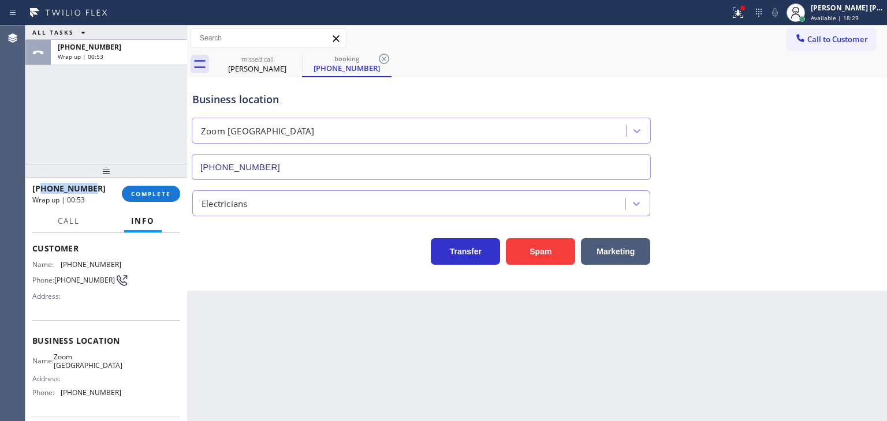
scroll to position [115, 0]
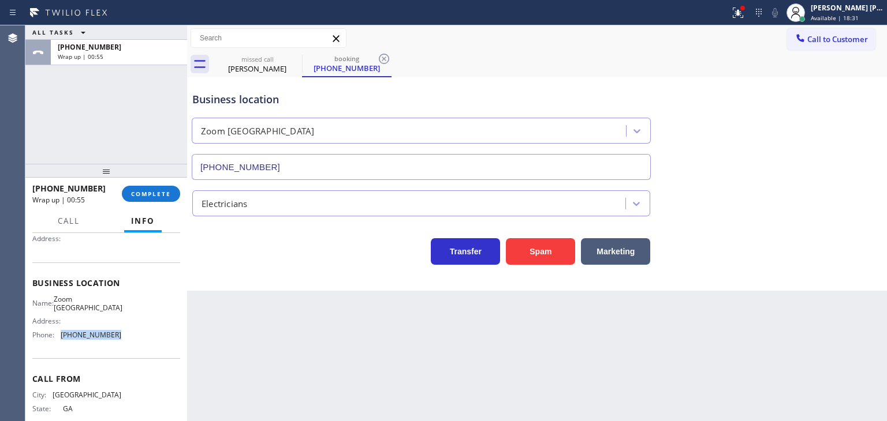
drag, startPoint x: 124, startPoint y: 346, endPoint x: 60, endPoint y: 341, distance: 64.3
click at [60, 341] on div "Name: Zoom Electricians Cathedral City Address: Phone: [PHONE_NUMBER]" at bounding box center [106, 320] width 148 height 50
copy div "[PHONE_NUMBER]"
click at [144, 197] on span "COMPLETE" at bounding box center [151, 194] width 40 height 8
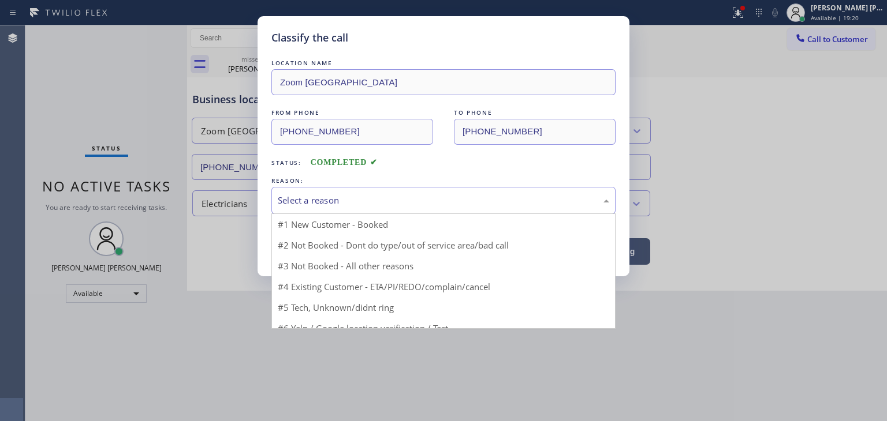
click at [351, 203] on div "Select a reason" at bounding box center [443, 200] width 331 height 13
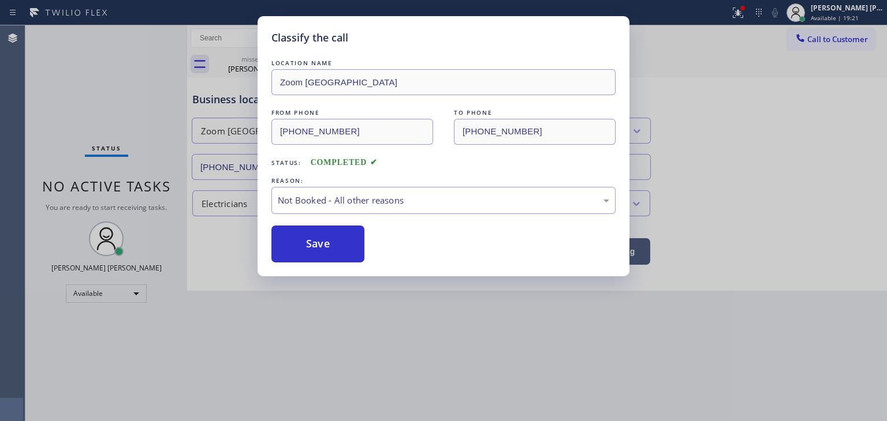
click at [315, 243] on button "Save" at bounding box center [317, 244] width 93 height 37
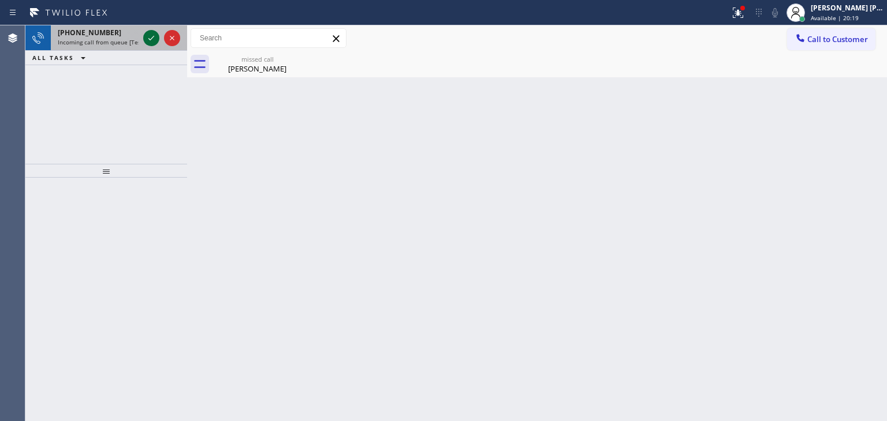
click at [149, 36] on icon at bounding box center [151, 38] width 14 height 14
click at [157, 43] on icon at bounding box center [151, 38] width 14 height 14
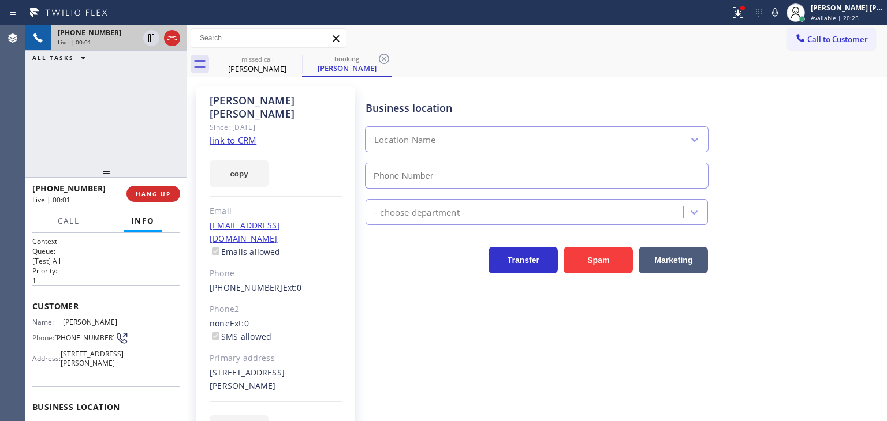
type input "[PHONE_NUMBER]"
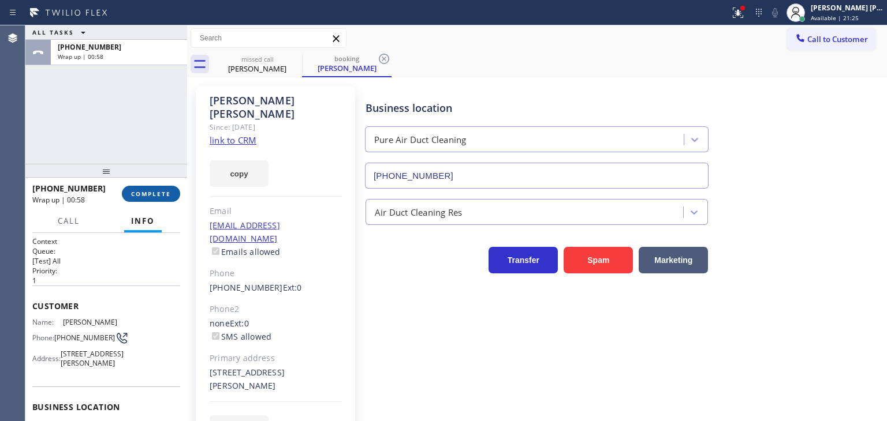
click at [141, 194] on span "COMPLETE" at bounding box center [151, 194] width 40 height 8
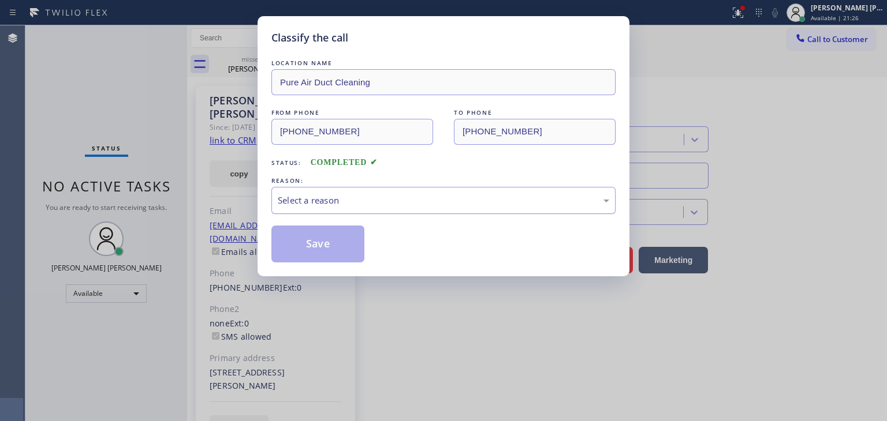
click at [326, 196] on div "Select a reason" at bounding box center [443, 200] width 331 height 13
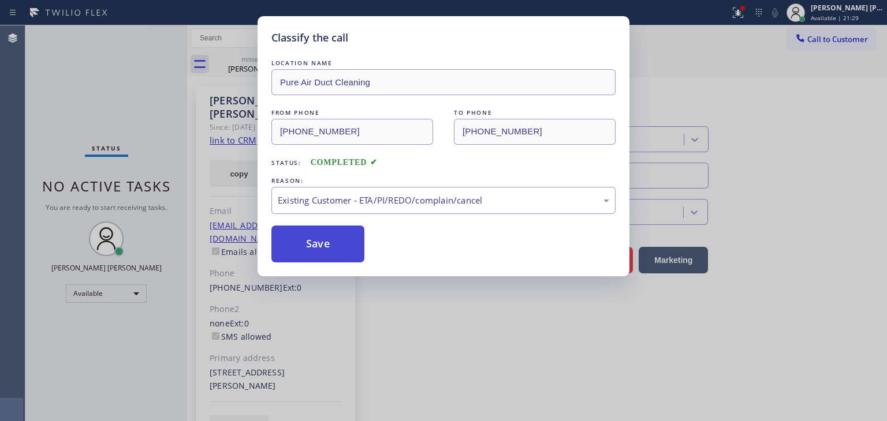
click at [321, 244] on button "Save" at bounding box center [317, 244] width 93 height 37
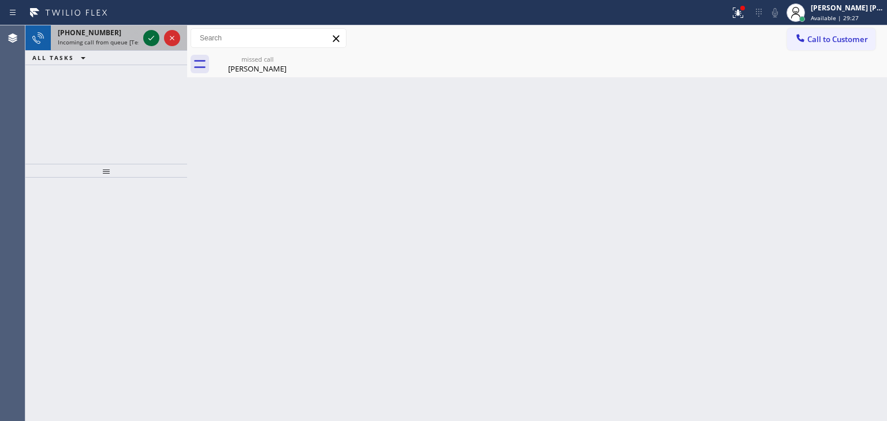
click at [151, 38] on icon at bounding box center [151, 38] width 14 height 14
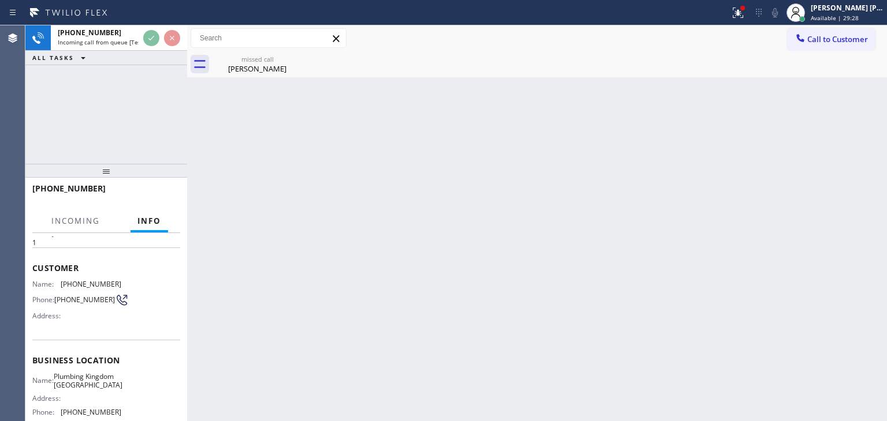
scroll to position [115, 0]
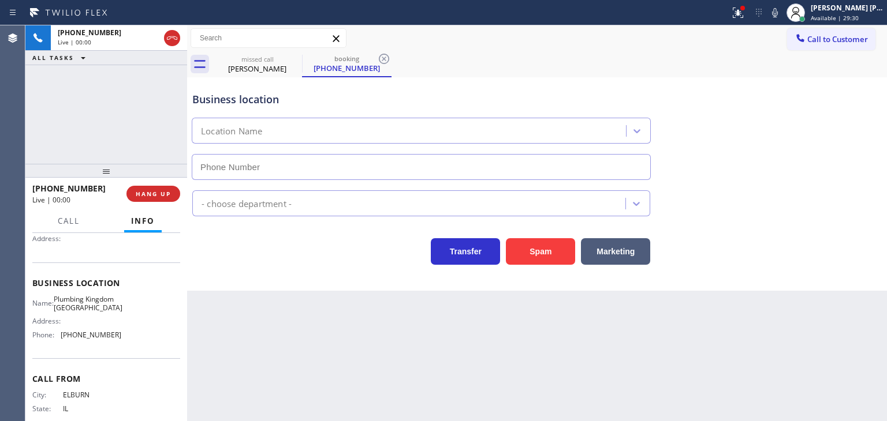
type input "[PHONE_NUMBER]"
click at [156, 193] on span "HANG UP" at bounding box center [153, 194] width 35 height 8
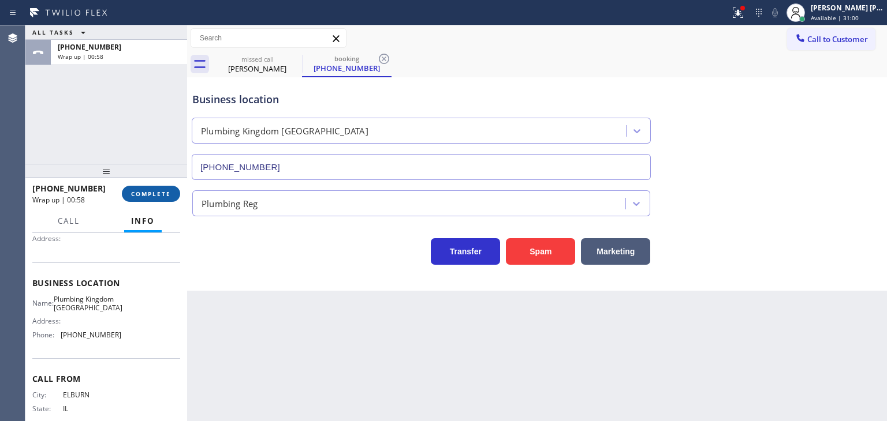
click at [158, 196] on span "COMPLETE" at bounding box center [151, 194] width 40 height 8
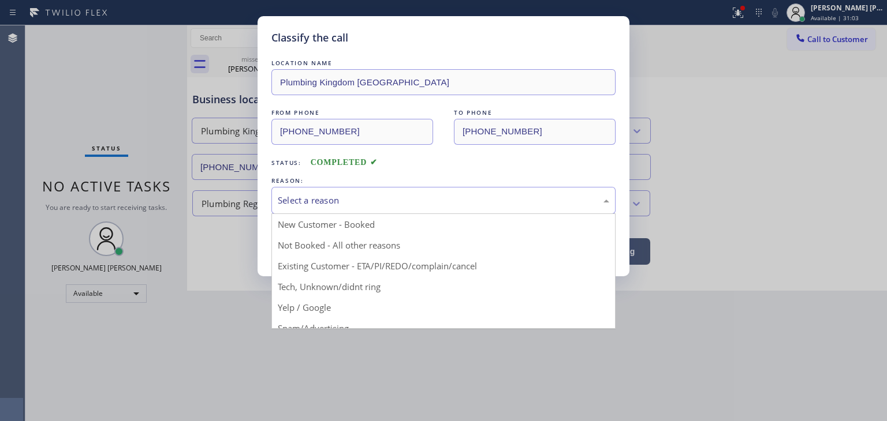
click at [389, 188] on div "Select a reason" at bounding box center [443, 200] width 344 height 27
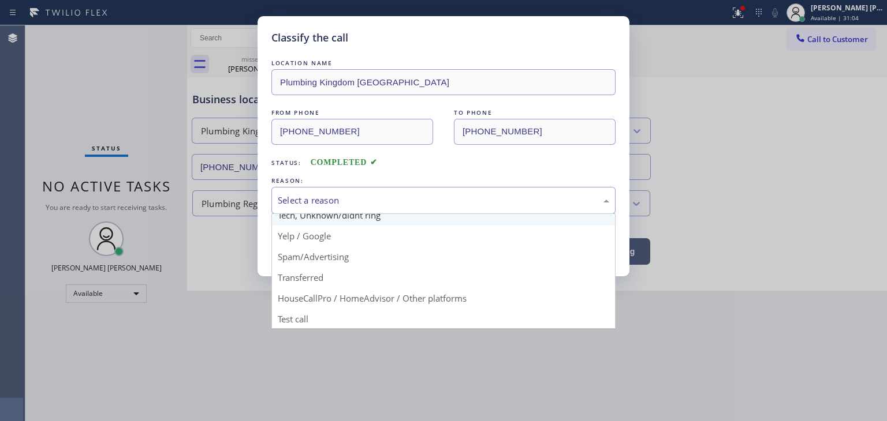
scroll to position [72, 0]
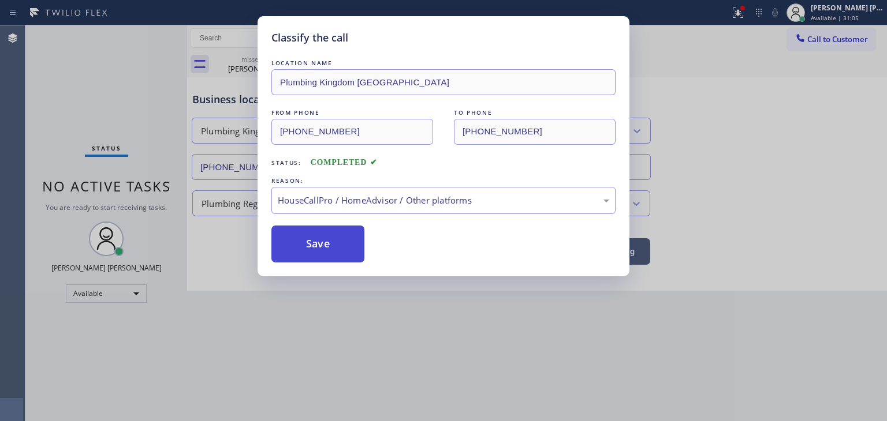
click at [321, 243] on button "Save" at bounding box center [317, 244] width 93 height 37
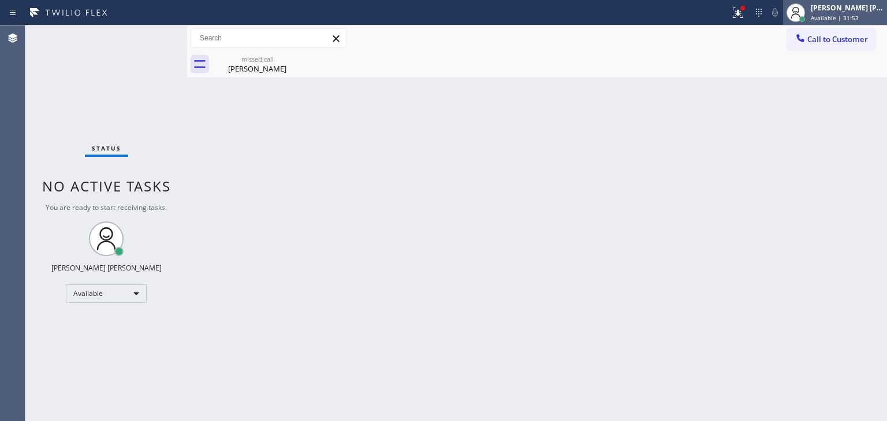
click at [849, 8] on div "[PERSON_NAME] [PERSON_NAME]" at bounding box center [847, 8] width 73 height 10
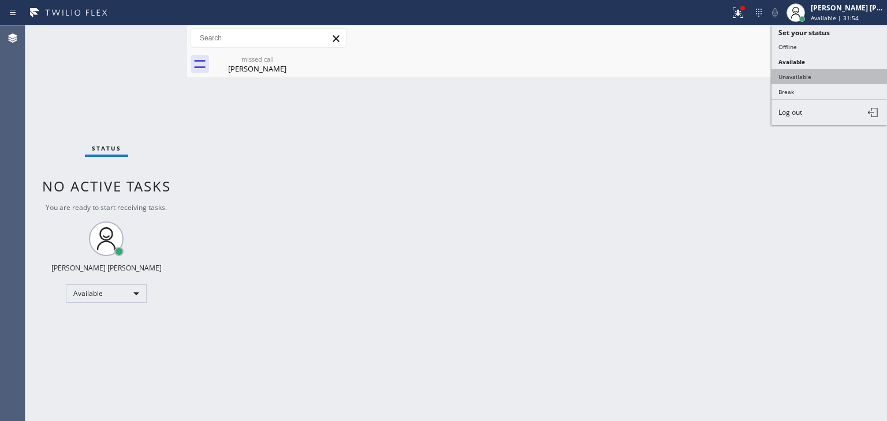
click at [810, 75] on button "Unavailable" at bounding box center [828, 76] width 115 height 15
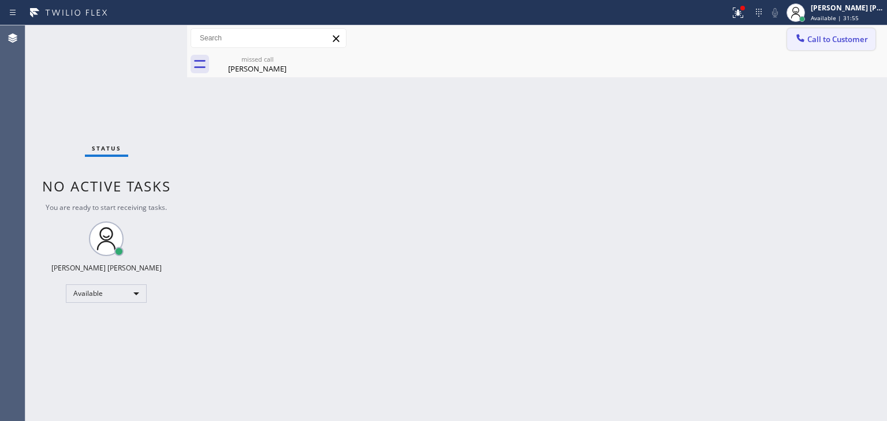
click at [834, 38] on span "Call to Customer" at bounding box center [837, 39] width 61 height 10
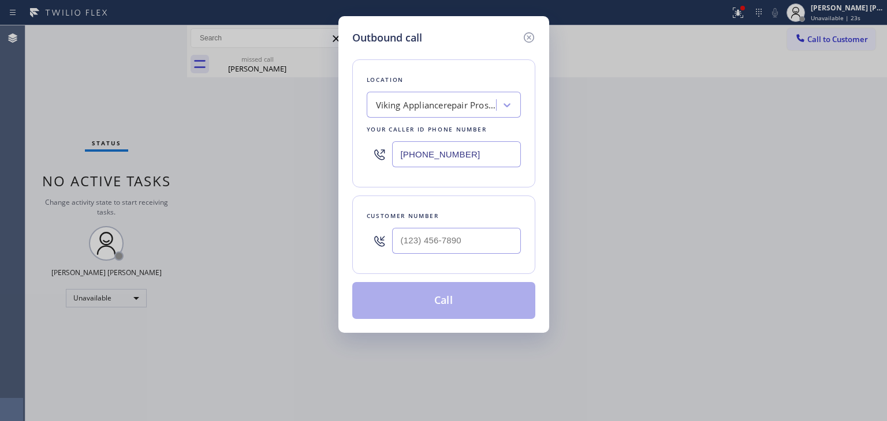
click at [814, 80] on div "Outbound call Location Viking Appliancerepair Pros (Google Ads, [GEOGRAPHIC_DAT…" at bounding box center [443, 210] width 887 height 421
drag, startPoint x: 486, startPoint y: 160, endPoint x: 260, endPoint y: 166, distance: 225.9
click at [260, 166] on div "Outbound call Location Viking Appliancerepair Pros (Google Ads, [GEOGRAPHIC_DAT…" at bounding box center [443, 210] width 887 height 421
type input "(___) ___-____"
click at [416, 99] on div "Search location" at bounding box center [407, 105] width 62 height 13
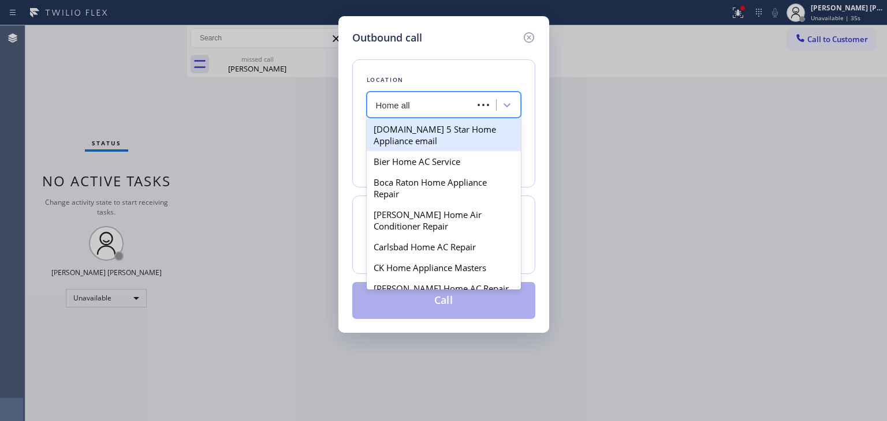
type input "Home [MEDICAL_DATA]"
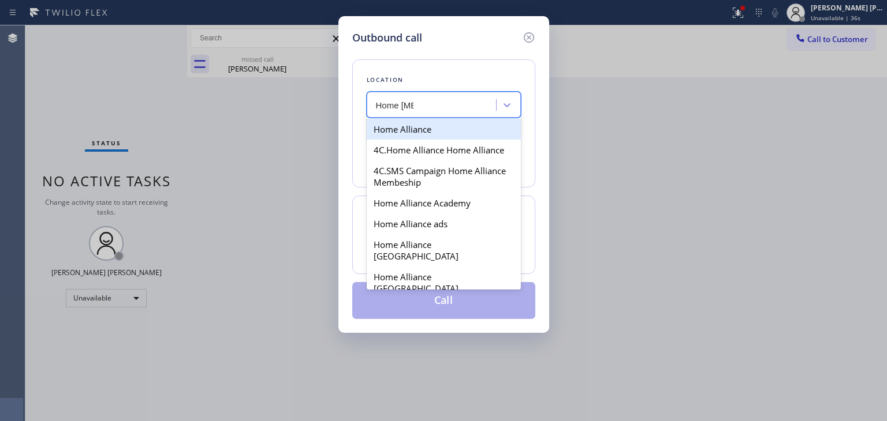
click at [420, 126] on div "Home Alliance" at bounding box center [444, 129] width 154 height 21
type input "[PHONE_NUMBER]"
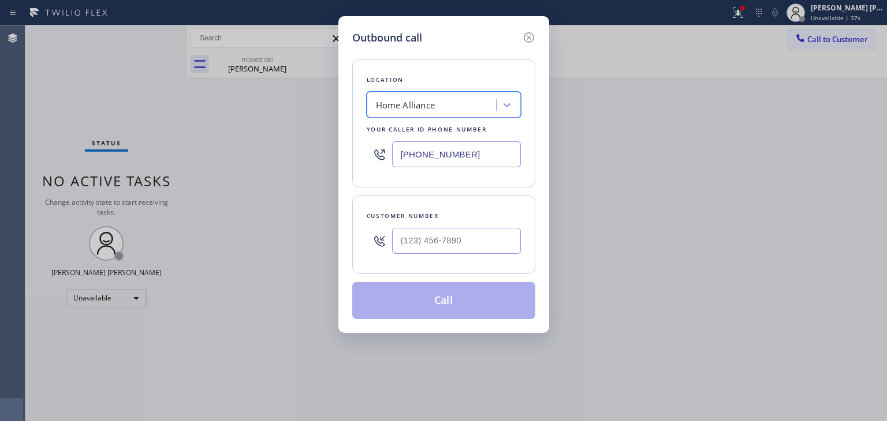
click at [833, 35] on div "Outbound call Location option Home Alliance, selected. 100 results available. S…" at bounding box center [443, 210] width 887 height 421
click at [463, 252] on input "(___) ___-____" at bounding box center [456, 241] width 129 height 26
click at [857, 316] on div "Outbound call Location Home Alliance Your caller id phone number [PHONE_NUMBER]…" at bounding box center [443, 210] width 887 height 421
click at [495, 237] on input "(714) 422-____" at bounding box center [456, 241] width 129 height 26
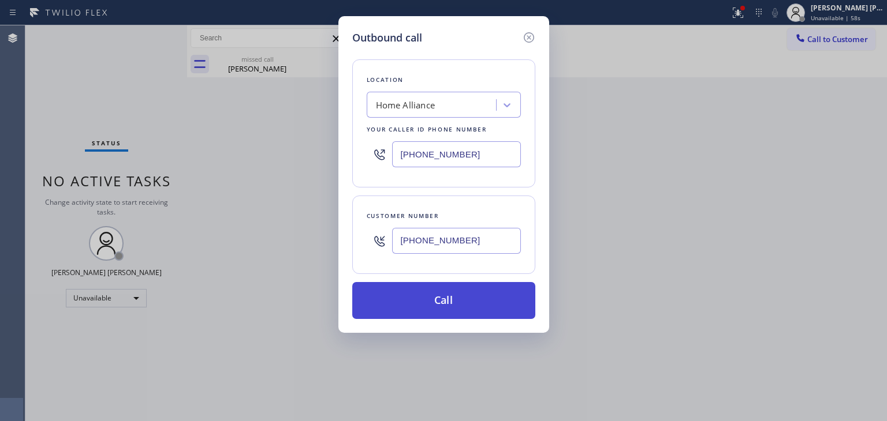
type input "[PHONE_NUMBER]"
click at [474, 294] on button "Call" at bounding box center [443, 300] width 183 height 37
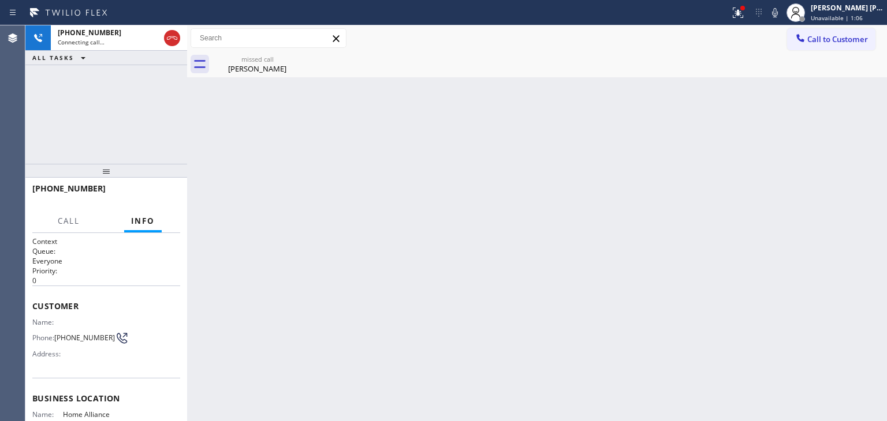
click at [782, 12] on icon at bounding box center [775, 13] width 14 height 14
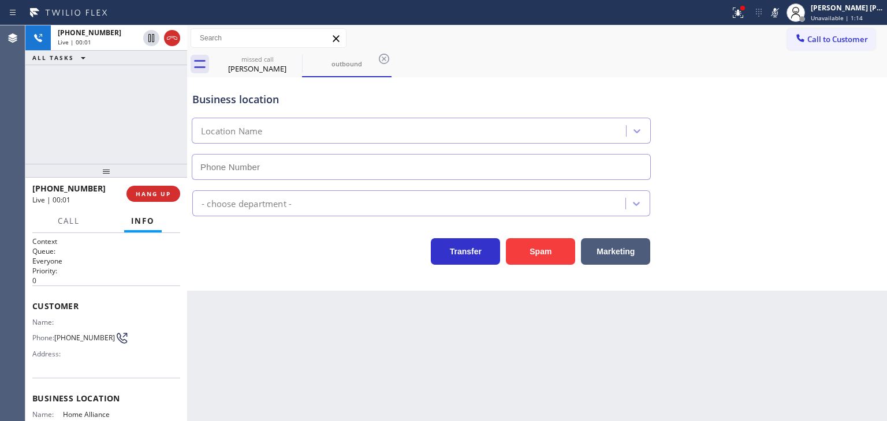
click at [782, 17] on icon at bounding box center [775, 13] width 14 height 14
type input "[PHONE_NUMBER]"
drag, startPoint x: 844, startPoint y: 299, endPoint x: 774, endPoint y: 243, distance: 89.6
click at [844, 299] on div "Back to Dashboard Change Sender ID Customers Technicians Select a contact Outbo…" at bounding box center [537, 223] width 700 height 396
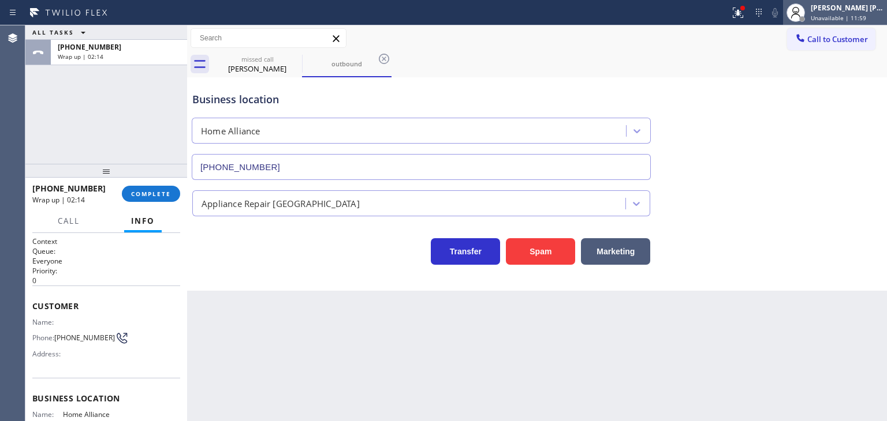
click at [845, 15] on span "Unavailable | 11:59" at bounding box center [838, 18] width 55 height 8
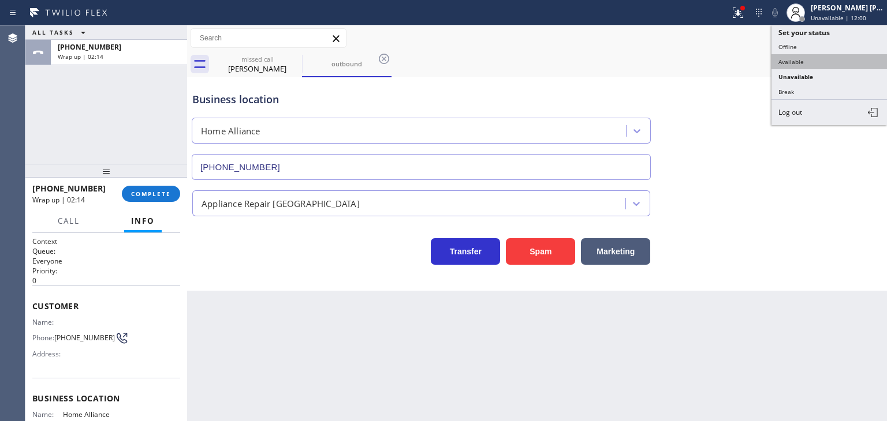
click at [805, 59] on button "Available" at bounding box center [828, 61] width 115 height 15
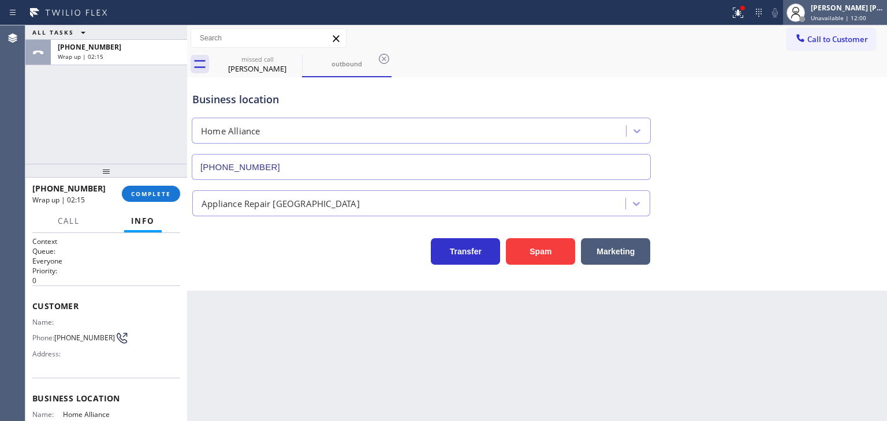
click at [861, 10] on div "[PERSON_NAME] [PERSON_NAME]" at bounding box center [847, 8] width 73 height 10
drag, startPoint x: 93, startPoint y: 186, endPoint x: 42, endPoint y: 186, distance: 50.8
click at [42, 186] on div "[PHONE_NUMBER]" at bounding box center [72, 188] width 81 height 11
copy span "7144224217"
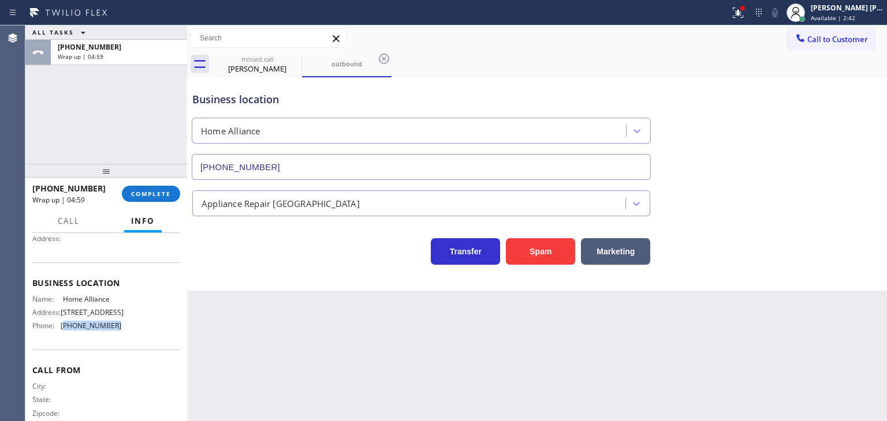
drag, startPoint x: 118, startPoint y: 337, endPoint x: 63, endPoint y: 330, distance: 55.3
click at [63, 330] on div "Name: Home Alliance Address: [STREET_ADDRESS] Phone: [PHONE_NUMBER]" at bounding box center [106, 315] width 148 height 40
click at [146, 198] on button "COMPLETE" at bounding box center [151, 194] width 58 height 16
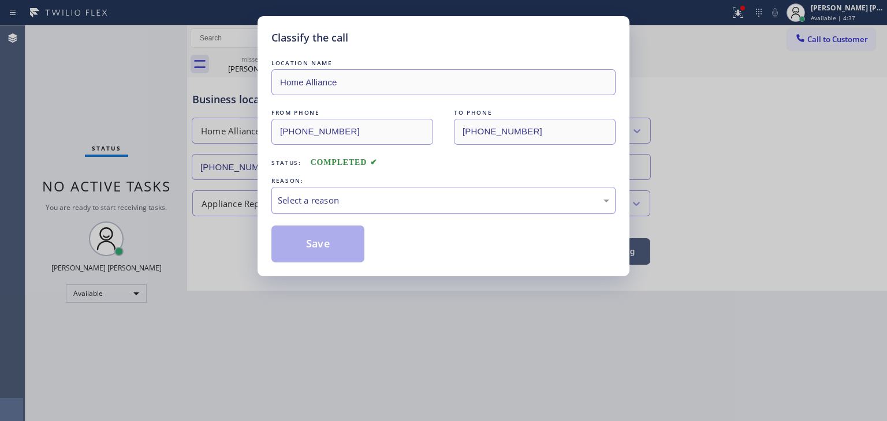
click at [315, 192] on div "Select a reason" at bounding box center [443, 200] width 344 height 27
click at [319, 233] on button "Save" at bounding box center [317, 244] width 93 height 37
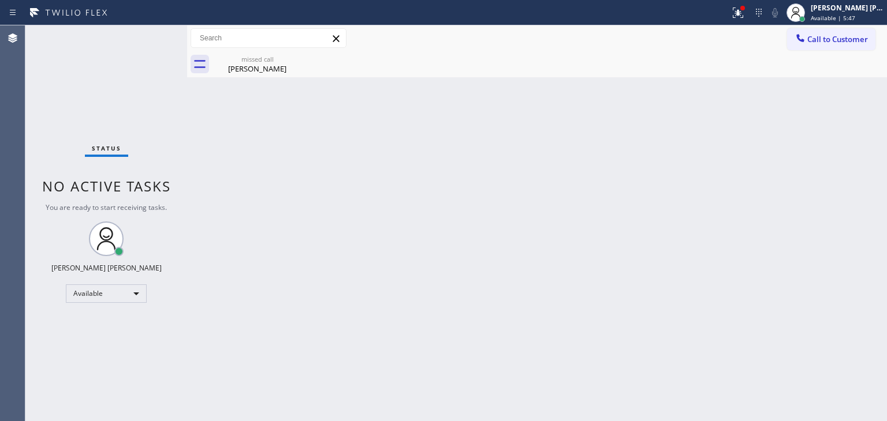
click at [157, 48] on div "Status No active tasks You are ready to start receiving tasks. [PERSON_NAME] [P…" at bounding box center [106, 223] width 162 height 396
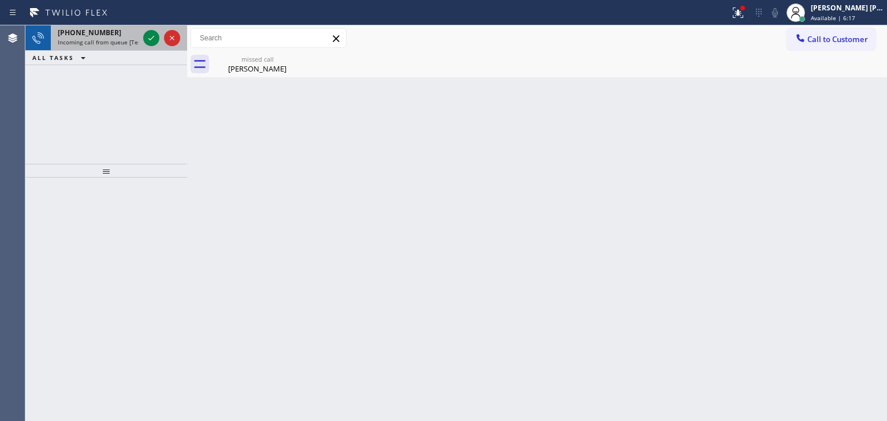
click at [159, 41] on div at bounding box center [162, 37] width 42 height 25
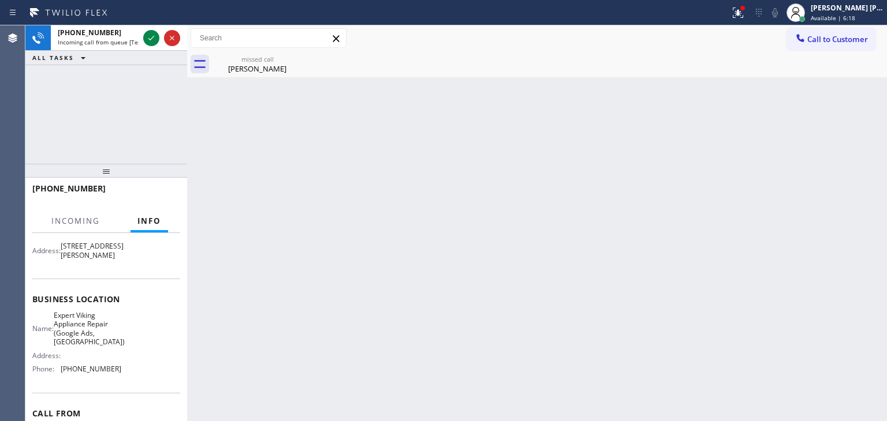
scroll to position [115, 0]
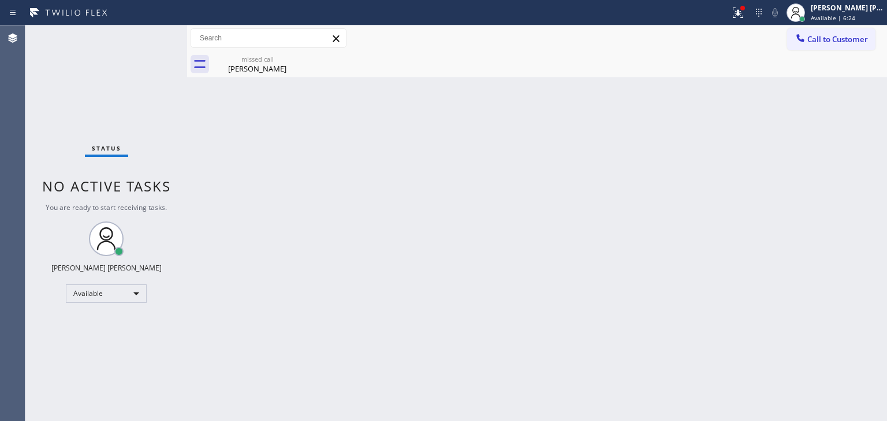
click at [152, 38] on div "Status No active tasks You are ready to start receiving tasks. [PERSON_NAME] [P…" at bounding box center [106, 223] width 162 height 396
drag, startPoint x: 857, startPoint y: 8, endPoint x: 853, endPoint y: 14, distance: 7.0
click at [857, 8] on div "[PERSON_NAME] [PERSON_NAME]" at bounding box center [847, 8] width 73 height 10
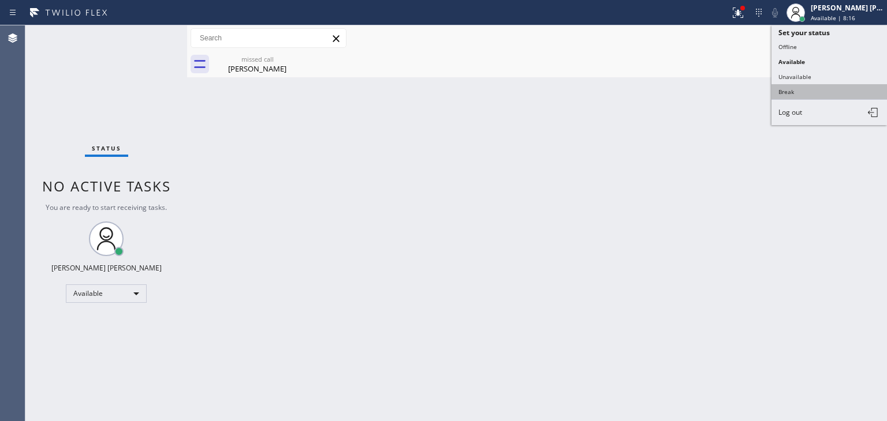
click at [818, 92] on button "Break" at bounding box center [828, 91] width 115 height 15
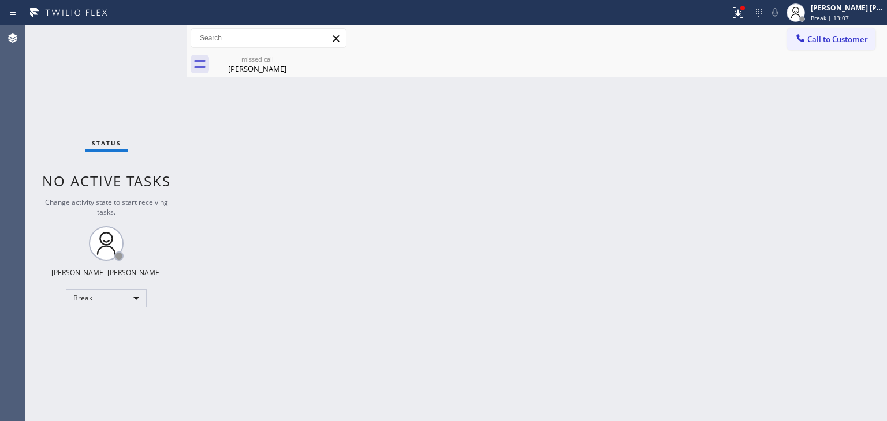
drag, startPoint x: 95, startPoint y: 90, endPoint x: 197, endPoint y: 46, distance: 111.8
click at [95, 90] on div "Status No active tasks Change activity state to start receiving tasks. [PERSON_…" at bounding box center [106, 223] width 162 height 396
click at [849, 14] on span "Break | 14:37" at bounding box center [830, 18] width 38 height 8
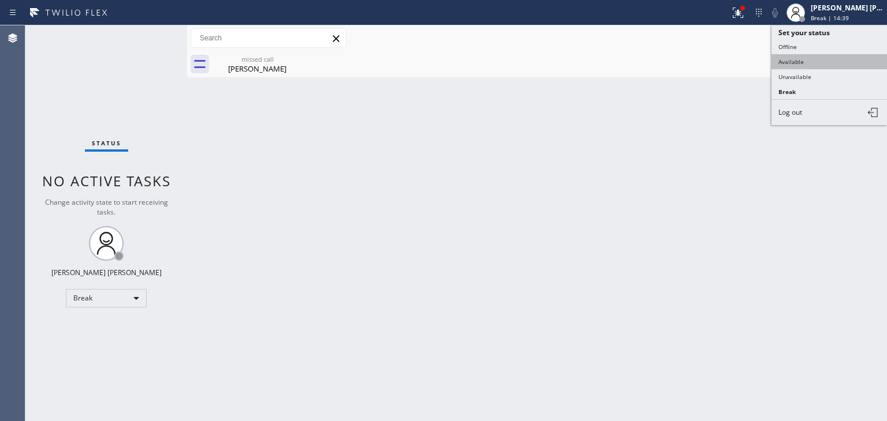
click at [801, 64] on button "Available" at bounding box center [828, 61] width 115 height 15
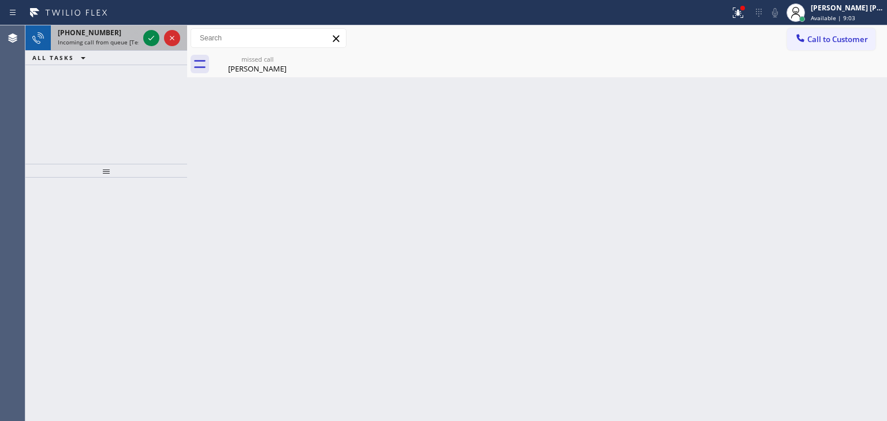
click at [155, 47] on div at bounding box center [162, 37] width 42 height 25
click at [151, 35] on icon at bounding box center [151, 38] width 14 height 14
click at [151, 32] on icon at bounding box center [151, 38] width 14 height 14
click at [148, 38] on icon at bounding box center [151, 38] width 14 height 14
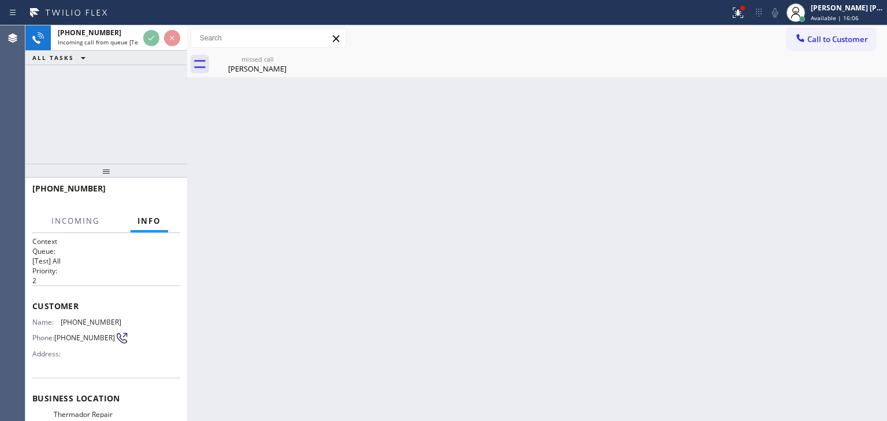
scroll to position [58, 0]
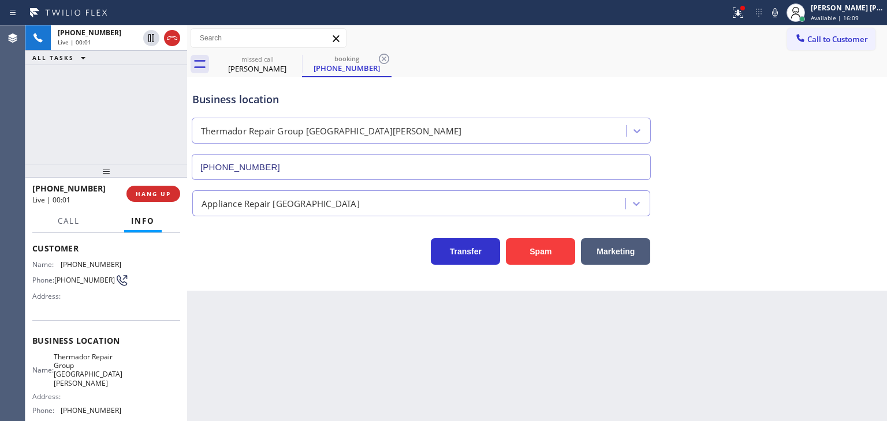
type input "[PHONE_NUMBER]"
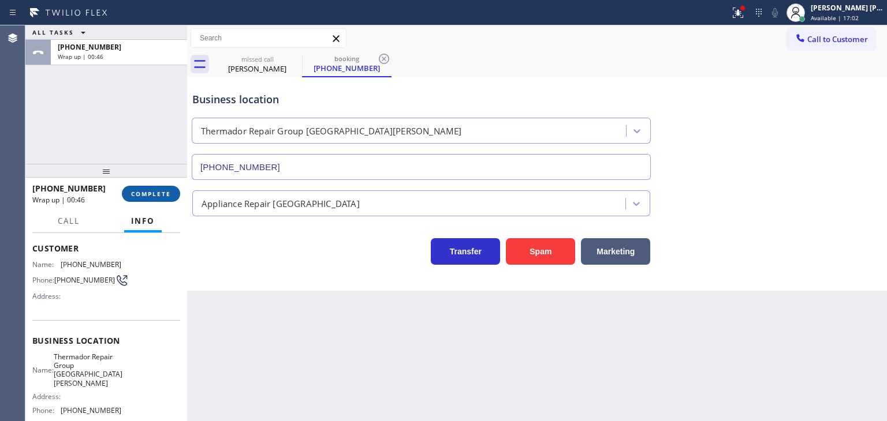
click at [155, 197] on span "COMPLETE" at bounding box center [151, 194] width 40 height 8
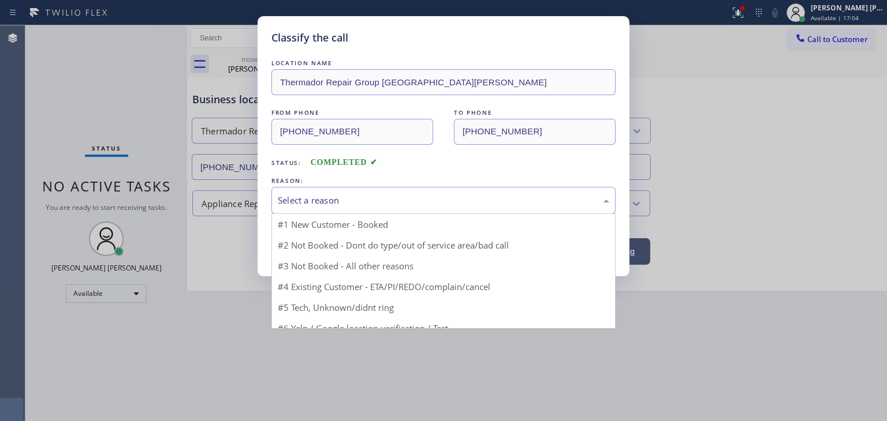
click at [342, 204] on div "Select a reason" at bounding box center [443, 200] width 331 height 13
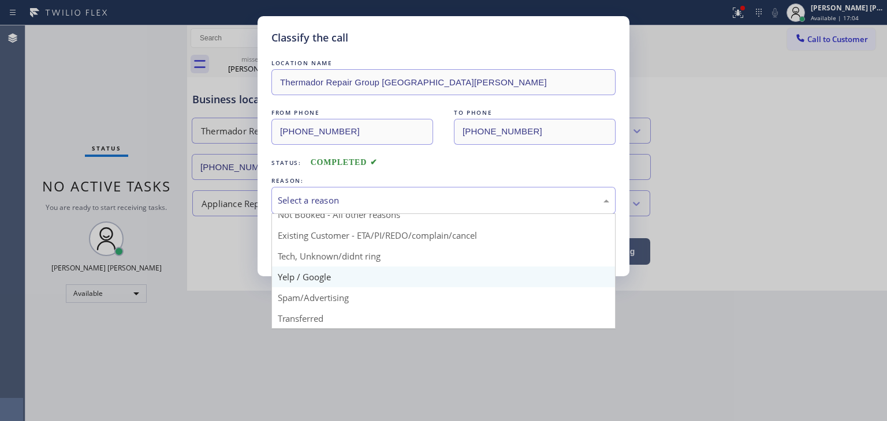
scroll to position [10, 0]
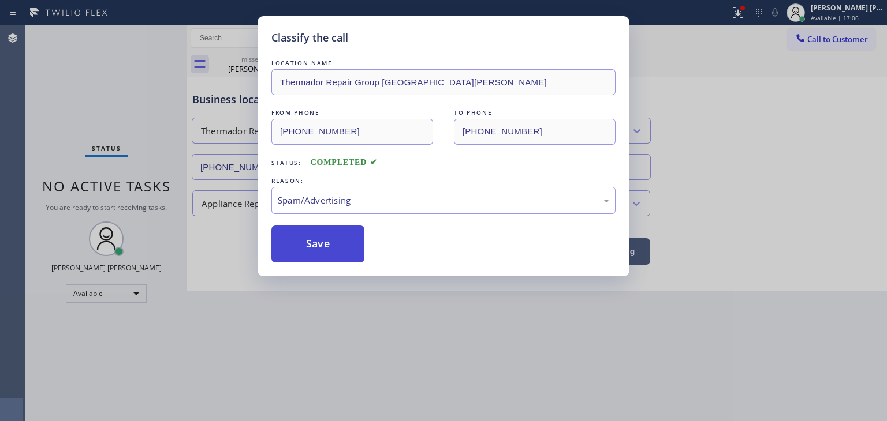
click at [316, 247] on button "Save" at bounding box center [317, 244] width 93 height 37
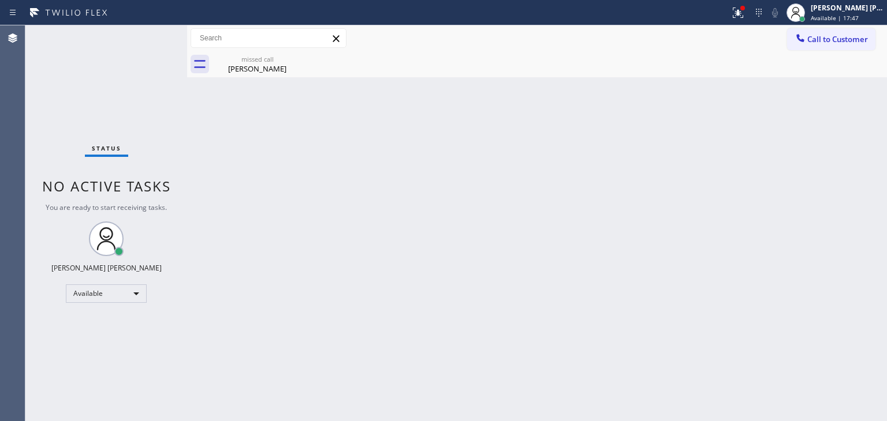
click at [151, 38] on div "Status No active tasks You are ready to start receiving tasks. [PERSON_NAME] [P…" at bounding box center [106, 223] width 162 height 396
click at [151, 40] on div "Status No active tasks You are ready to start receiving tasks. [PERSON_NAME] [P…" at bounding box center [106, 223] width 162 height 396
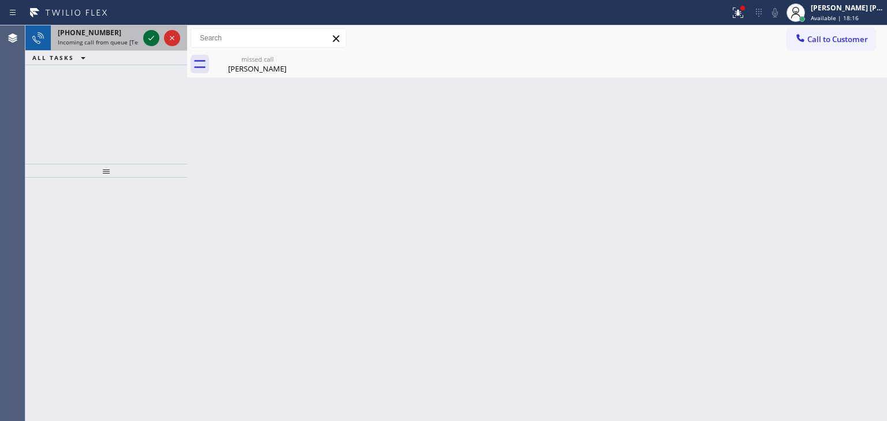
click at [150, 40] on icon at bounding box center [151, 38] width 14 height 14
click at [152, 37] on icon at bounding box center [151, 38] width 6 height 5
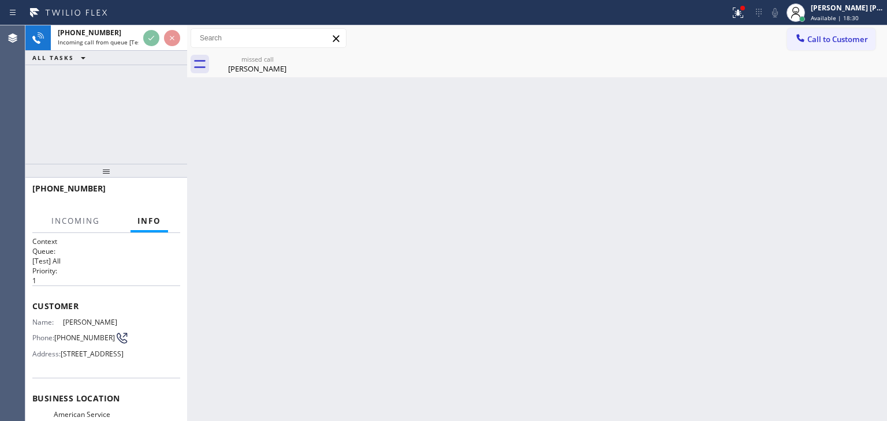
scroll to position [58, 0]
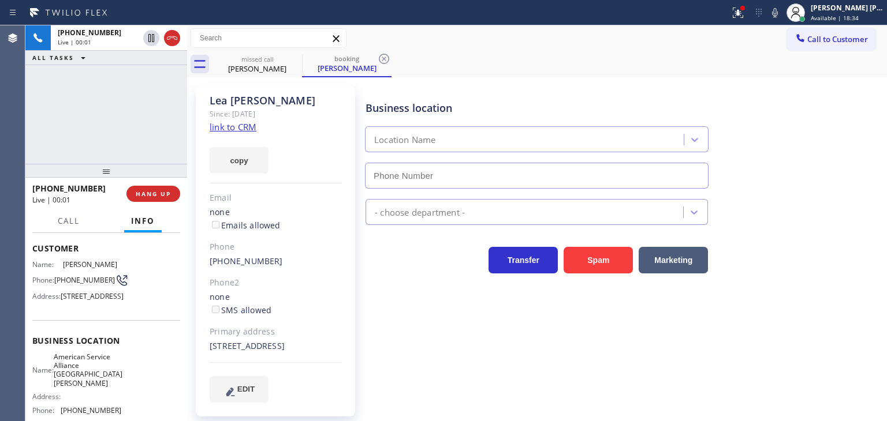
type input "[PHONE_NUMBER]"
click at [782, 17] on icon at bounding box center [775, 13] width 14 height 14
click at [782, 16] on icon at bounding box center [775, 13] width 14 height 14
click at [234, 130] on link "link to CRM" at bounding box center [233, 127] width 47 height 12
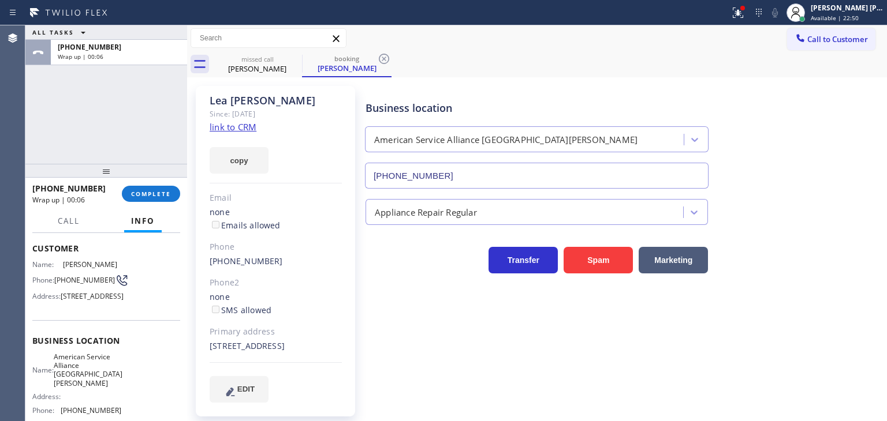
drag, startPoint x: 815, startPoint y: 137, endPoint x: 760, endPoint y: 99, distance: 67.1
click at [815, 137] on div "Business location American Service Alliance [GEOGRAPHIC_DATA][PERSON_NAME] [PHO…" at bounding box center [623, 136] width 521 height 105
click at [248, 396] on button "EDIT" at bounding box center [239, 389] width 59 height 27
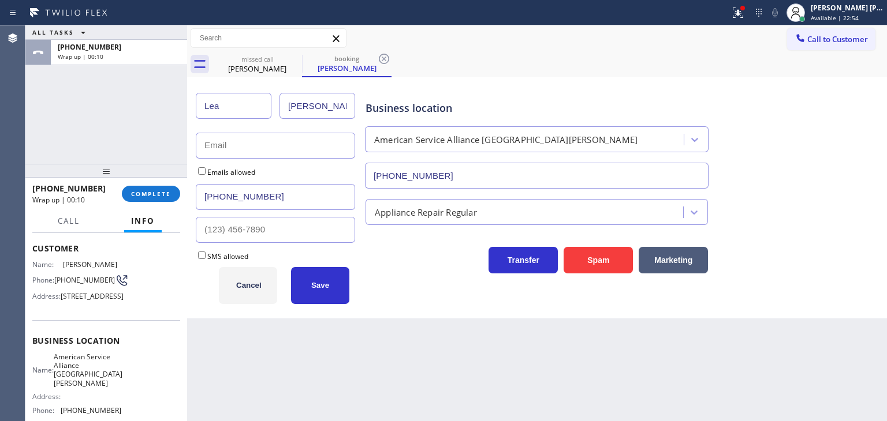
click at [282, 142] on input "text" at bounding box center [275, 146] width 159 height 26
type input "[EMAIL_ADDRESS][DOMAIN_NAME]"
click at [322, 294] on button "Save" at bounding box center [320, 285] width 58 height 37
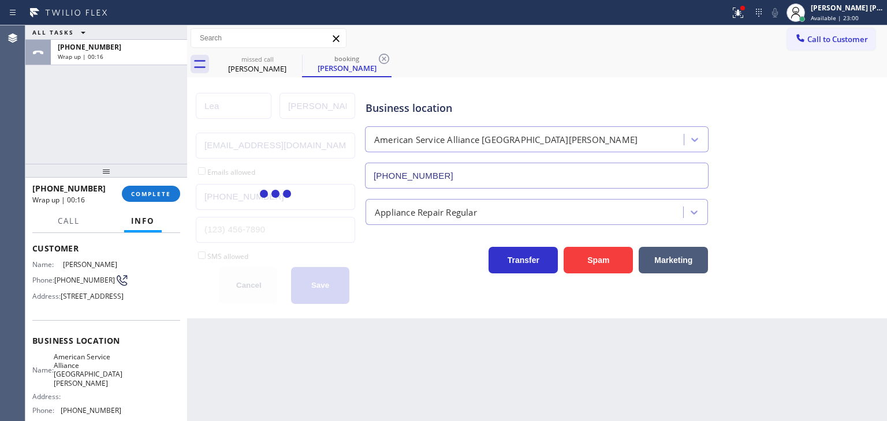
scroll to position [115, 0]
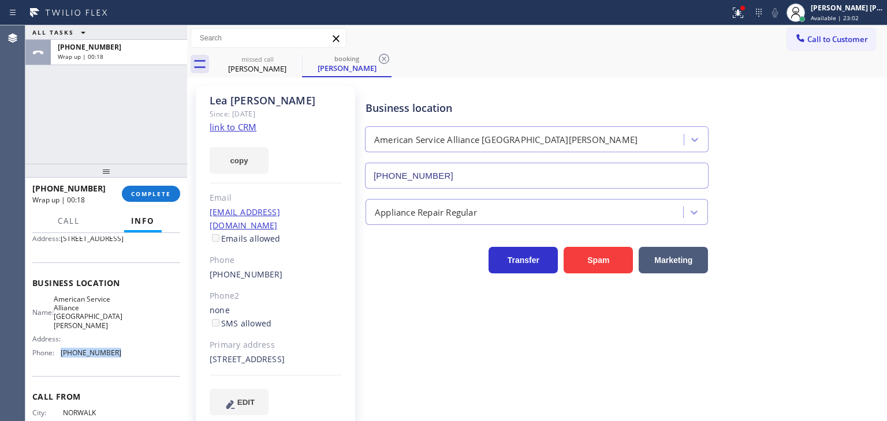
drag, startPoint x: 115, startPoint y: 370, endPoint x: 58, endPoint y: 374, distance: 57.3
click at [58, 357] on div "Phone: [PHONE_NUMBER]" at bounding box center [76, 353] width 89 height 9
click at [159, 193] on span "COMPLETE" at bounding box center [151, 194] width 40 height 8
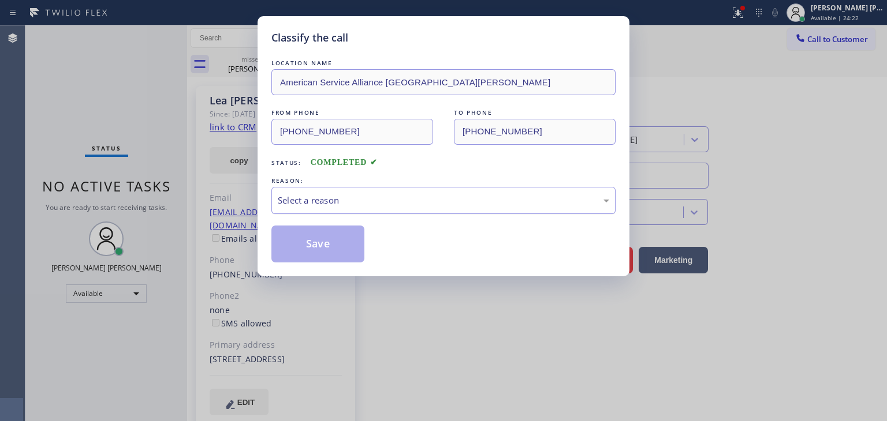
click at [330, 208] on div "Select a reason" at bounding box center [443, 200] width 344 height 27
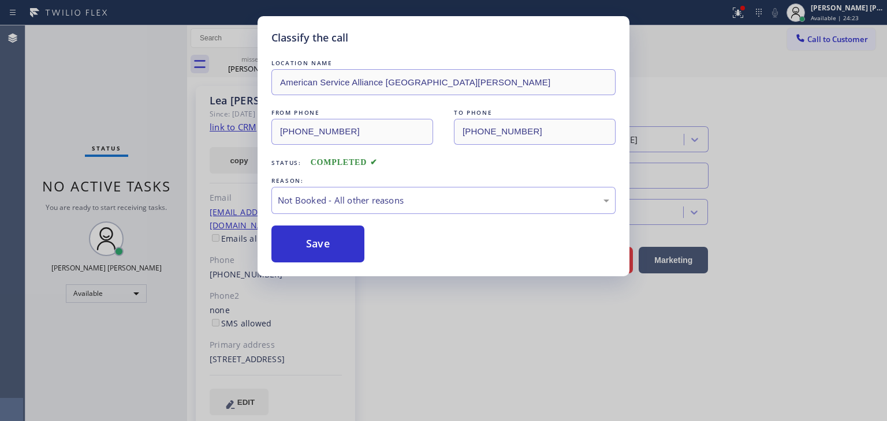
click at [320, 243] on button "Save" at bounding box center [317, 244] width 93 height 37
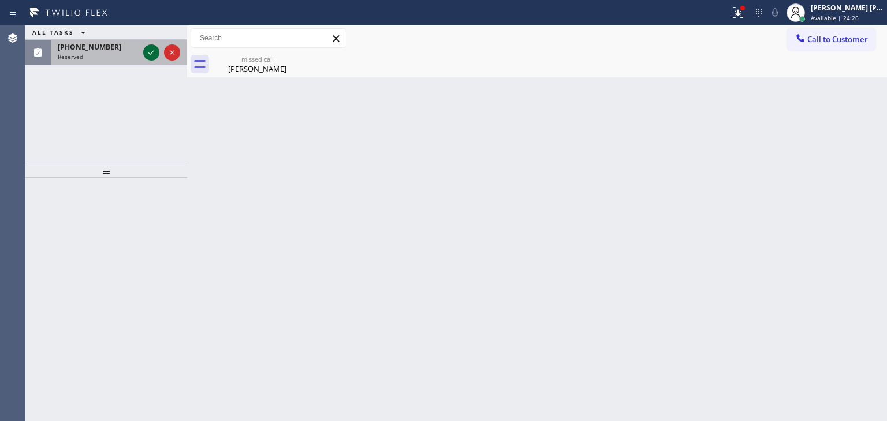
click at [152, 58] on icon at bounding box center [151, 53] width 14 height 14
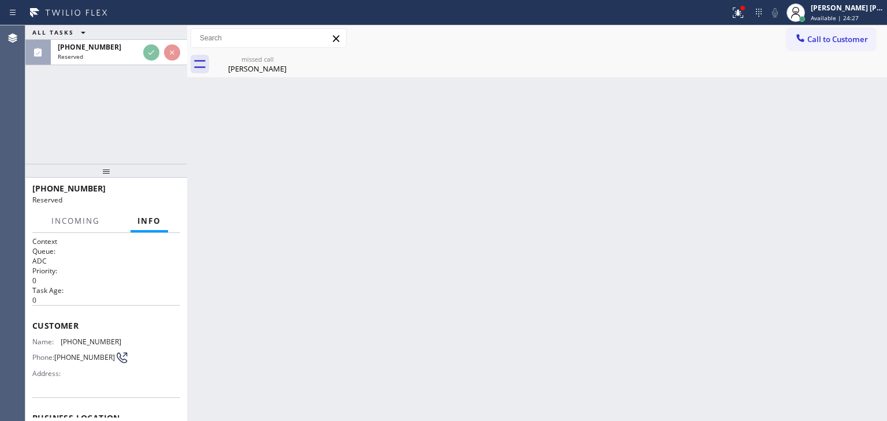
scroll to position [58, 0]
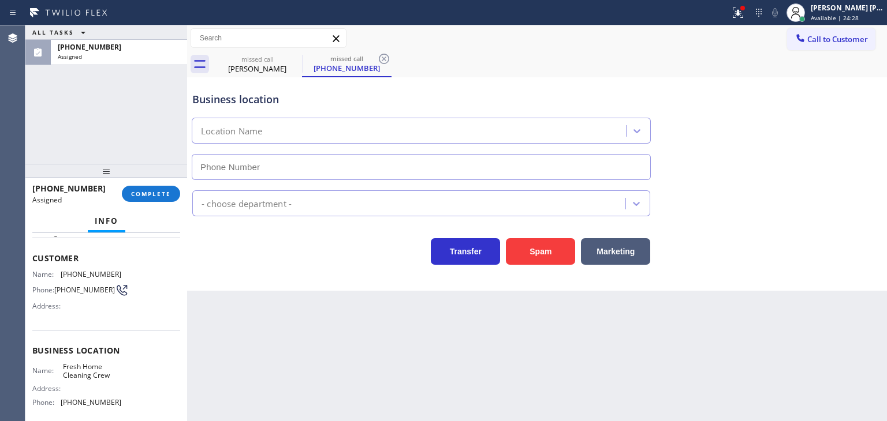
type input "[PHONE_NUMBER]"
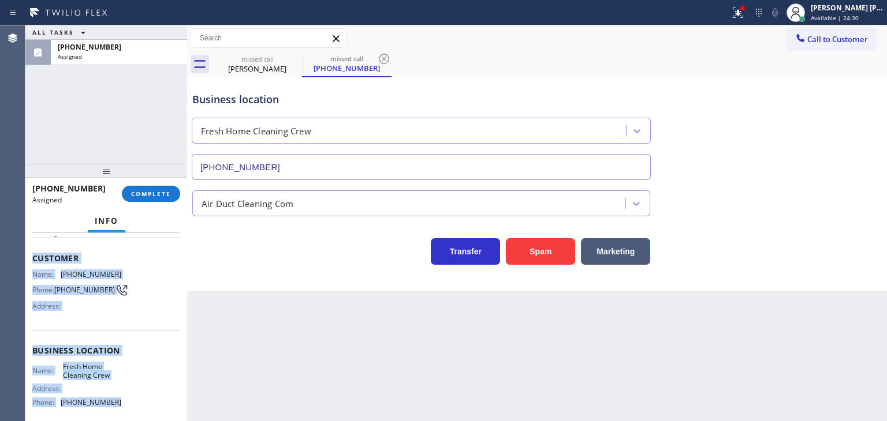
drag, startPoint x: 122, startPoint y: 407, endPoint x: 35, endPoint y: 247, distance: 182.2
click at [35, 247] on div "Context Queue: ADC Priority: 0 Task Age: Customer Name: [PHONE_NUMBER] Phone: […" at bounding box center [106, 346] width 148 height 335
click at [157, 199] on button "COMPLETE" at bounding box center [151, 194] width 58 height 16
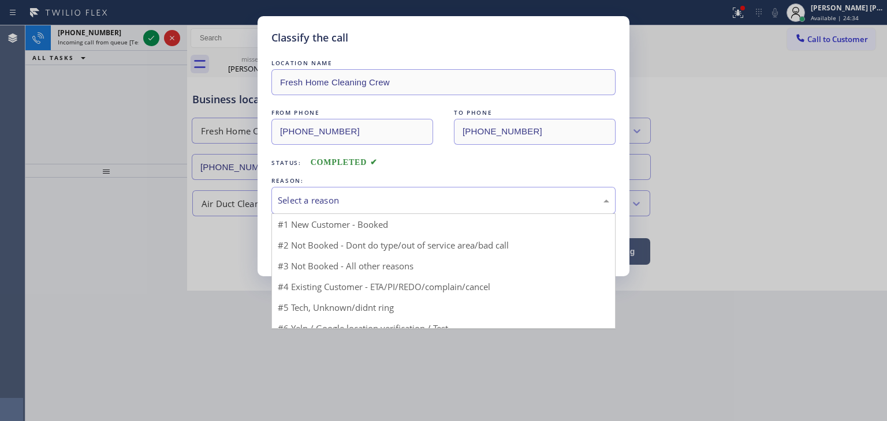
click at [353, 195] on div "Select a reason" at bounding box center [443, 200] width 331 height 13
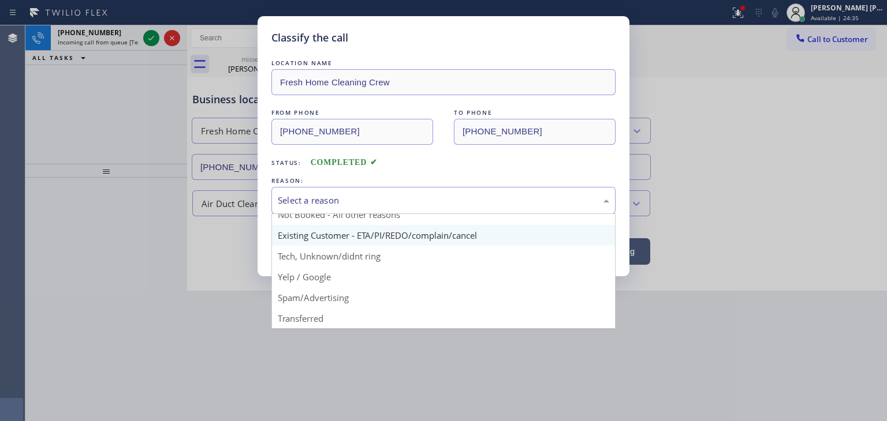
scroll to position [10, 0]
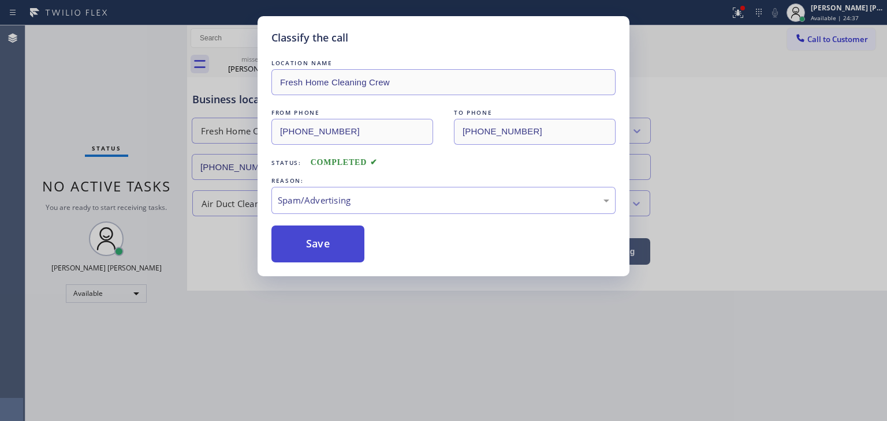
click at [335, 244] on button "Save" at bounding box center [317, 244] width 93 height 37
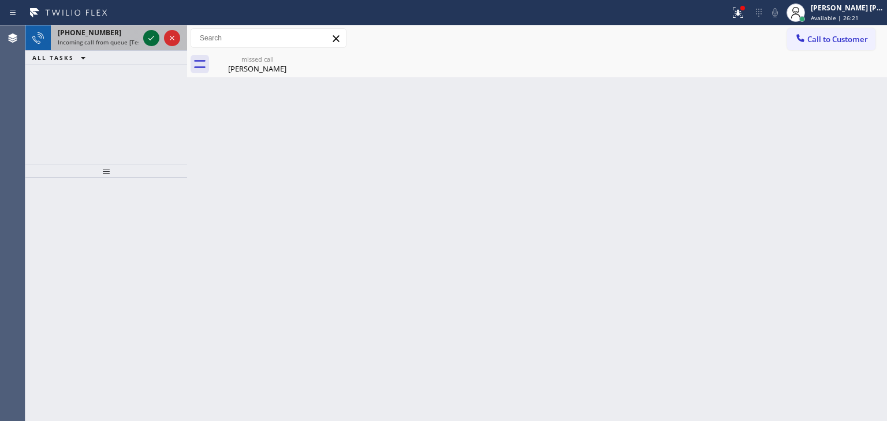
click at [151, 36] on icon at bounding box center [151, 38] width 14 height 14
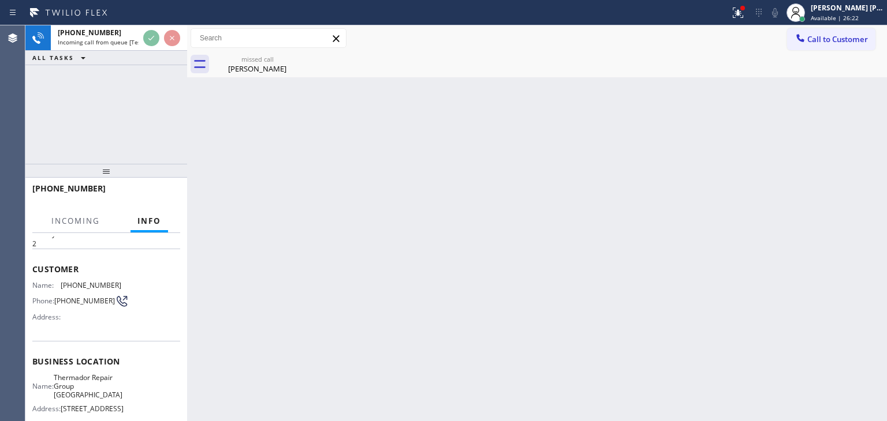
scroll to position [58, 0]
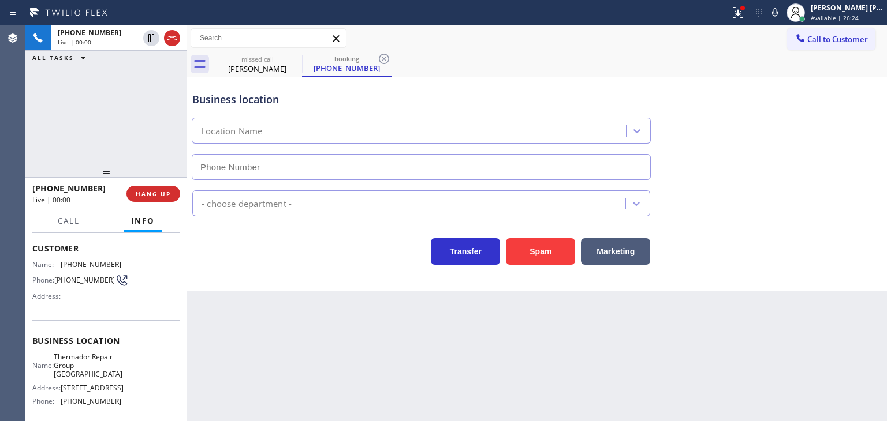
type input "[PHONE_NUMBER]"
click at [782, 10] on icon at bounding box center [775, 13] width 14 height 14
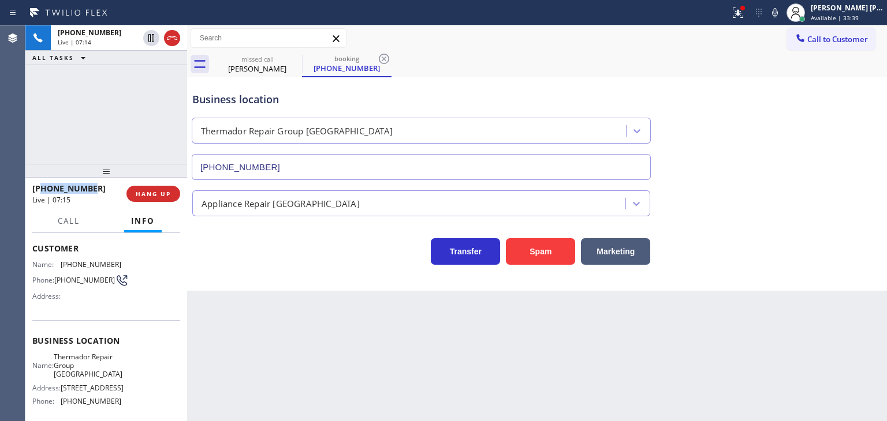
drag, startPoint x: 102, startPoint y: 188, endPoint x: 42, endPoint y: 188, distance: 60.0
click at [42, 188] on div "[PHONE_NUMBER]" at bounding box center [75, 188] width 86 height 11
click at [155, 81] on icon at bounding box center [151, 78] width 14 height 14
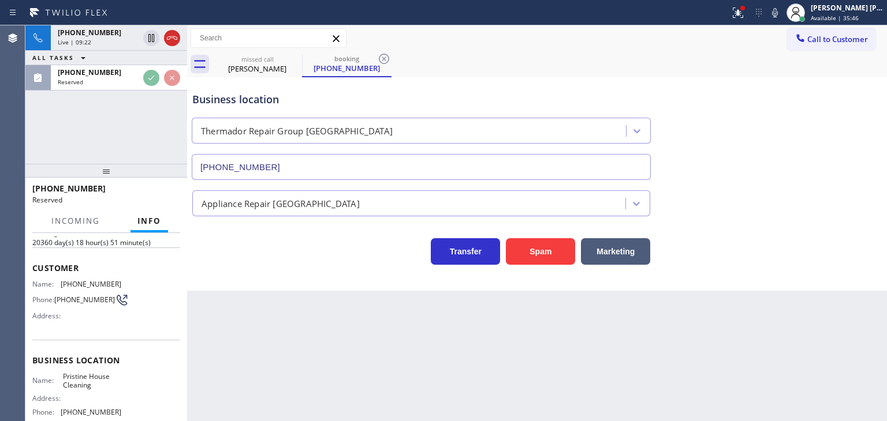
scroll to position [76, 0]
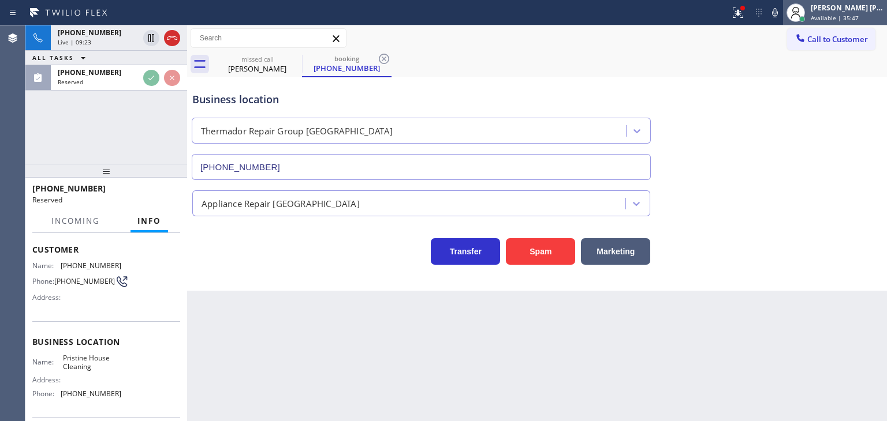
click at [864, 8] on div "[PERSON_NAME] [PERSON_NAME]" at bounding box center [847, 8] width 73 height 10
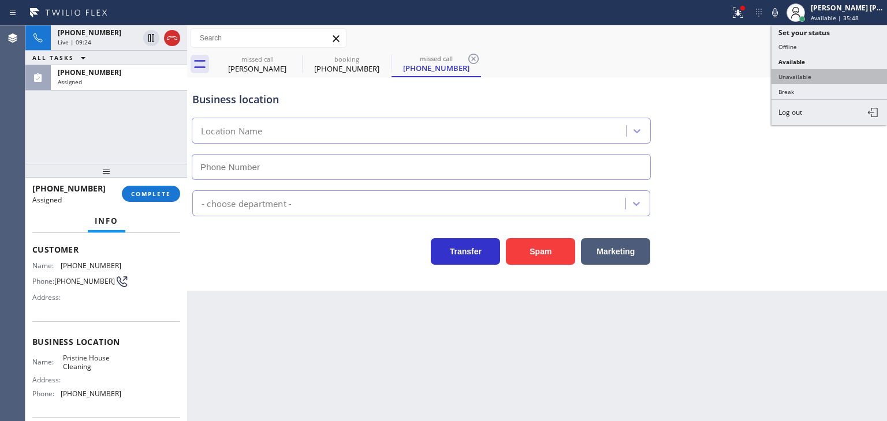
click at [828, 70] on button "Unavailable" at bounding box center [828, 76] width 115 height 15
type input "[PHONE_NUMBER]"
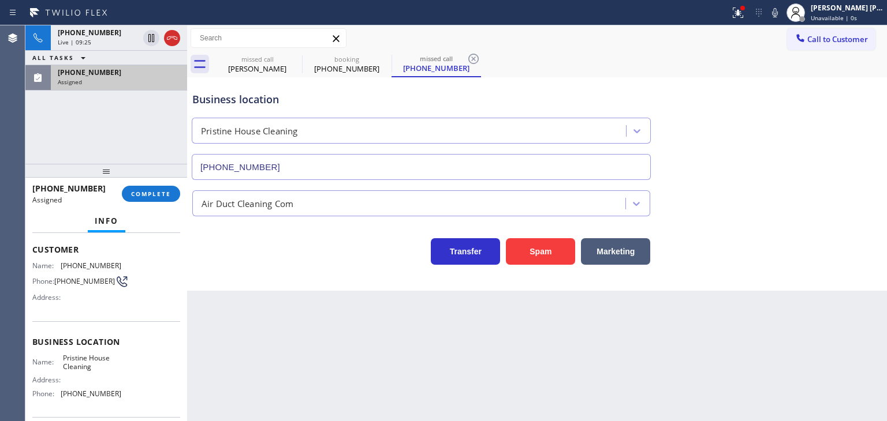
click at [146, 78] on div "Assigned" at bounding box center [119, 82] width 122 height 8
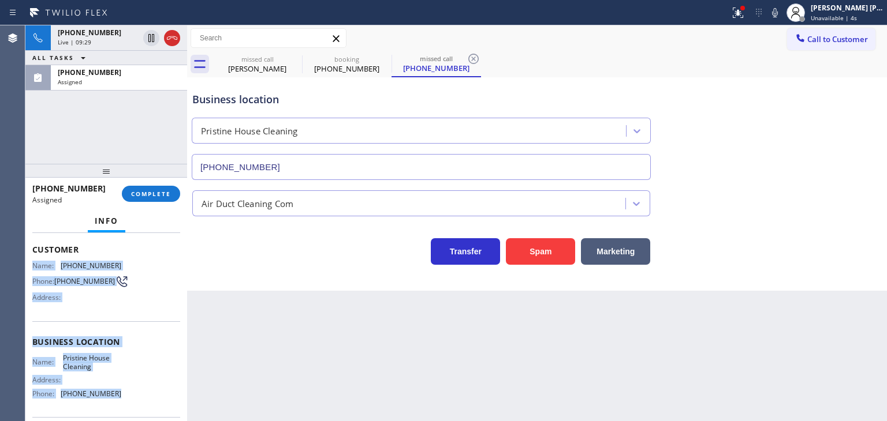
drag, startPoint x: 120, startPoint y: 391, endPoint x: 34, endPoint y: 264, distance: 153.4
click at [34, 264] on div "Context Queue: ADC Priority: 0 Task Age: [DEMOGRAPHIC_DATA] minute(s) Customer …" at bounding box center [106, 333] width 148 height 345
click at [103, 70] on span "[PHONE_NUMBER]" at bounding box center [90, 73] width 64 height 10
click at [152, 191] on span "COMPLETE" at bounding box center [151, 194] width 40 height 8
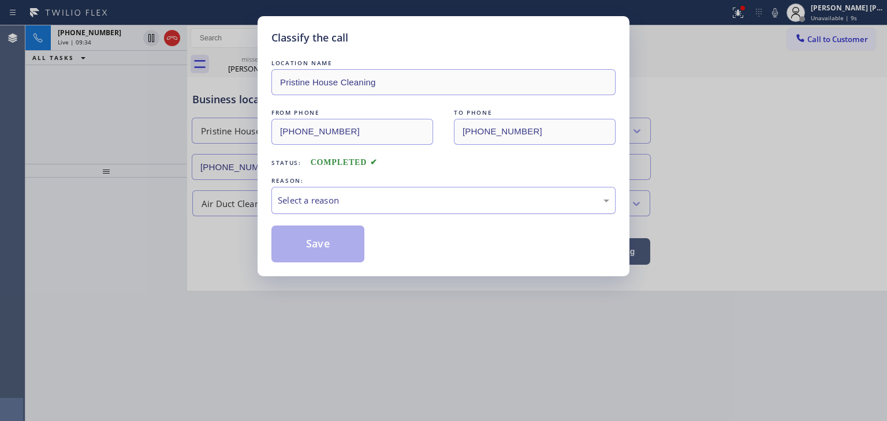
click at [323, 206] on div "Select a reason" at bounding box center [443, 200] width 331 height 13
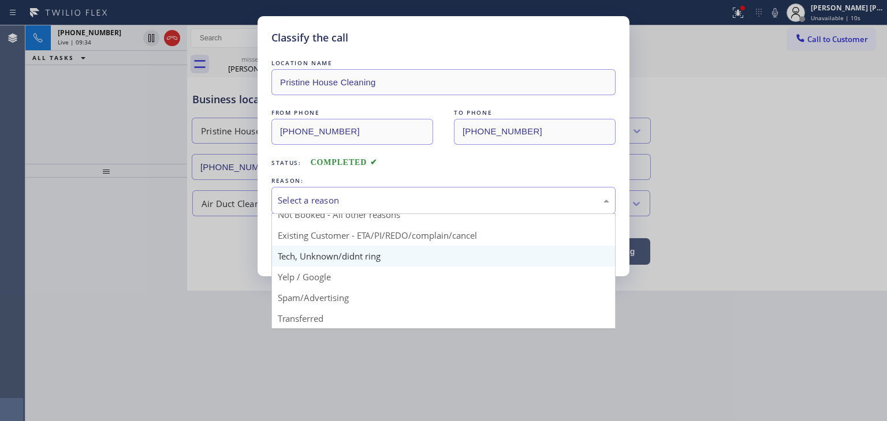
scroll to position [10, 0]
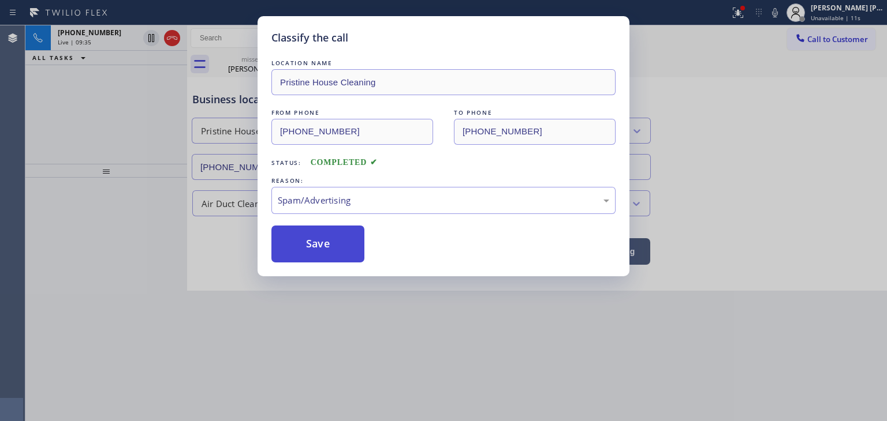
click at [332, 243] on button "Save" at bounding box center [317, 244] width 93 height 37
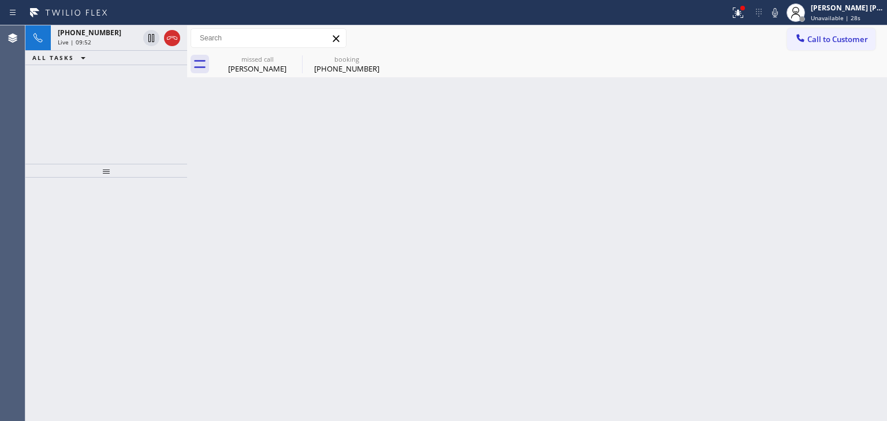
click at [106, 38] on div "Live | 09:52" at bounding box center [98, 42] width 81 height 8
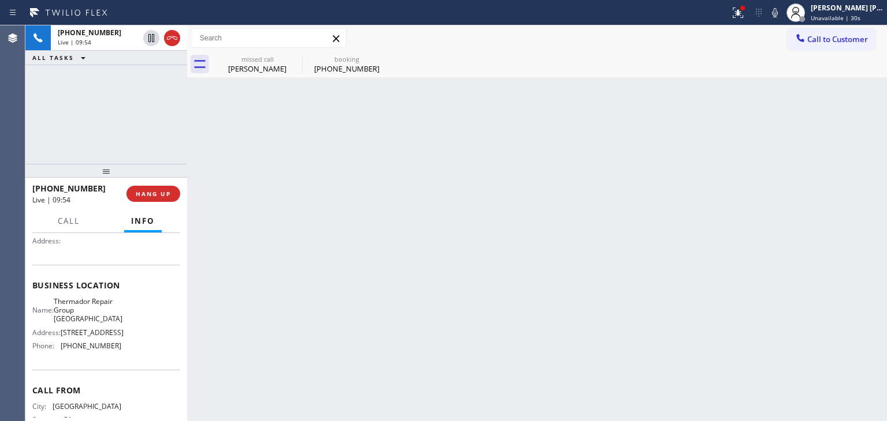
scroll to position [115, 0]
drag, startPoint x: 118, startPoint y: 347, endPoint x: 58, endPoint y: 348, distance: 60.6
click at [58, 348] on div "Name: Thermador Repair Group [GEOGRAPHIC_DATA] Address: [STREET_ADDRESS] Phone:…" at bounding box center [106, 324] width 148 height 58
click at [782, 14] on icon at bounding box center [775, 13] width 14 height 14
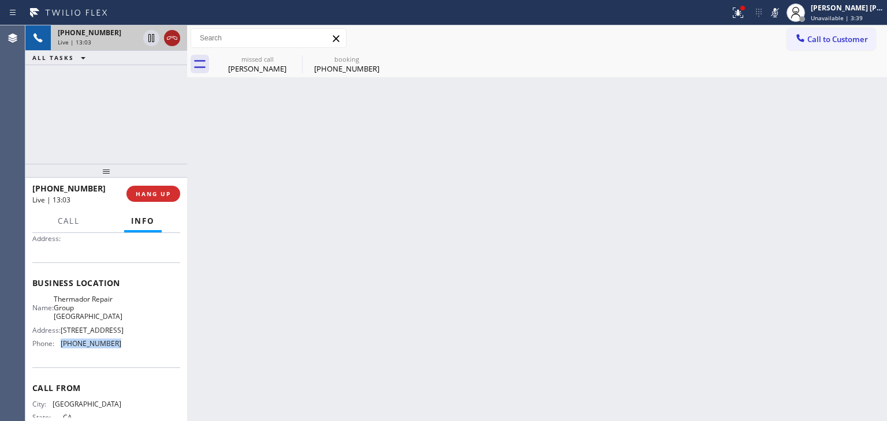
click at [171, 36] on icon at bounding box center [172, 37] width 10 height 3
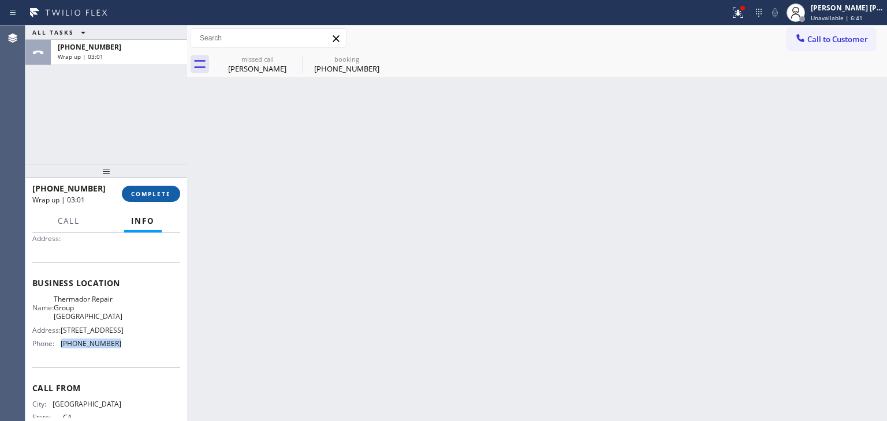
click at [156, 195] on span "COMPLETE" at bounding box center [151, 194] width 40 height 8
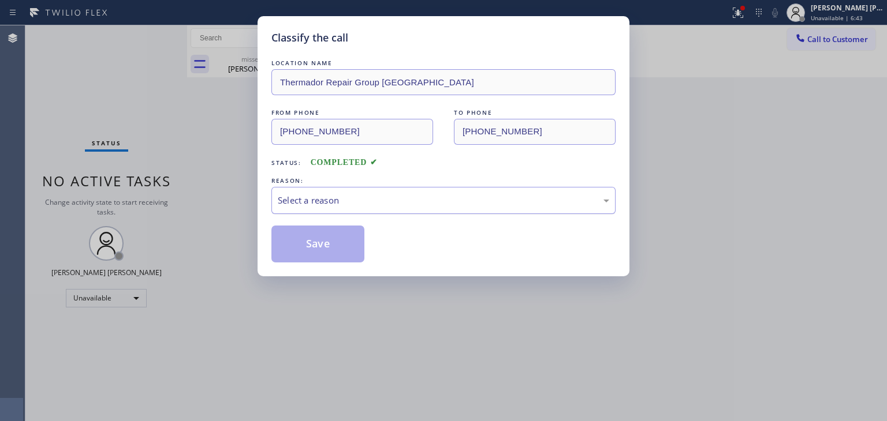
click at [354, 192] on div "Select a reason" at bounding box center [443, 200] width 344 height 27
click at [319, 243] on button "Save" at bounding box center [317, 244] width 93 height 37
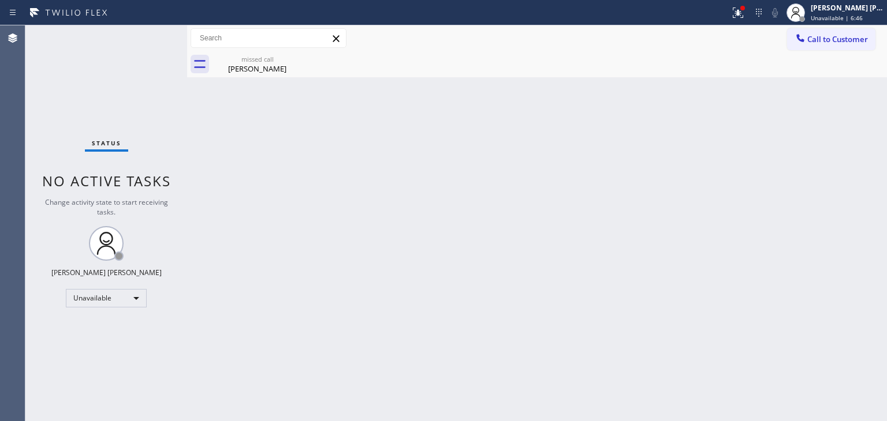
click at [857, 12] on div "[PERSON_NAME] [PERSON_NAME] Unavailable | 6:46" at bounding box center [847, 12] width 79 height 20
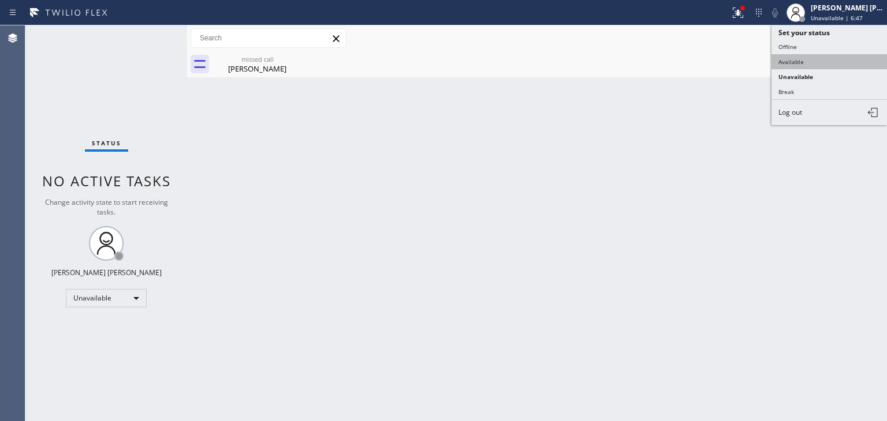
click at [831, 61] on button "Available" at bounding box center [828, 61] width 115 height 15
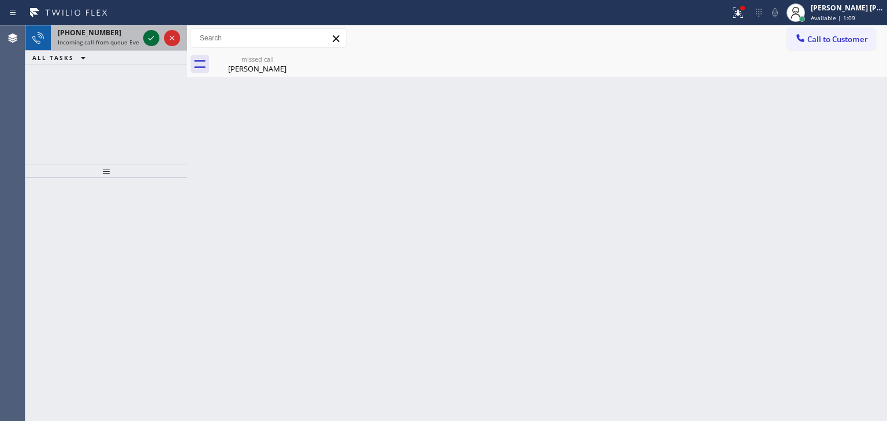
click at [154, 42] on icon at bounding box center [151, 38] width 14 height 14
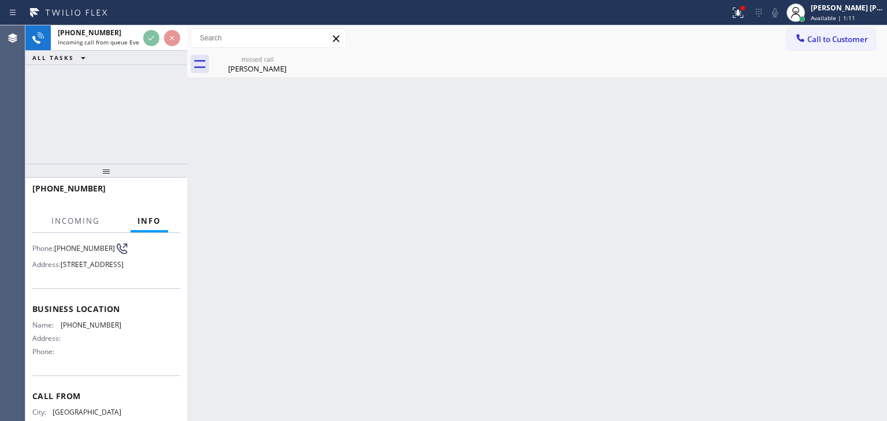
scroll to position [115, 0]
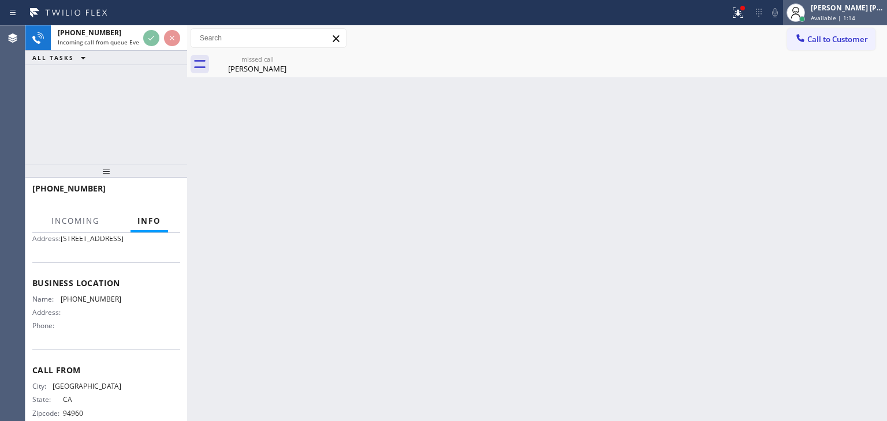
click at [808, 14] on div at bounding box center [795, 12] width 25 height 25
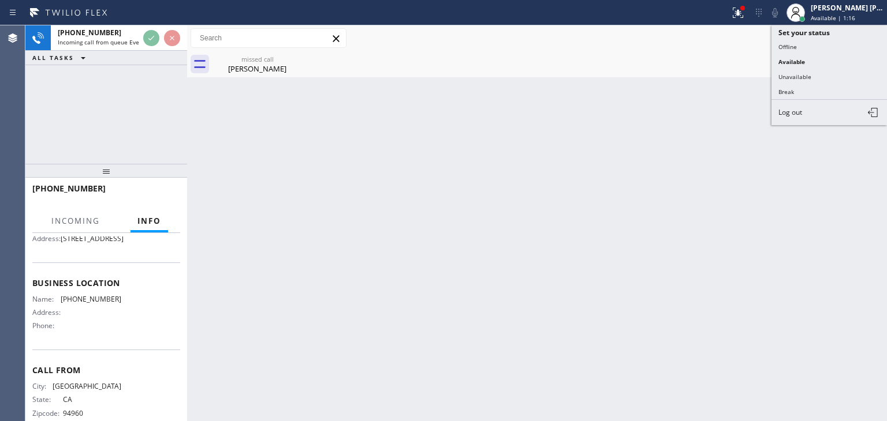
click at [722, 110] on div "Back to Dashboard Change Sender ID Customers Technicians Select a contact Outbo…" at bounding box center [537, 223] width 700 height 396
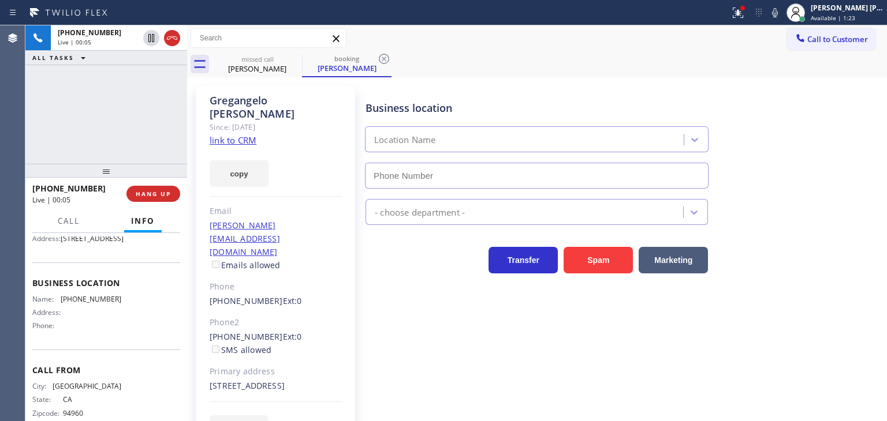
click at [231, 135] on link "link to CRM" at bounding box center [233, 141] width 47 height 12
click at [782, 10] on icon at bounding box center [775, 13] width 14 height 14
click at [782, 13] on icon at bounding box center [775, 13] width 14 height 14
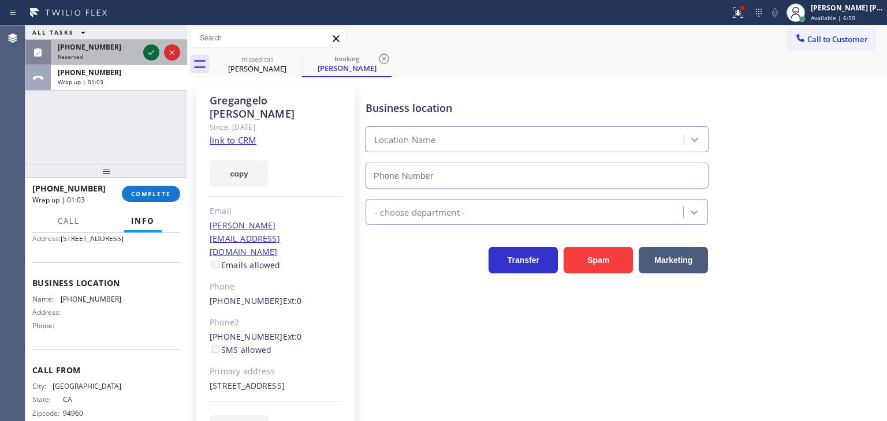
click at [150, 51] on icon at bounding box center [151, 53] width 14 height 14
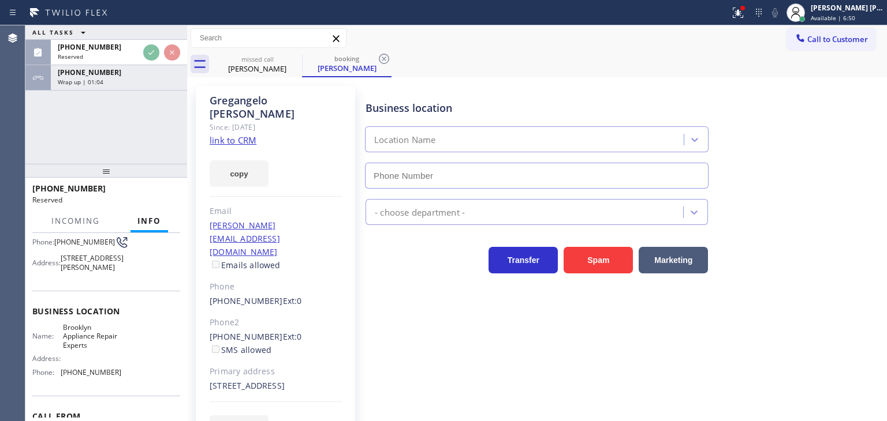
scroll to position [125, 0]
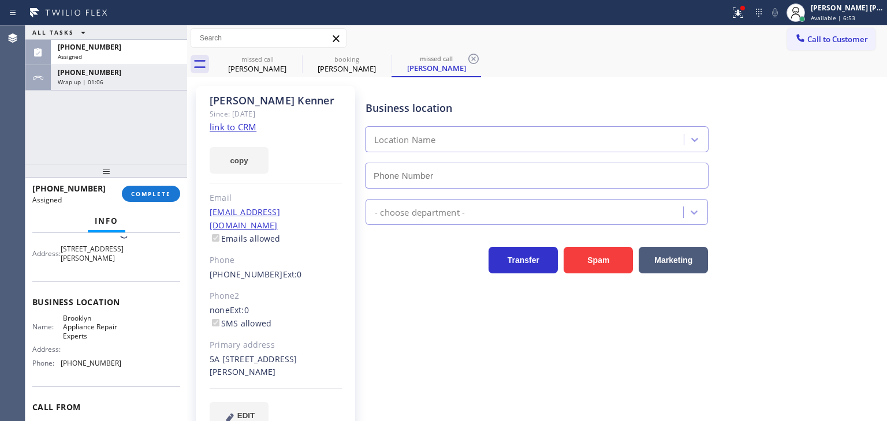
type input "[PHONE_NUMBER]"
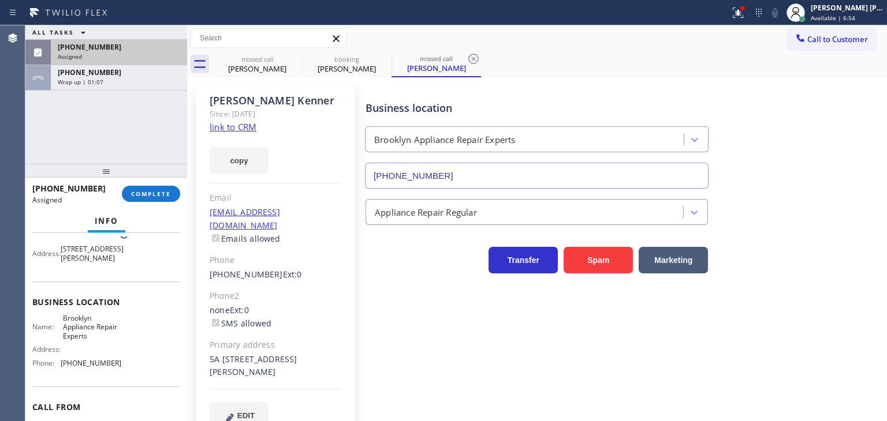
click at [127, 55] on div "Assigned" at bounding box center [119, 57] width 122 height 8
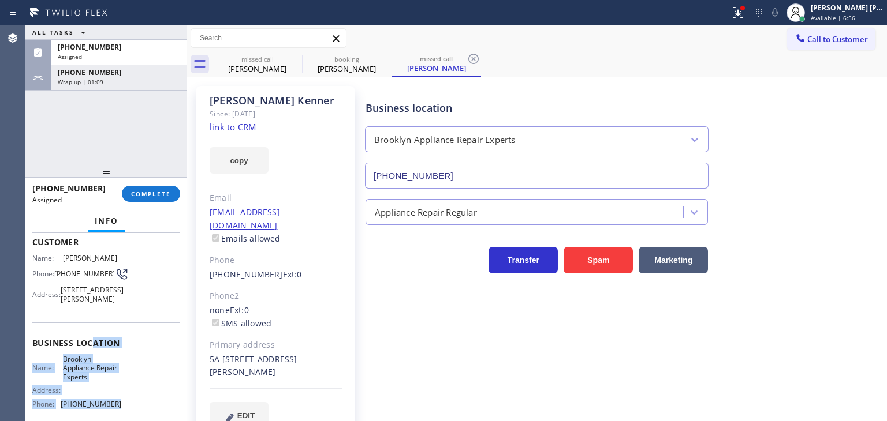
scroll to position [67, 0]
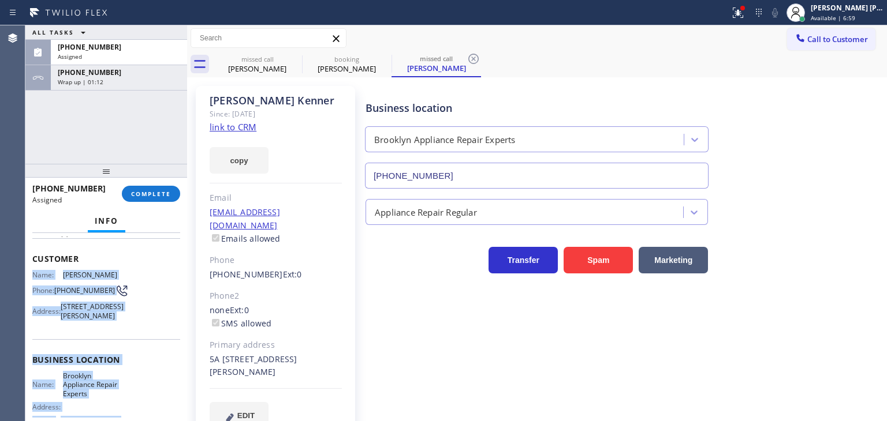
drag, startPoint x: 118, startPoint y: 376, endPoint x: 35, endPoint y: 265, distance: 139.4
click at [35, 265] on div "Context Queue: Appliance Repair Priority: 0 Task Age: [DEMOGRAPHIC_DATA] minute…" at bounding box center [106, 351] width 148 height 363
click at [136, 47] on div "[PHONE_NUMBER]" at bounding box center [119, 47] width 122 height 10
click at [149, 196] on span "COMPLETE" at bounding box center [151, 194] width 40 height 8
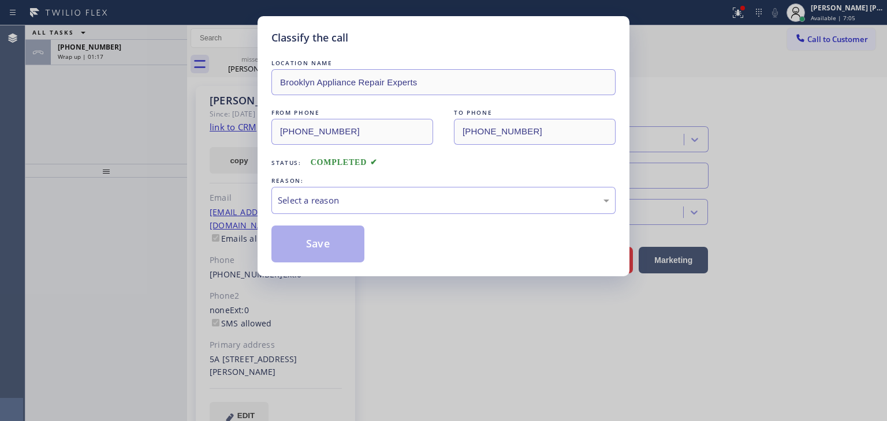
click at [329, 204] on div "Select a reason" at bounding box center [443, 200] width 331 height 13
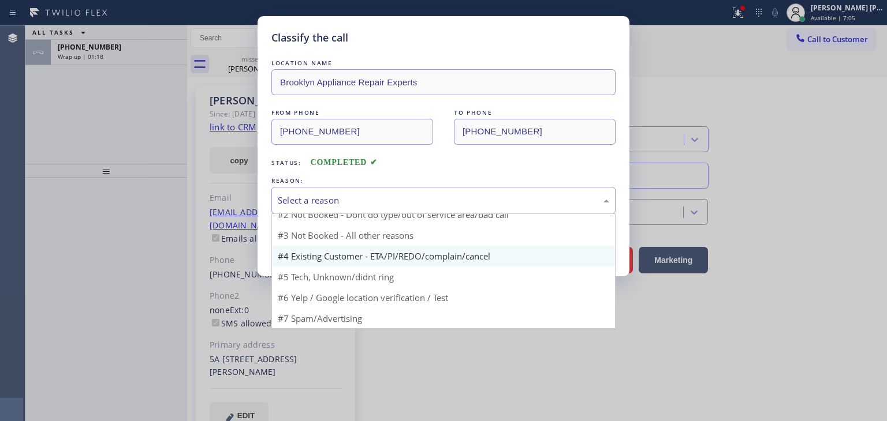
scroll to position [10, 0]
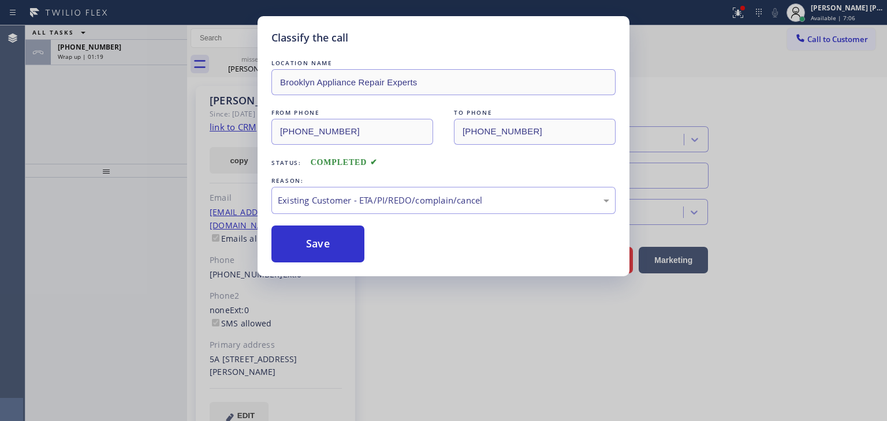
drag, startPoint x: 319, startPoint y: 250, endPoint x: 234, endPoint y: 185, distance: 106.7
click at [319, 250] on button "Save" at bounding box center [317, 244] width 93 height 37
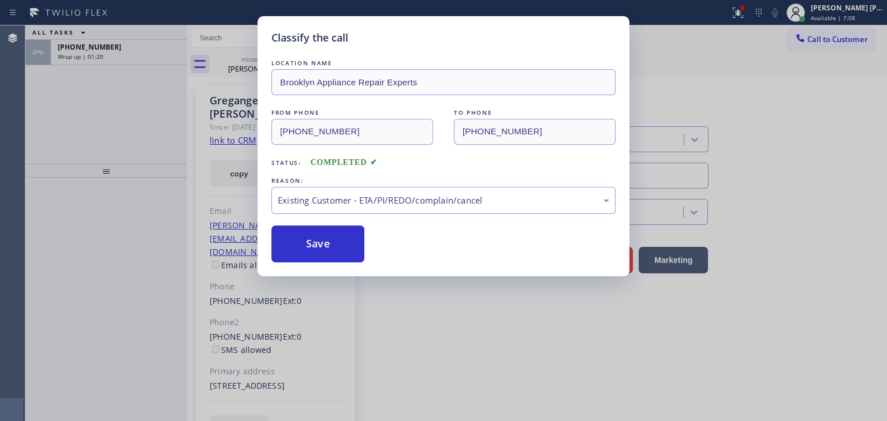
click at [118, 54] on div "Classify the call LOCATION NAME Brooklyn Appliance Repair Experts FROM PHONE [P…" at bounding box center [443, 210] width 887 height 421
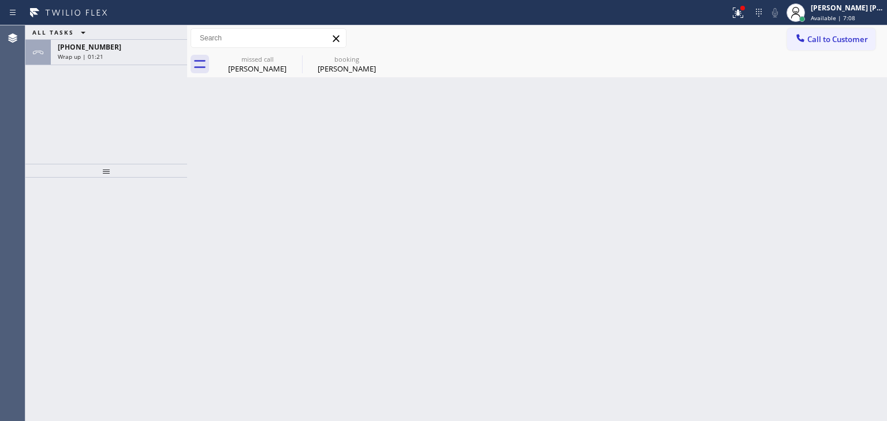
click at [118, 54] on div "Wrap up | 01:21" at bounding box center [119, 57] width 122 height 8
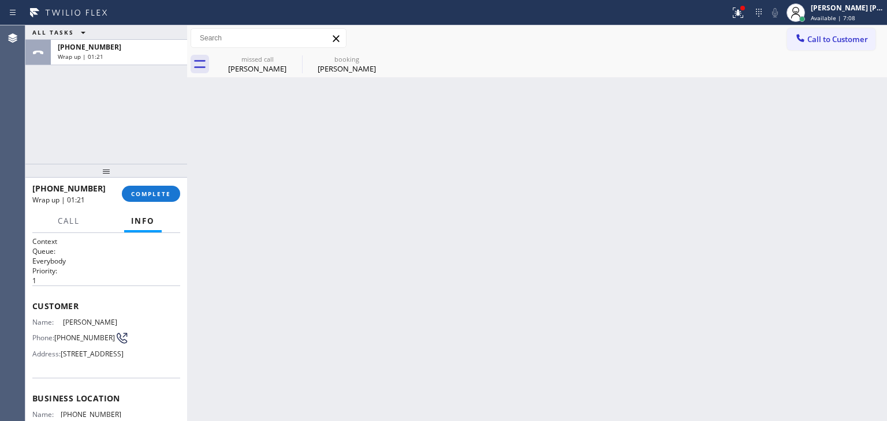
click at [118, 54] on div "Wrap up | 01:21" at bounding box center [119, 57] width 122 height 8
click at [154, 186] on button "COMPLETE" at bounding box center [151, 194] width 58 height 16
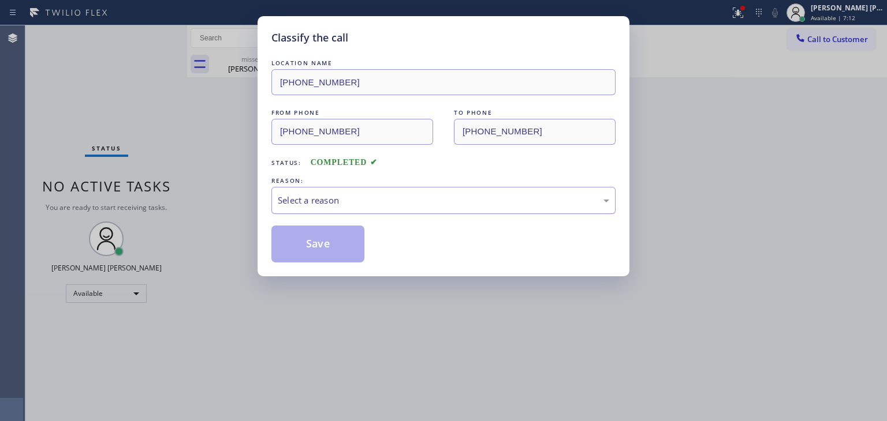
click at [308, 199] on div "Select a reason" at bounding box center [443, 200] width 331 height 13
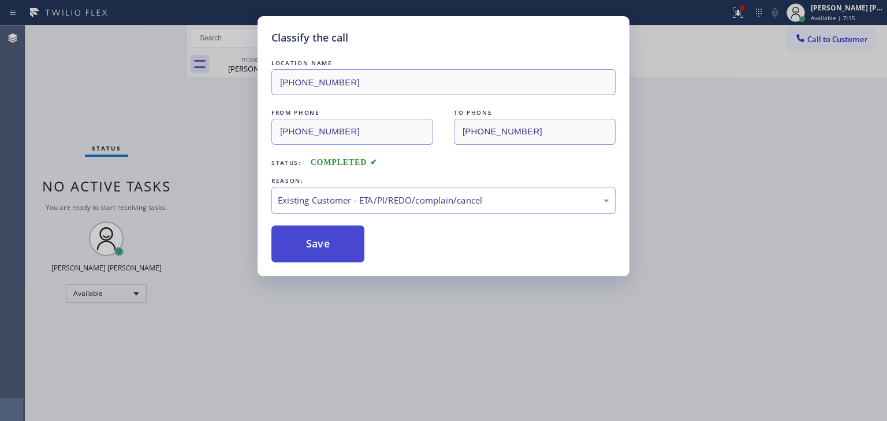
click at [345, 237] on button "Save" at bounding box center [317, 244] width 93 height 37
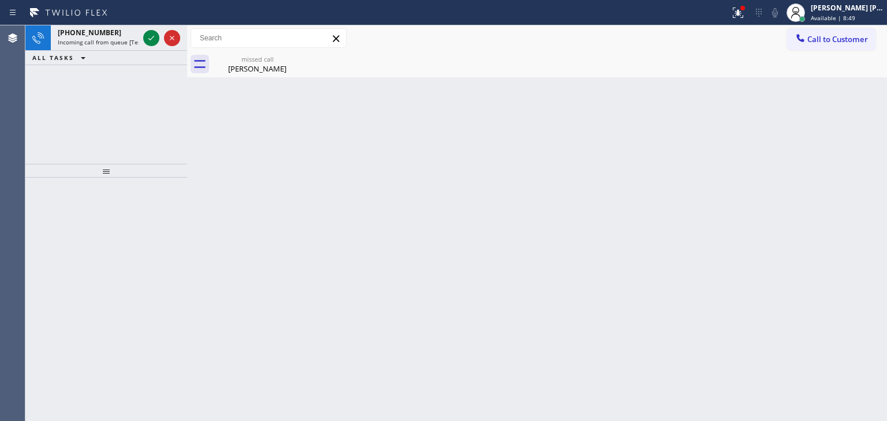
drag, startPoint x: 152, startPoint y: 38, endPoint x: 192, endPoint y: 135, distance: 104.3
click at [152, 38] on icon at bounding box center [151, 38] width 6 height 5
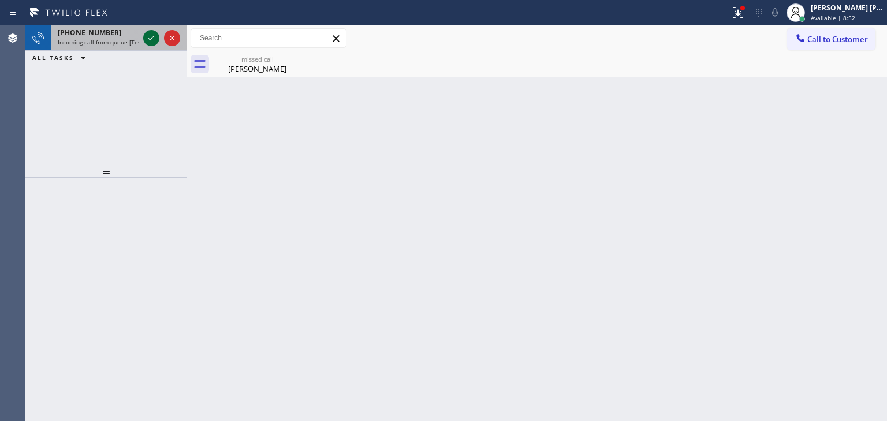
click at [153, 38] on icon at bounding box center [151, 38] width 14 height 14
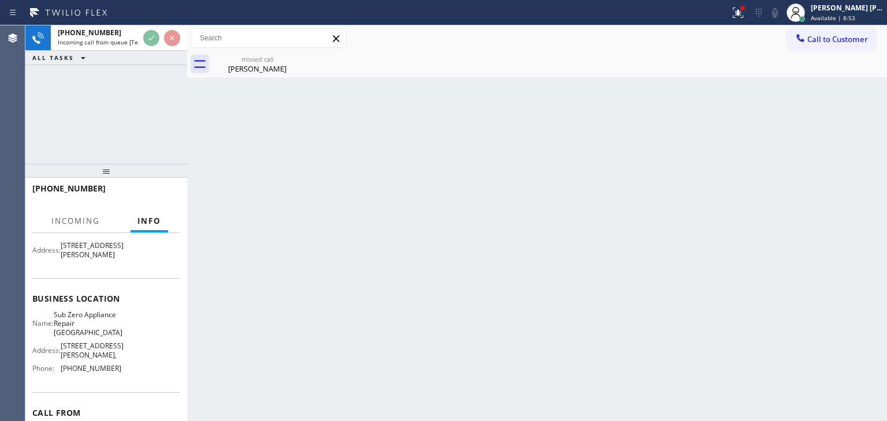
scroll to position [115, 0]
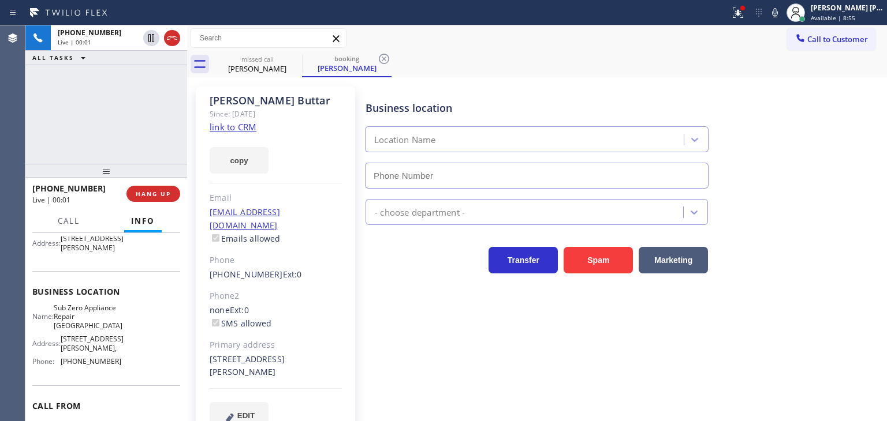
type input "(360) 205-1831"
click at [238, 129] on link "link to CRM" at bounding box center [233, 127] width 47 height 12
click at [782, 10] on icon at bounding box center [775, 13] width 14 height 14
click at [782, 15] on icon at bounding box center [775, 13] width 14 height 14
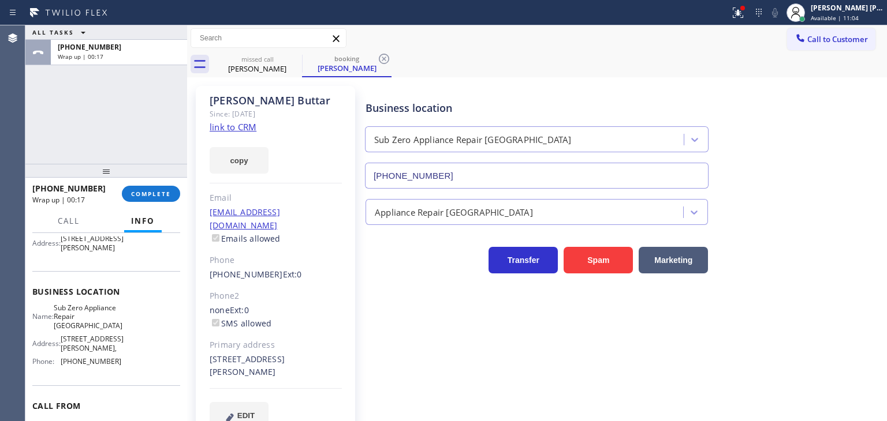
click at [827, 126] on div "Business location Sub Zero Appliance Repair Bellingham (360) 205-1831" at bounding box center [623, 136] width 521 height 105
click at [159, 193] on span "COMPLETE" at bounding box center [151, 194] width 40 height 8
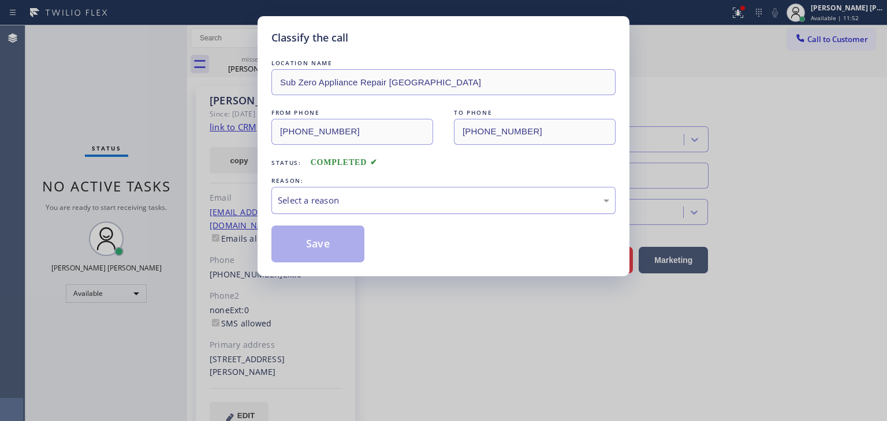
click at [306, 196] on div "Select a reason" at bounding box center [443, 200] width 331 height 13
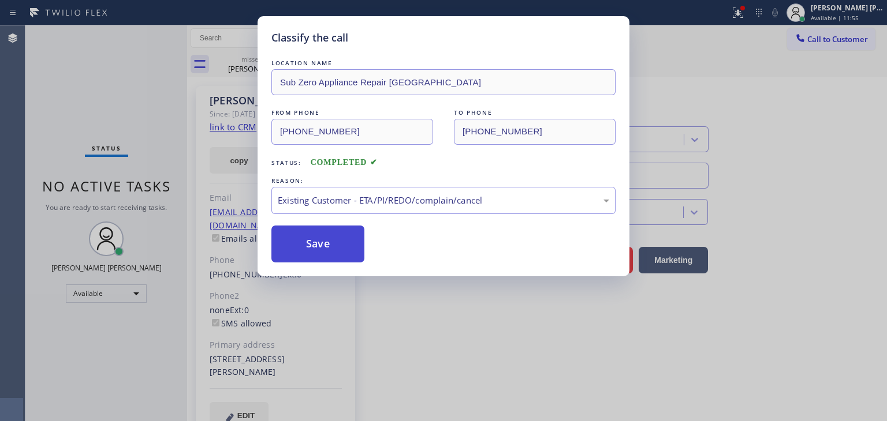
click at [326, 249] on button "Save" at bounding box center [317, 244] width 93 height 37
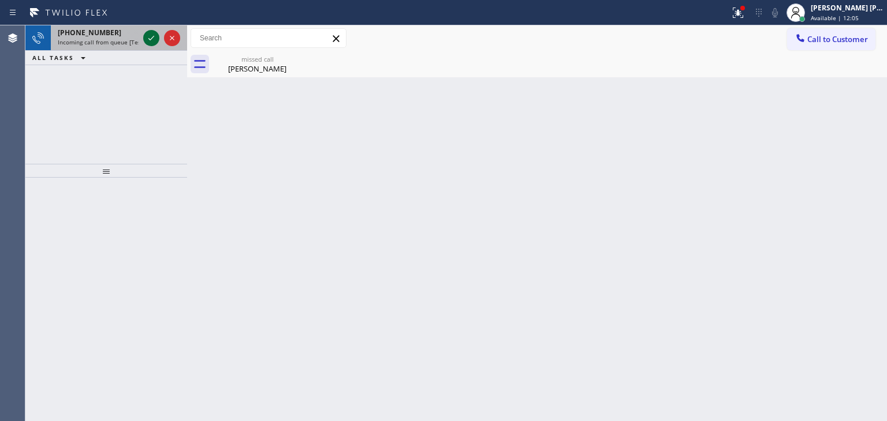
click at [153, 38] on icon at bounding box center [151, 38] width 14 height 14
click at [152, 35] on icon at bounding box center [151, 38] width 14 height 14
click at [150, 42] on icon at bounding box center [151, 38] width 14 height 14
click at [155, 38] on icon at bounding box center [151, 38] width 14 height 14
click at [151, 37] on icon at bounding box center [151, 38] width 14 height 14
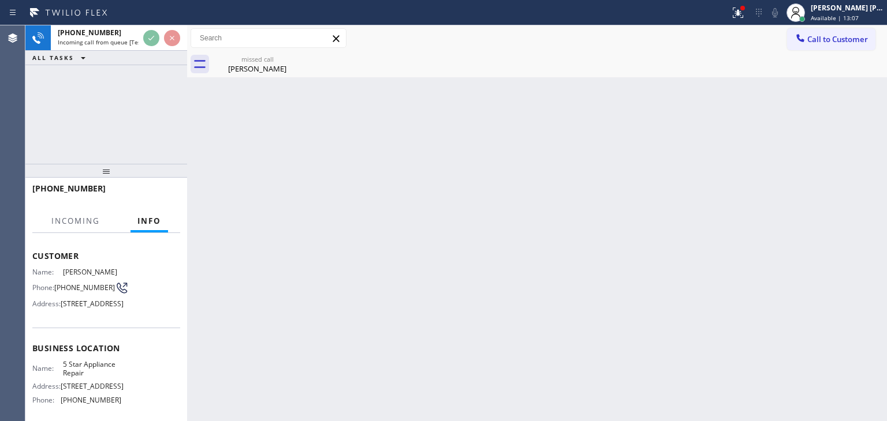
scroll to position [115, 0]
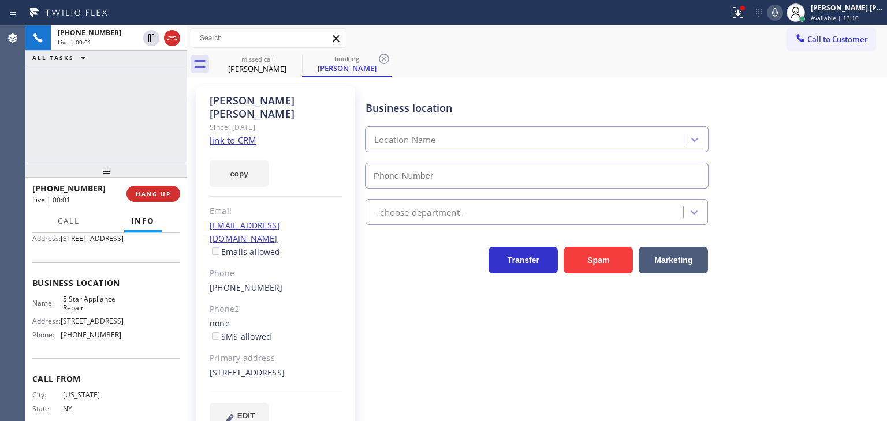
type input "[PHONE_NUMBER]"
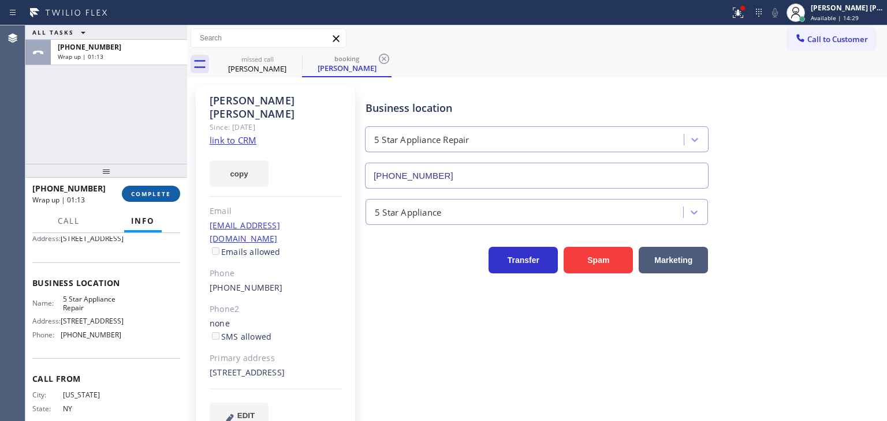
click at [150, 195] on span "COMPLETE" at bounding box center [151, 194] width 40 height 8
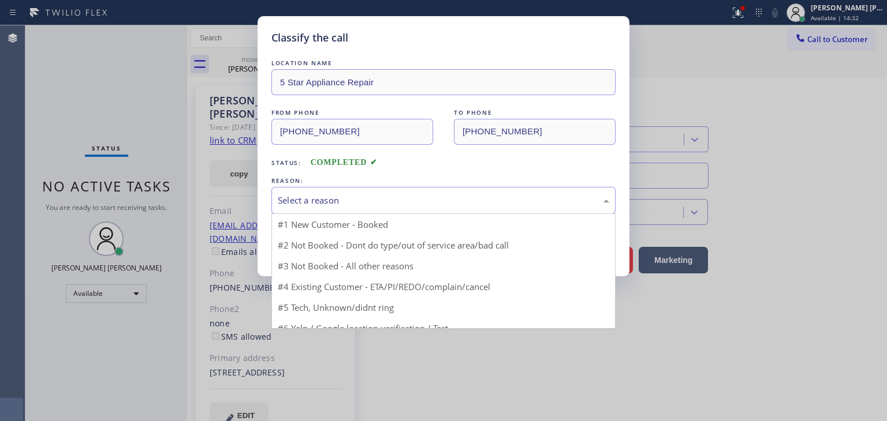
click at [333, 197] on div "Select a reason" at bounding box center [443, 200] width 331 height 13
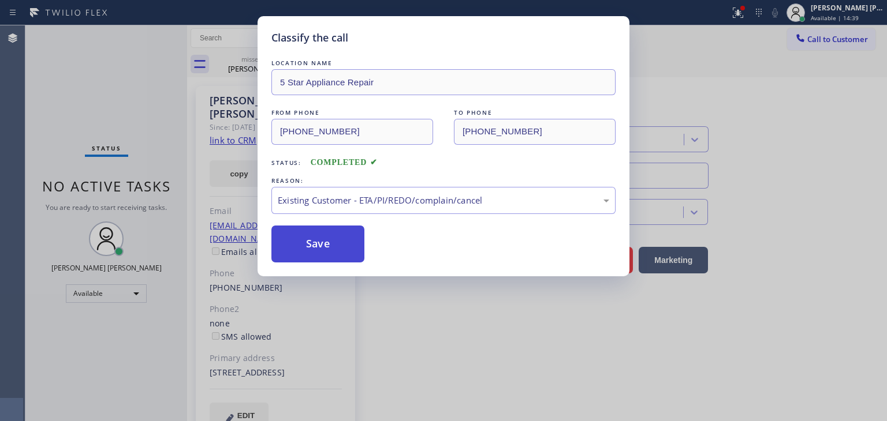
click at [321, 248] on button "Save" at bounding box center [317, 244] width 93 height 37
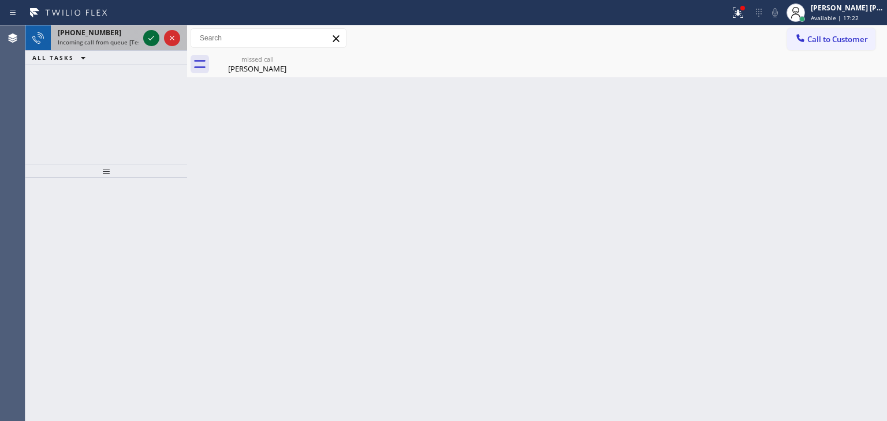
click at [153, 42] on icon at bounding box center [151, 38] width 14 height 14
click at [153, 34] on icon at bounding box center [151, 38] width 14 height 14
click at [151, 36] on icon at bounding box center [151, 38] width 14 height 14
click at [150, 38] on icon at bounding box center [151, 38] width 14 height 14
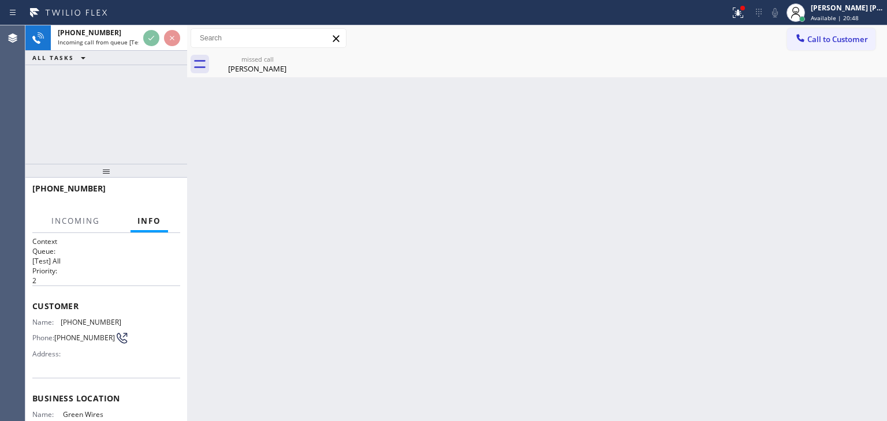
scroll to position [58, 0]
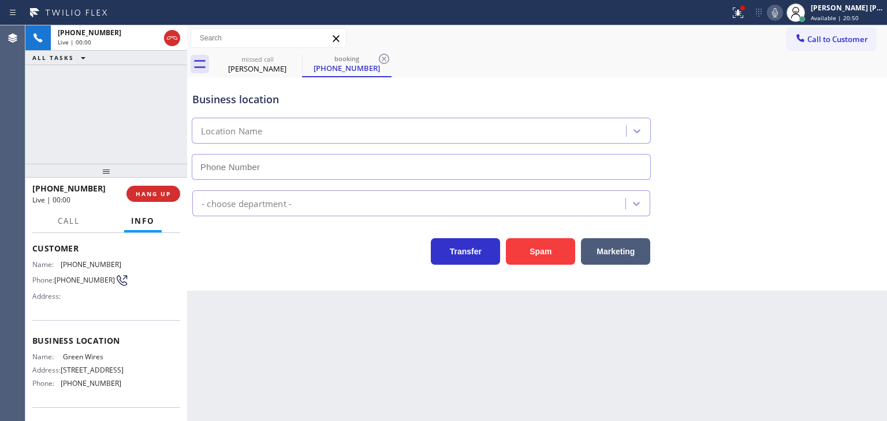
type input "(708) 395-9662"
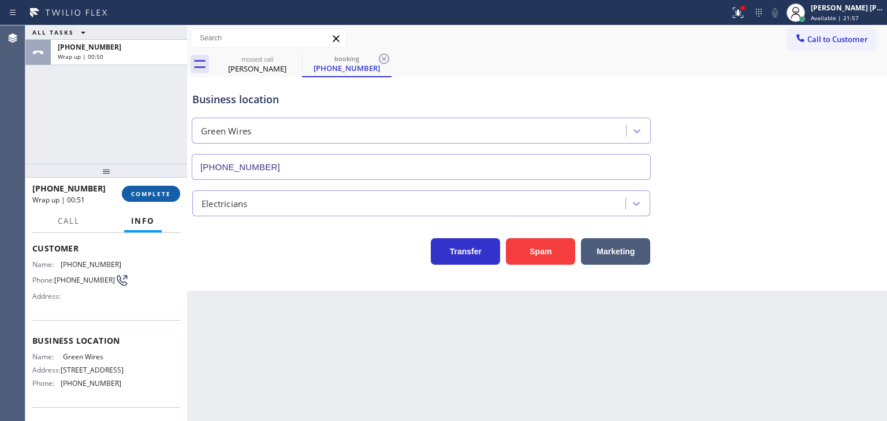
click at [164, 196] on span "COMPLETE" at bounding box center [151, 194] width 40 height 8
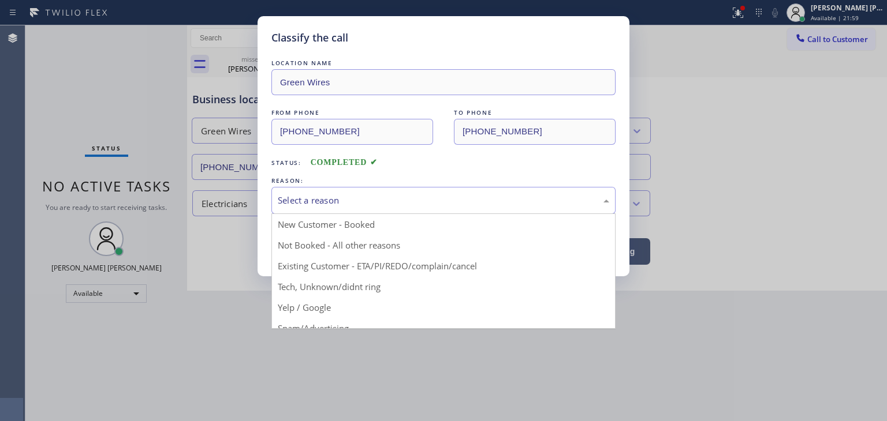
click at [318, 206] on div "Select a reason" at bounding box center [443, 200] width 331 height 13
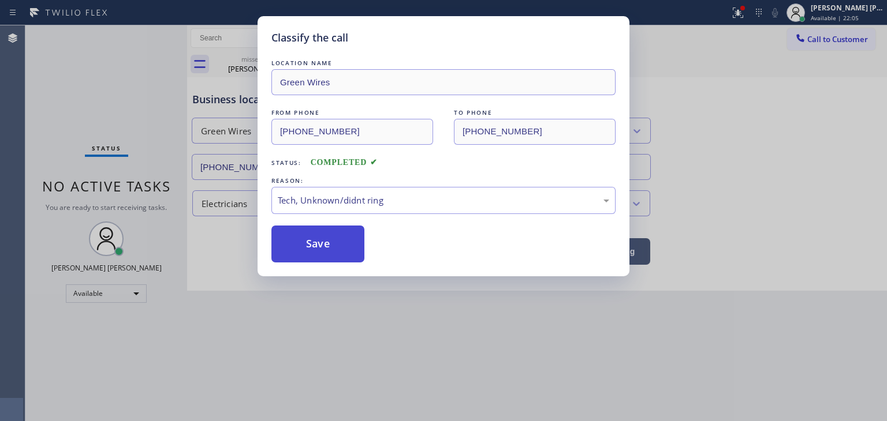
click at [330, 250] on button "Save" at bounding box center [317, 244] width 93 height 37
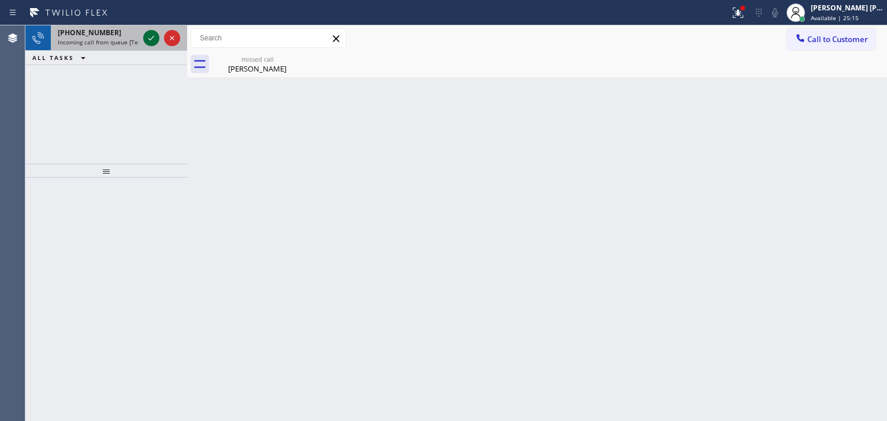
click at [150, 40] on icon at bounding box center [151, 38] width 6 height 5
click at [153, 40] on icon at bounding box center [151, 38] width 14 height 14
click at [149, 43] on icon at bounding box center [151, 38] width 14 height 14
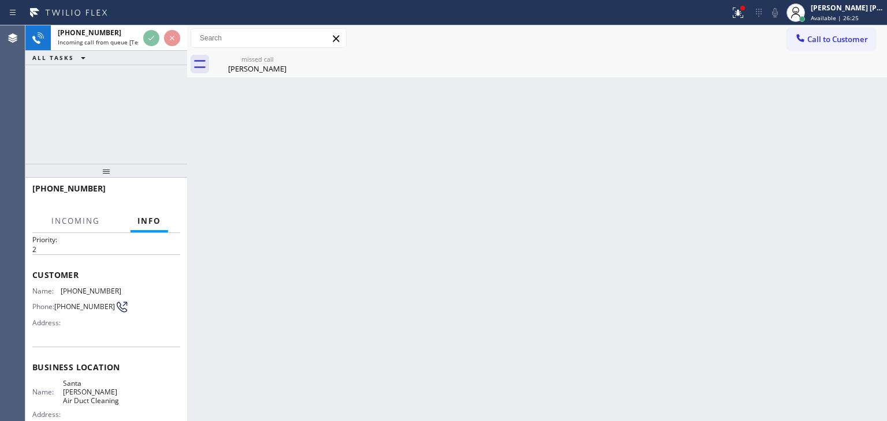
scroll to position [58, 0]
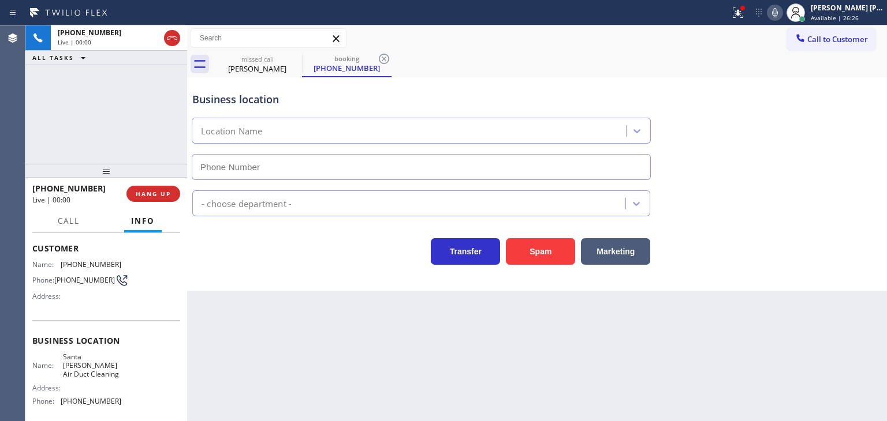
type input "(805) 301-5592"
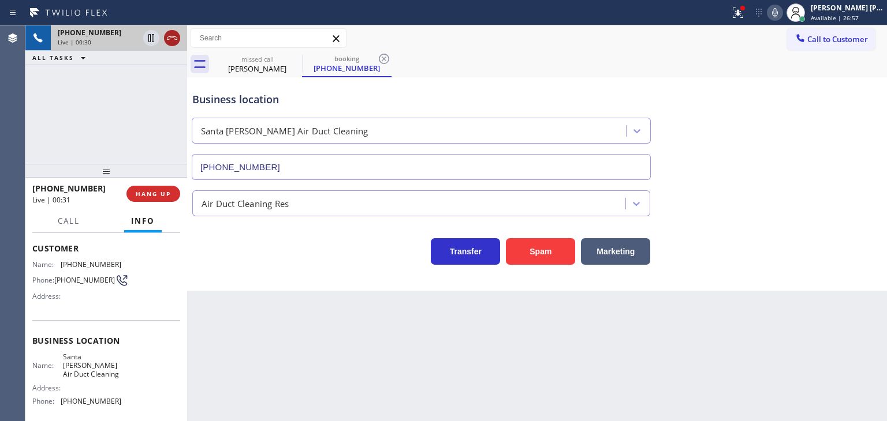
click at [174, 39] on icon at bounding box center [172, 38] width 14 height 14
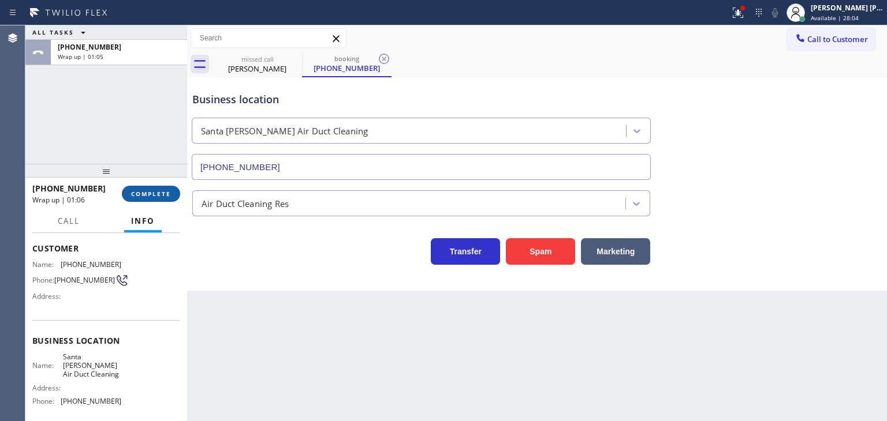
click at [155, 197] on span "COMPLETE" at bounding box center [151, 194] width 40 height 8
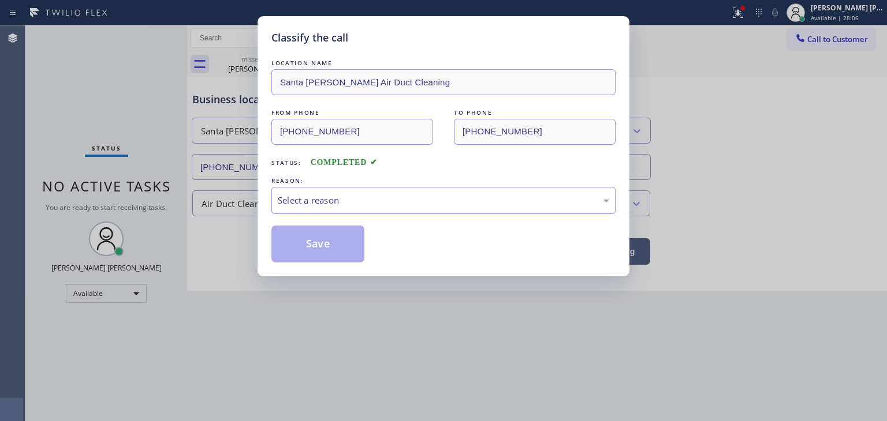
click at [363, 205] on div "Select a reason" at bounding box center [443, 200] width 331 height 13
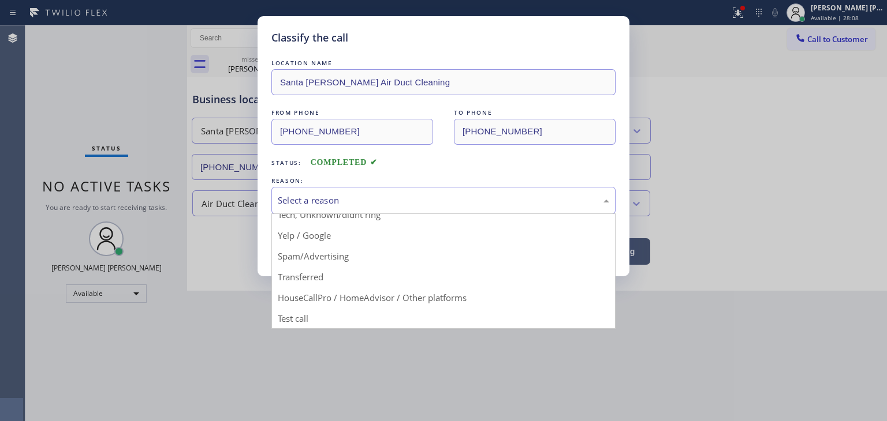
scroll to position [14, 0]
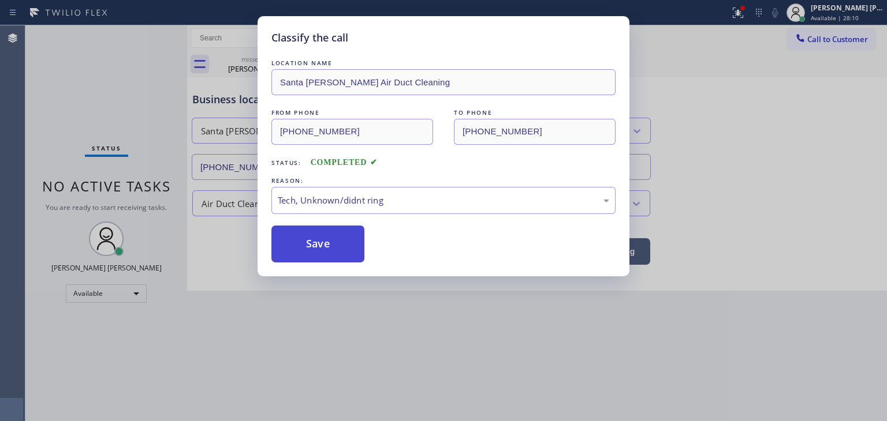
click at [318, 238] on button "Save" at bounding box center [317, 244] width 93 height 37
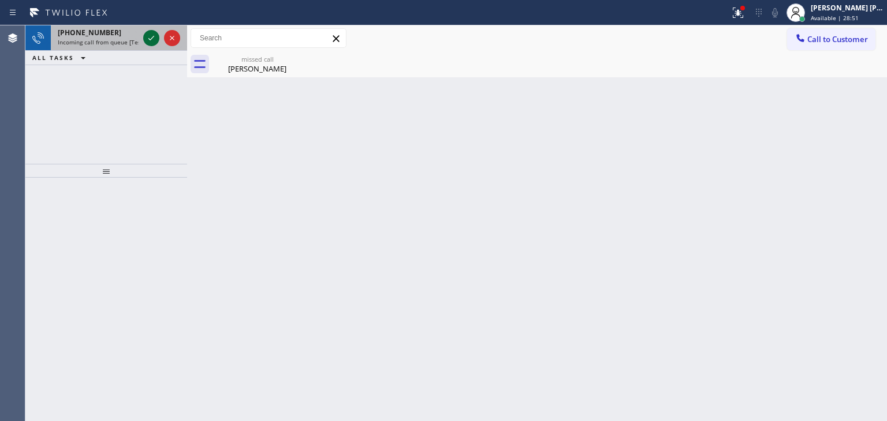
click at [148, 41] on icon at bounding box center [151, 38] width 14 height 14
click at [154, 36] on icon at bounding box center [151, 38] width 14 height 14
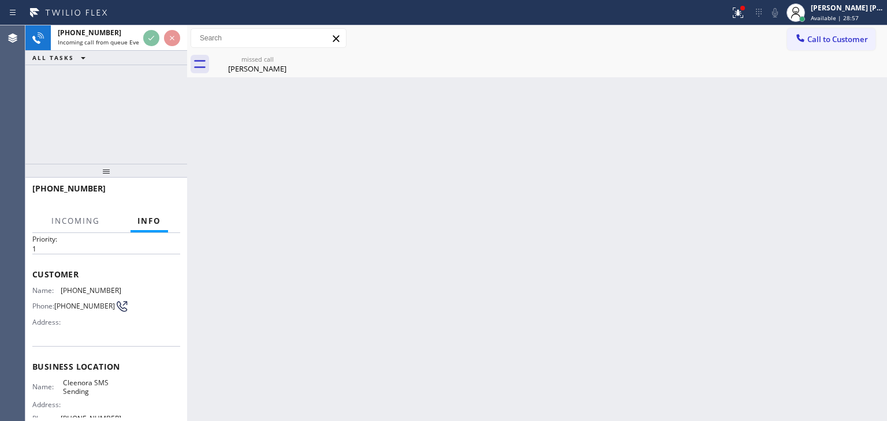
scroll to position [58, 0]
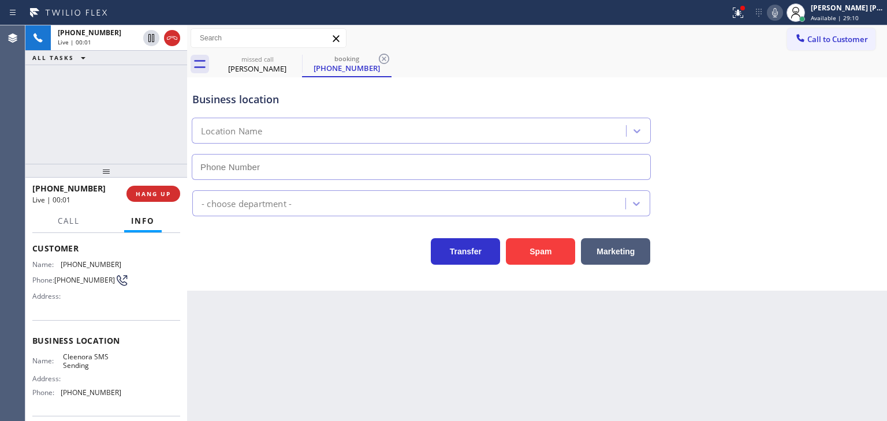
type input "(833) 900-0369"
click at [782, 12] on icon at bounding box center [775, 13] width 14 height 14
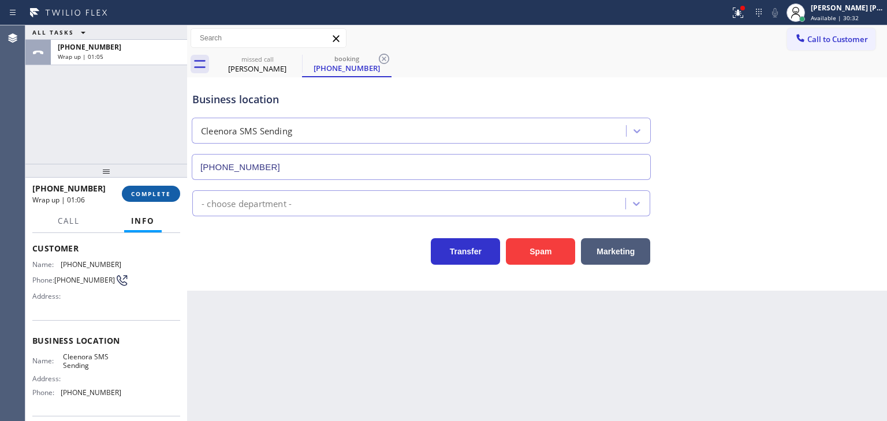
click at [171, 191] on button "COMPLETE" at bounding box center [151, 194] width 58 height 16
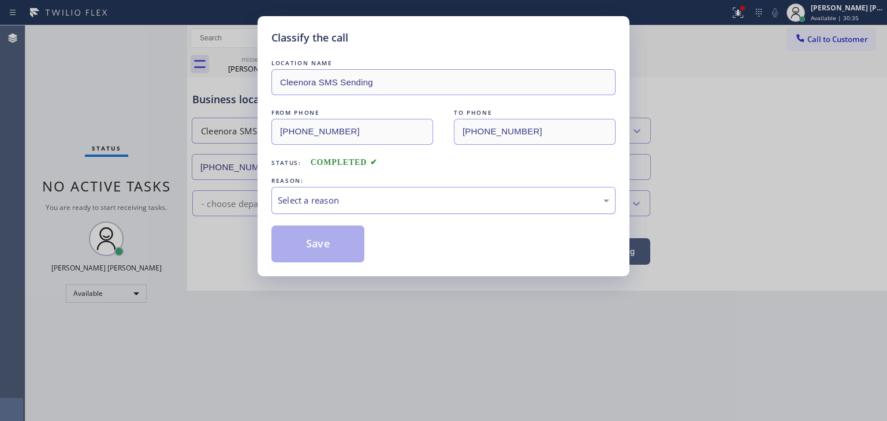
click at [340, 196] on div "Select a reason" at bounding box center [443, 200] width 331 height 13
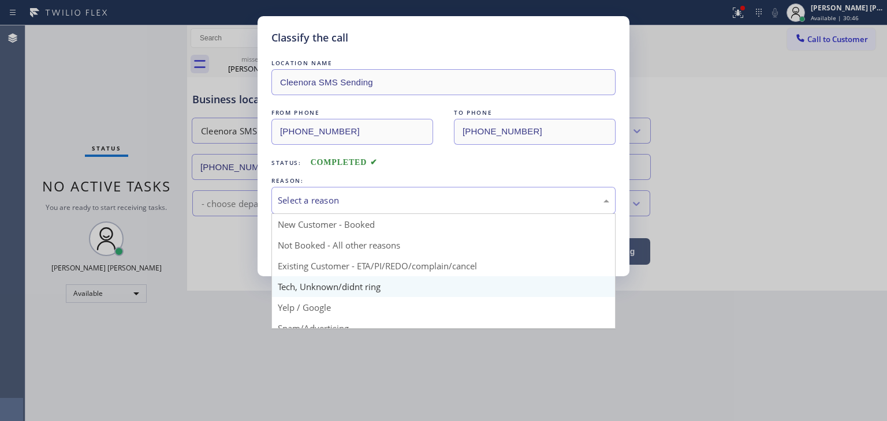
scroll to position [58, 0]
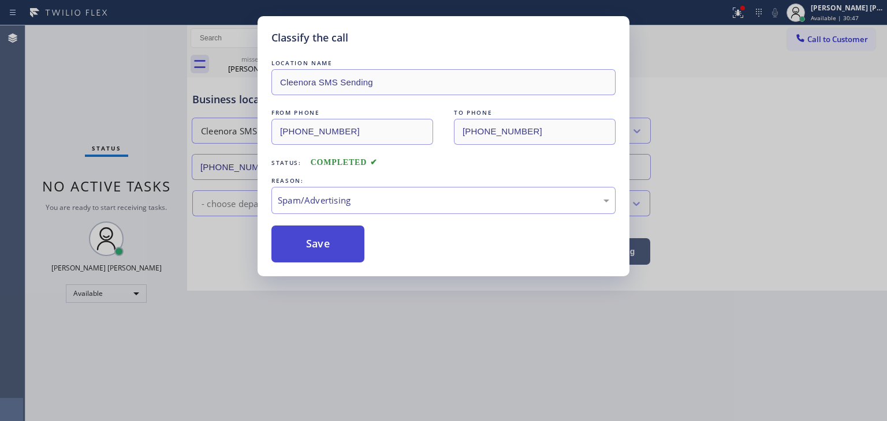
click at [324, 246] on button "Save" at bounding box center [317, 244] width 93 height 37
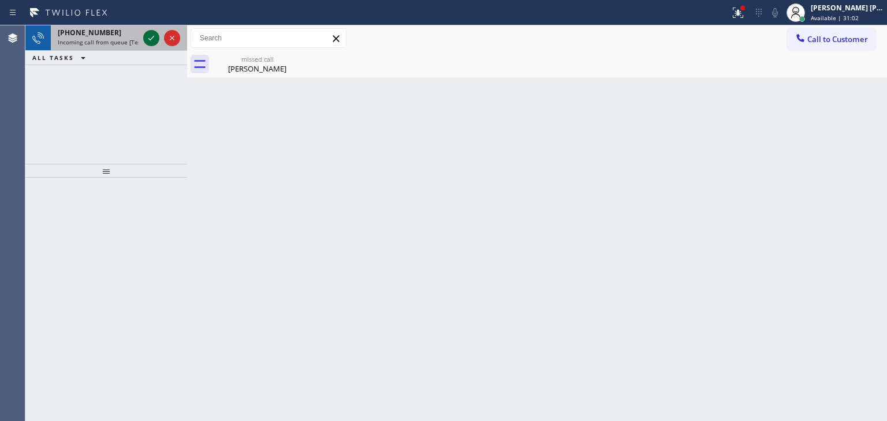
click at [155, 38] on icon at bounding box center [151, 38] width 14 height 14
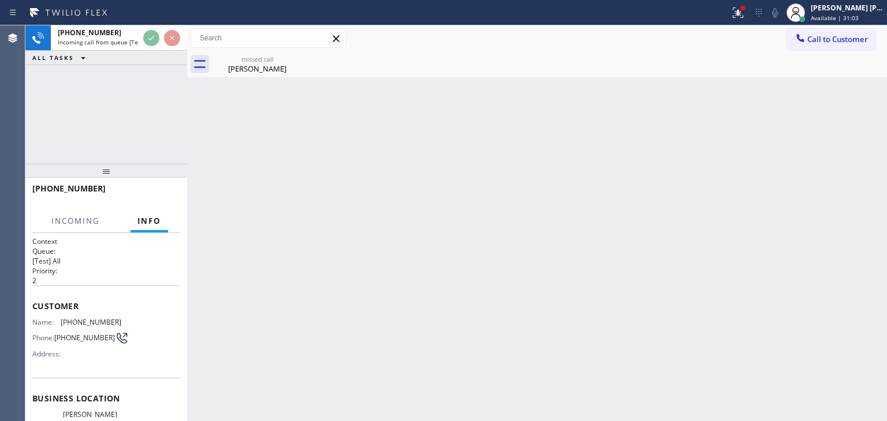
scroll to position [58, 0]
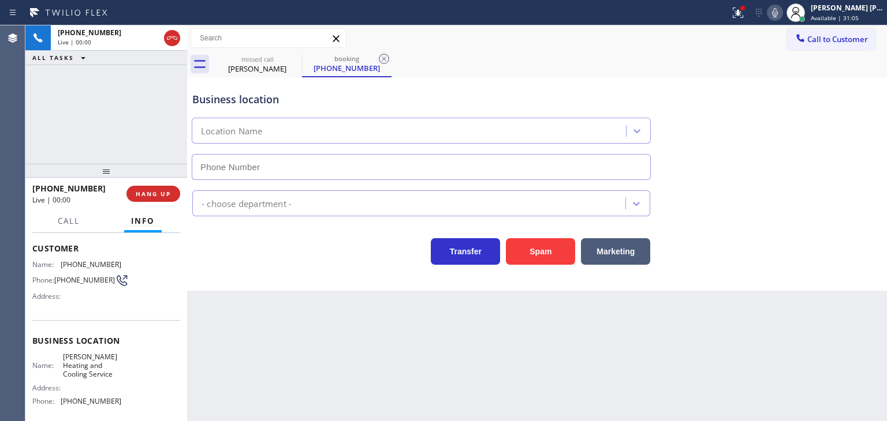
type input "(516) 789-2711"
click at [782, 9] on icon at bounding box center [775, 13] width 14 height 14
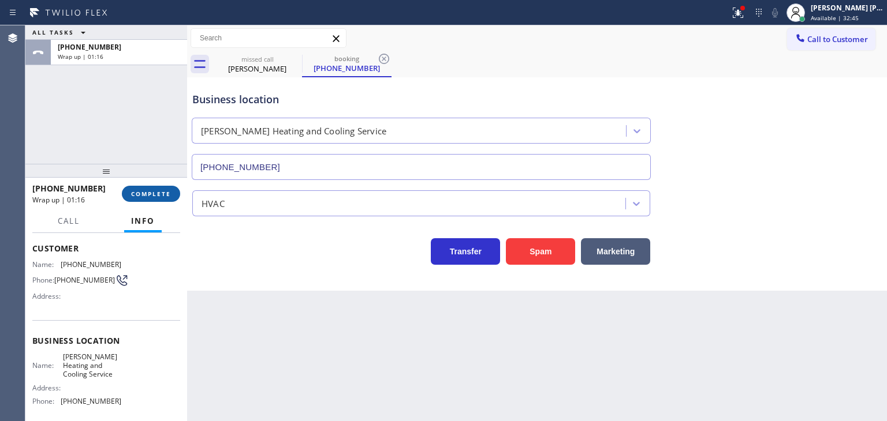
click at [170, 197] on span "COMPLETE" at bounding box center [151, 194] width 40 height 8
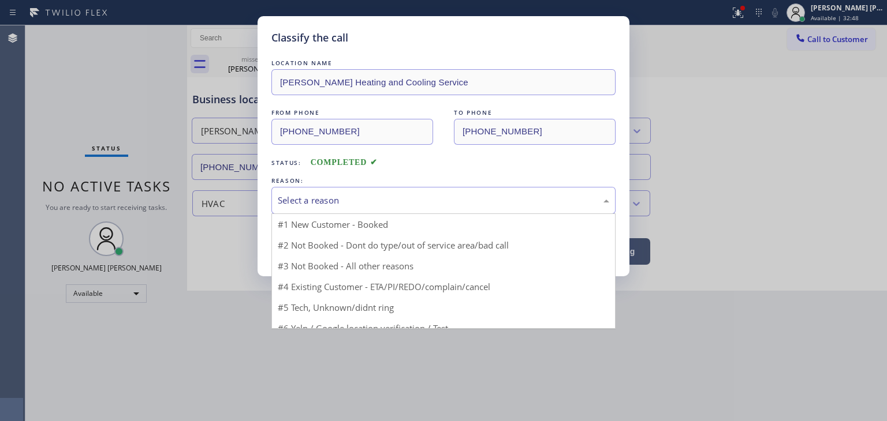
click at [344, 202] on div "Select a reason" at bounding box center [443, 200] width 331 height 13
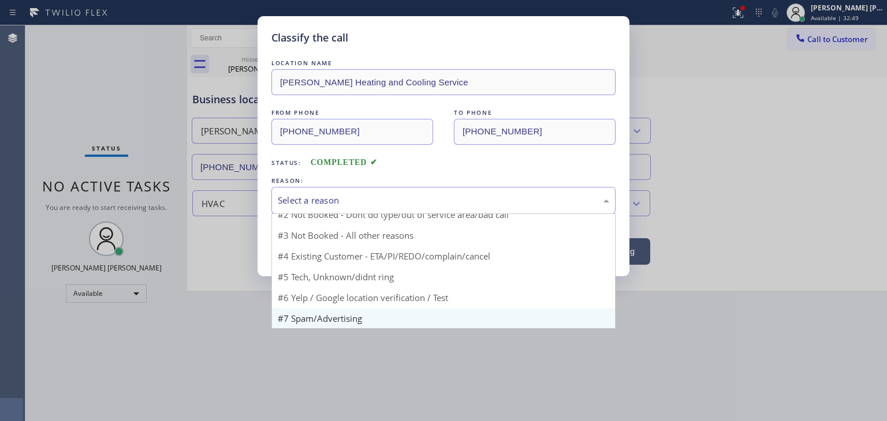
scroll to position [10, 0]
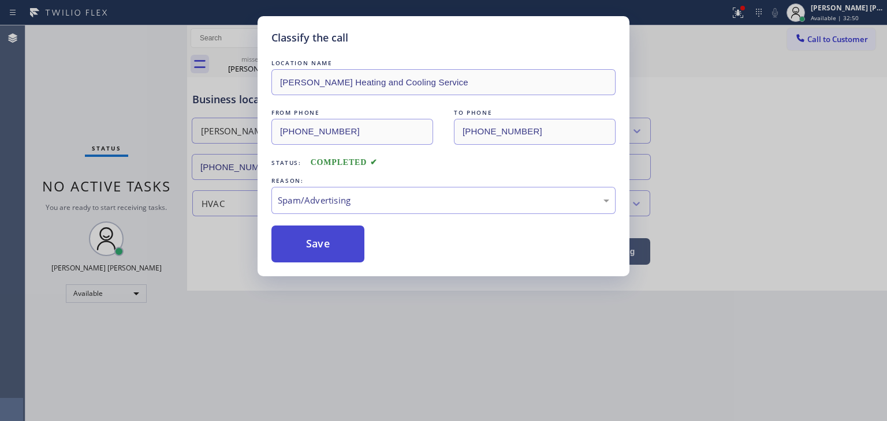
click at [319, 241] on button "Save" at bounding box center [317, 244] width 93 height 37
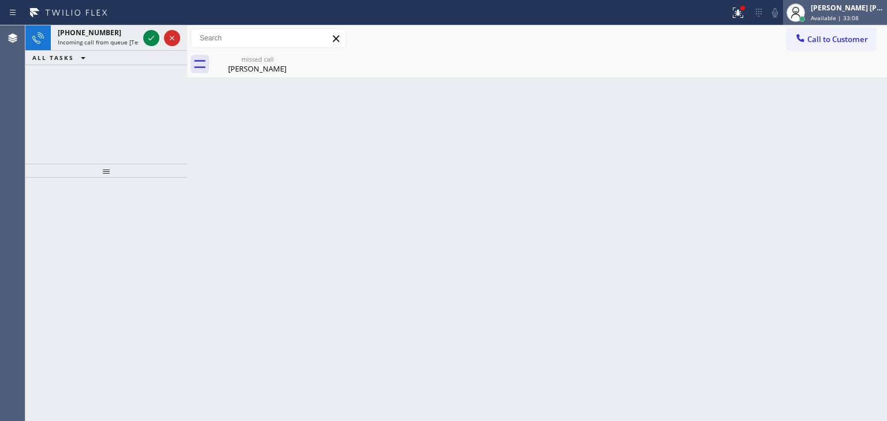
click at [832, 5] on div "[PERSON_NAME] [PERSON_NAME]" at bounding box center [847, 8] width 73 height 10
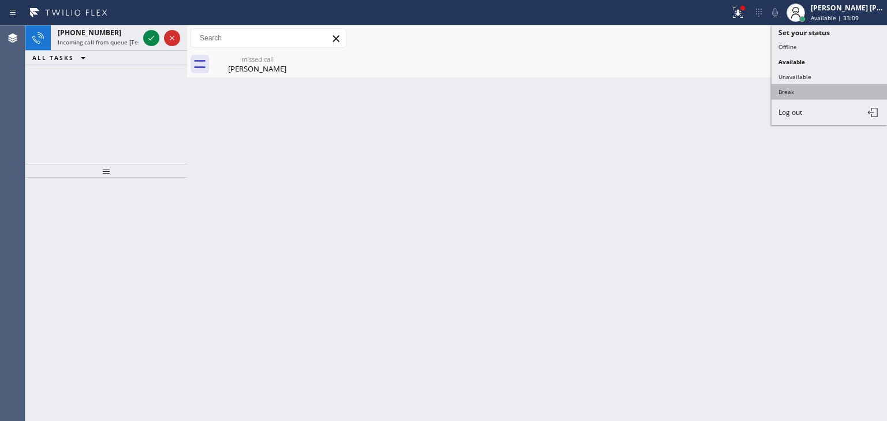
click at [801, 89] on button "Break" at bounding box center [828, 91] width 115 height 15
